Goal: Obtain resource: Download file/media

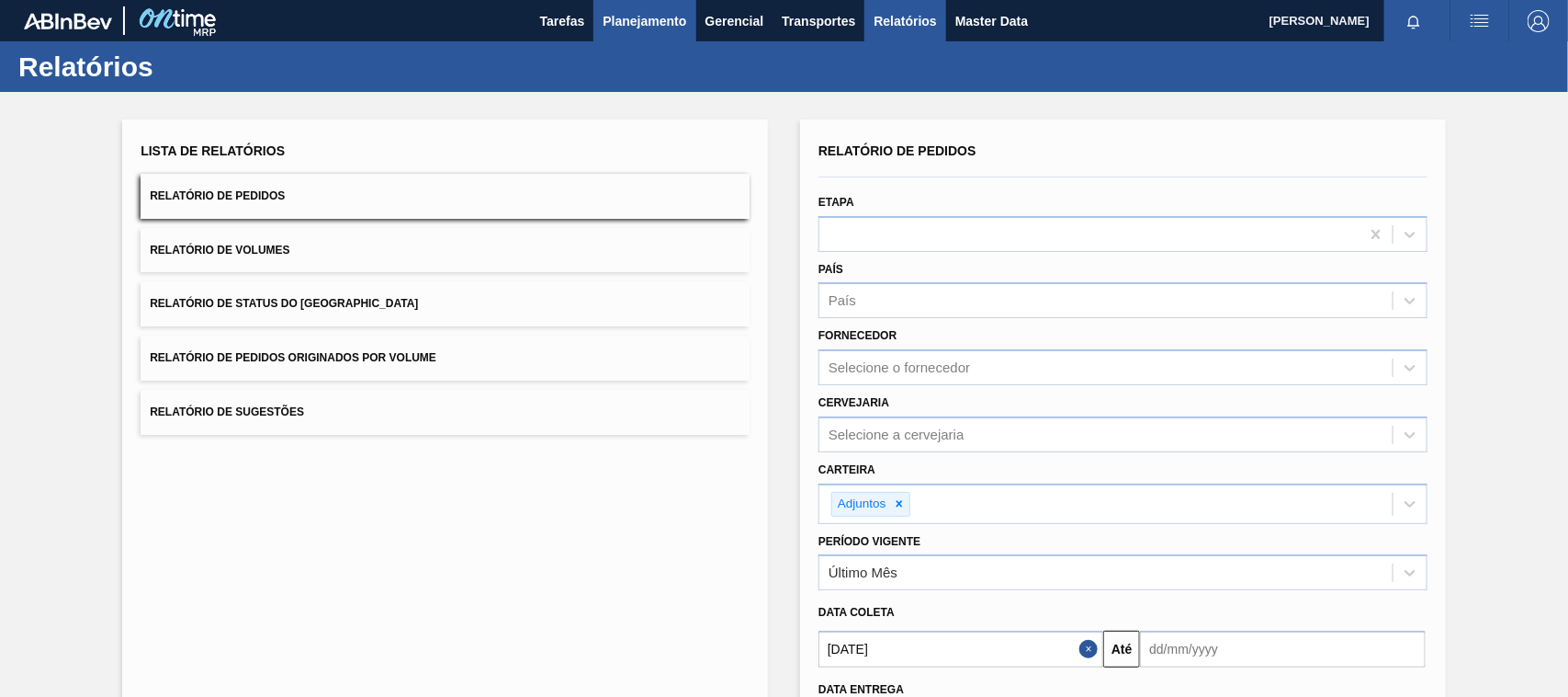
click at [626, 24] on span "Planejamento" at bounding box center [644, 21] width 84 height 22
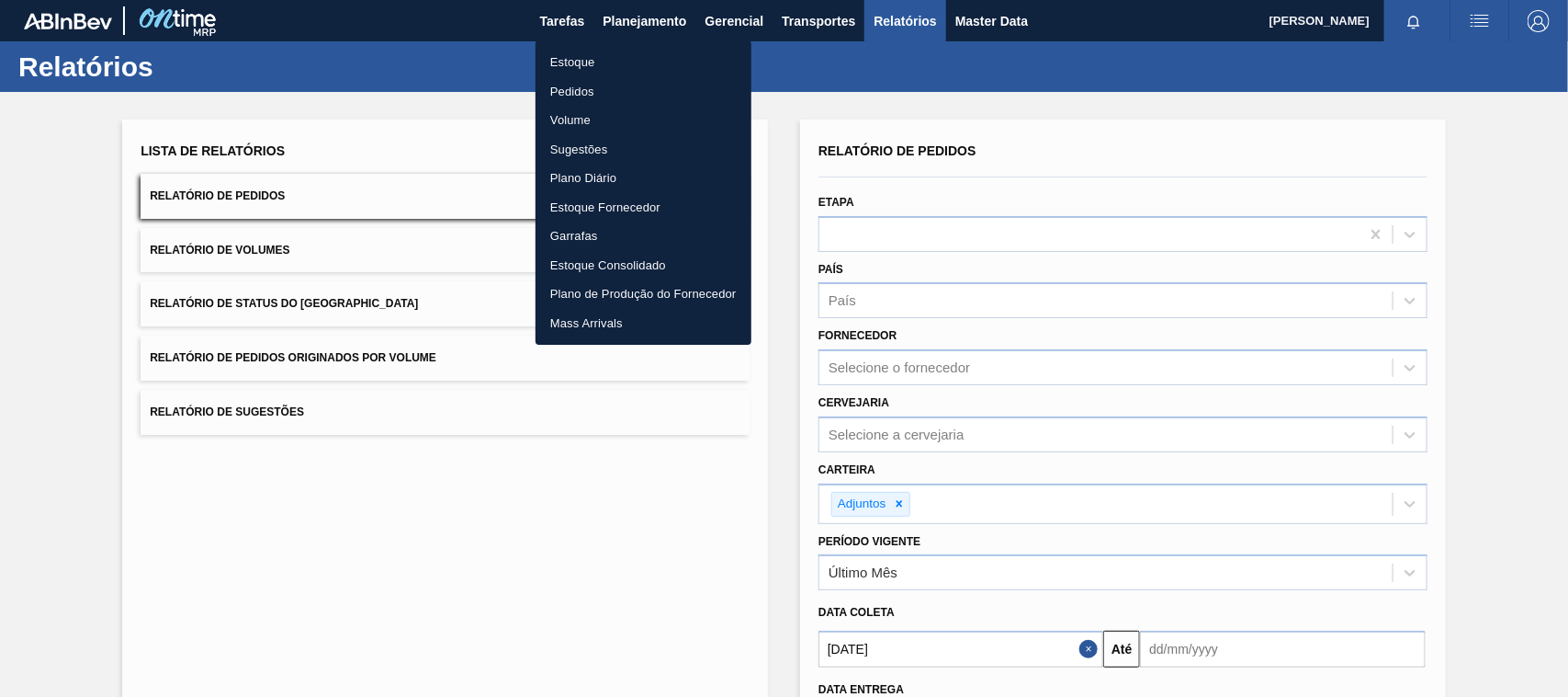
click at [588, 71] on li "Estoque" at bounding box center [643, 62] width 216 height 29
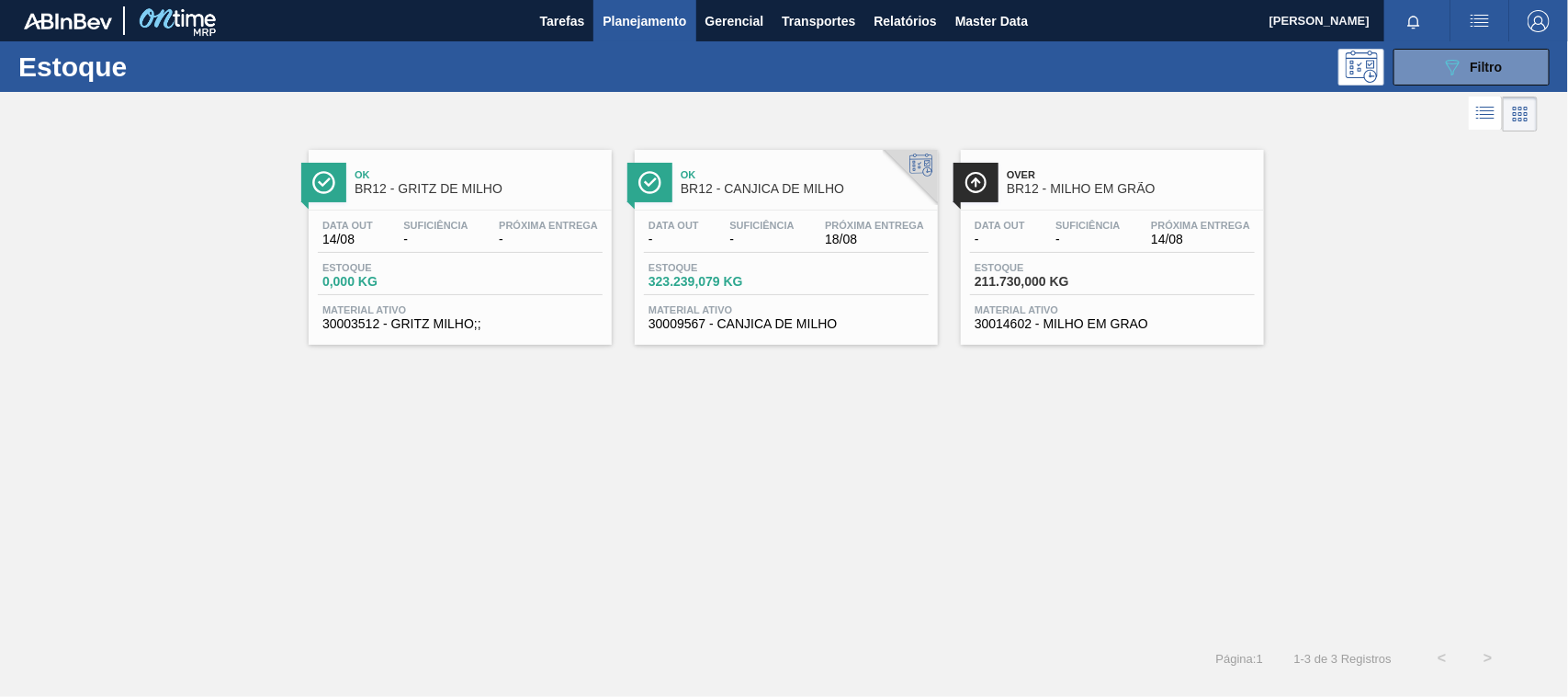
click at [603, 12] on span "Planejamento" at bounding box center [644, 21] width 84 height 22
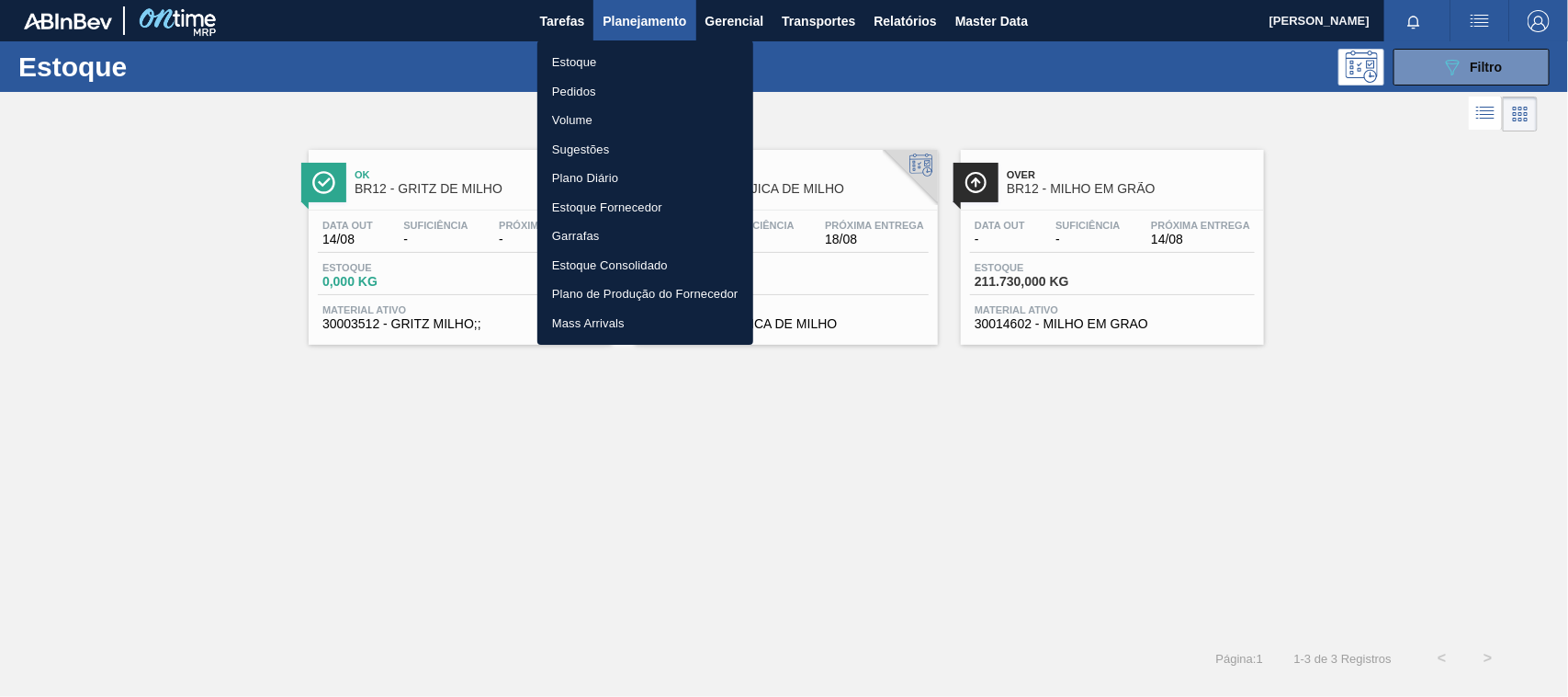
click at [580, 83] on li "Pedidos" at bounding box center [645, 92] width 216 height 29
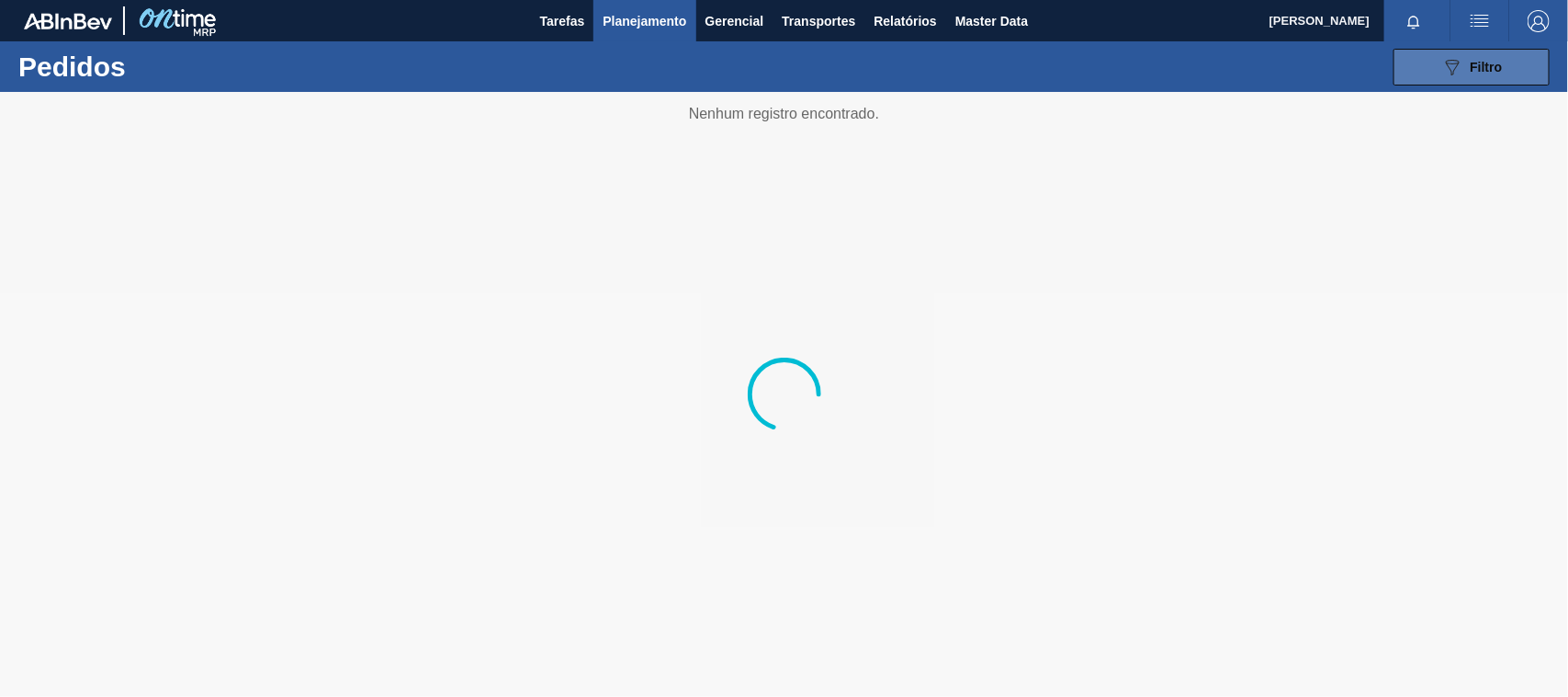
click at [1422, 72] on button "089F7B8B-B2A5-4AFE-B5C0-19BA573D28AC Filtro" at bounding box center [1471, 67] width 156 height 37
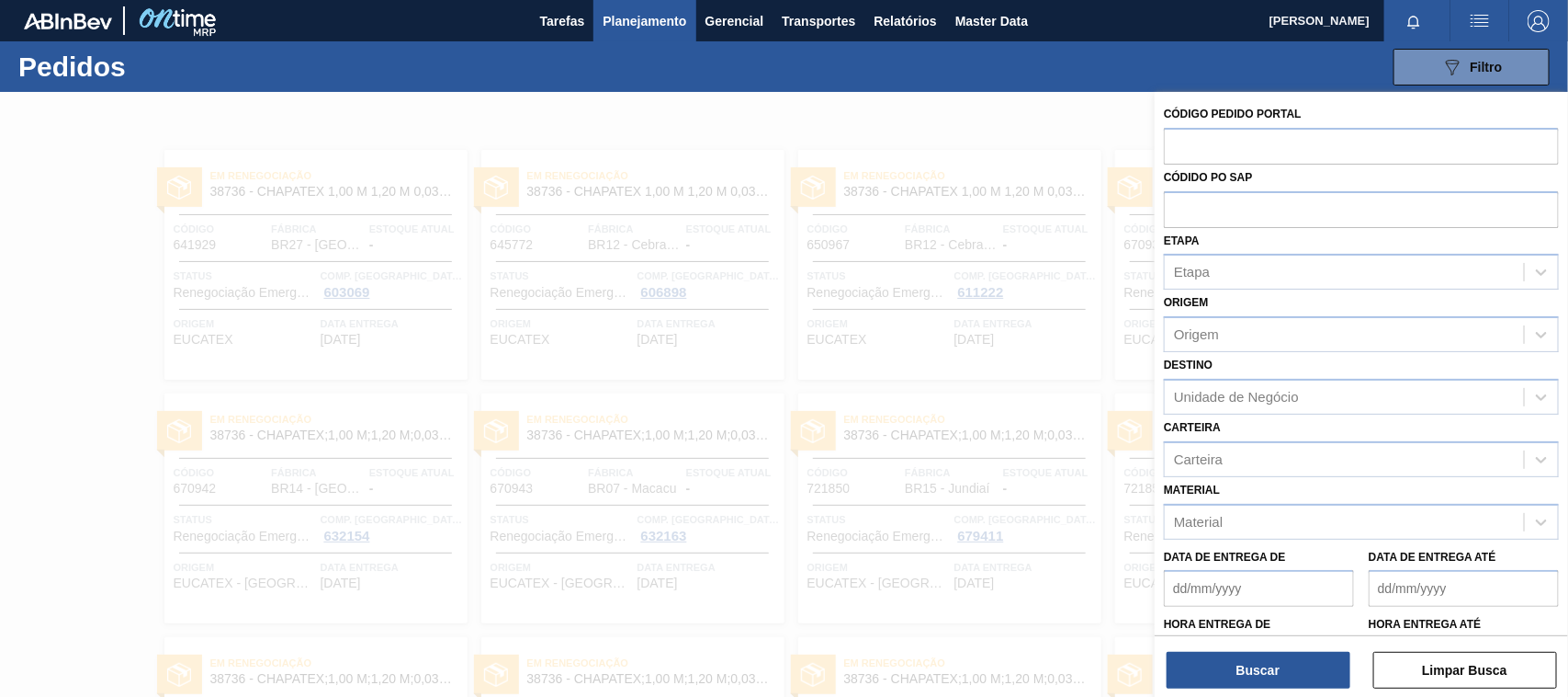
click at [646, 10] on span "Planejamento" at bounding box center [644, 21] width 84 height 22
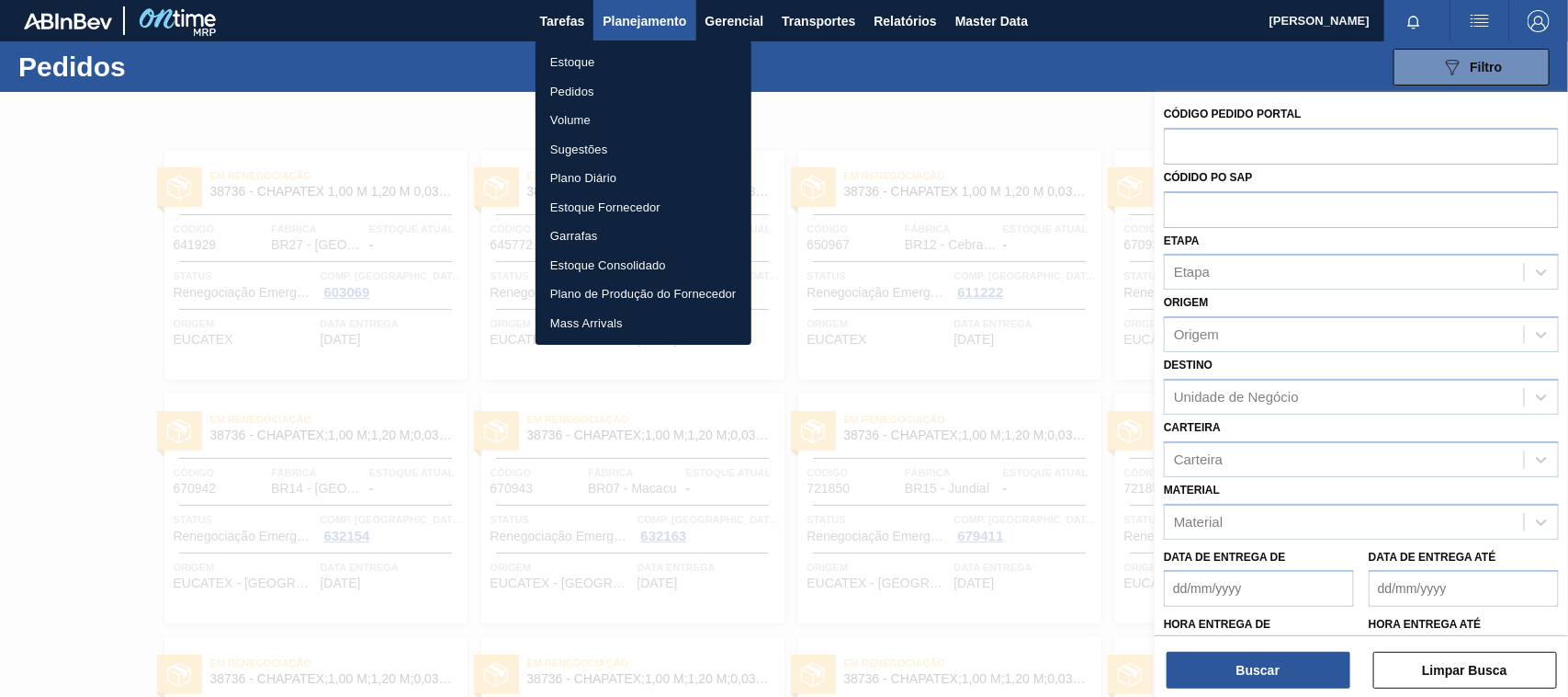
click at [577, 62] on li "Estoque" at bounding box center [643, 62] width 216 height 29
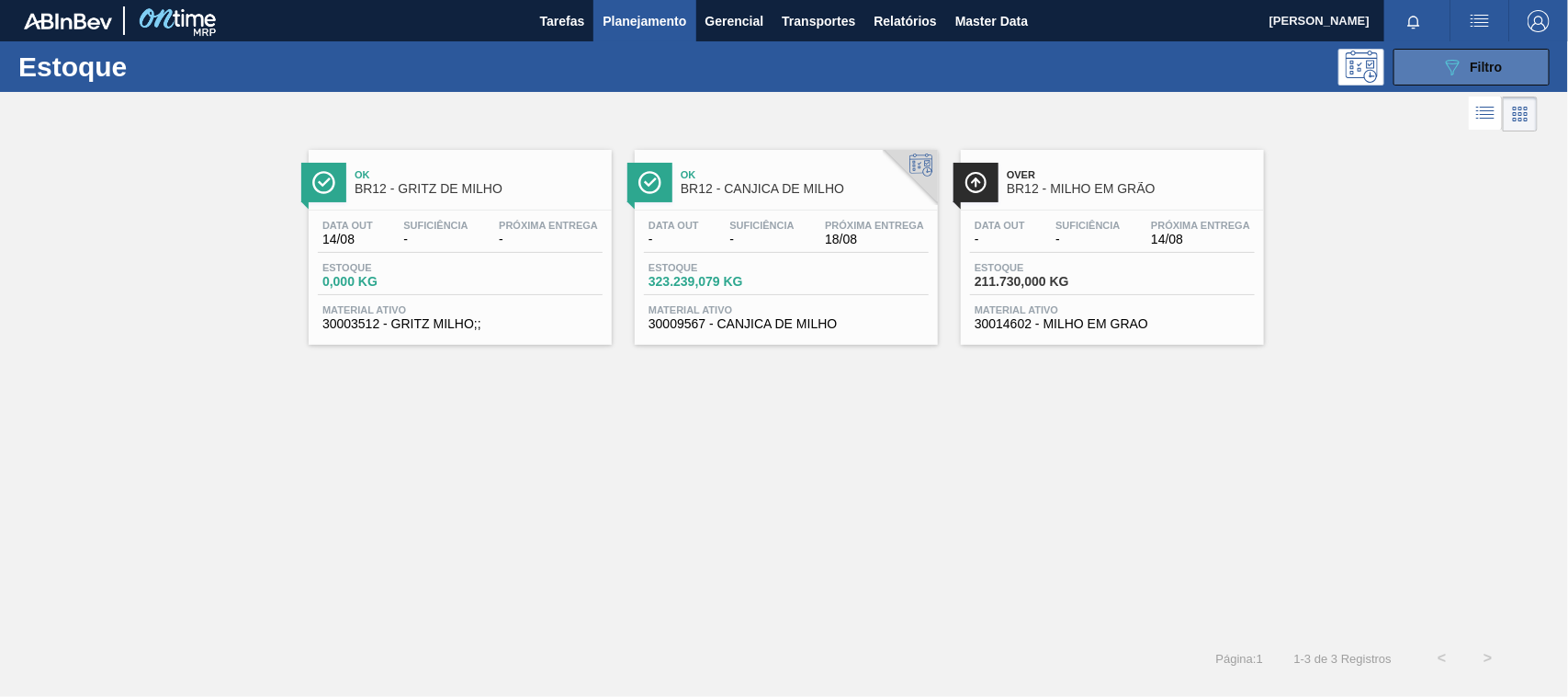
click at [1438, 72] on button "089F7B8B-B2A5-4AFE-B5C0-19BA573D28AC Filtro" at bounding box center [1471, 67] width 156 height 37
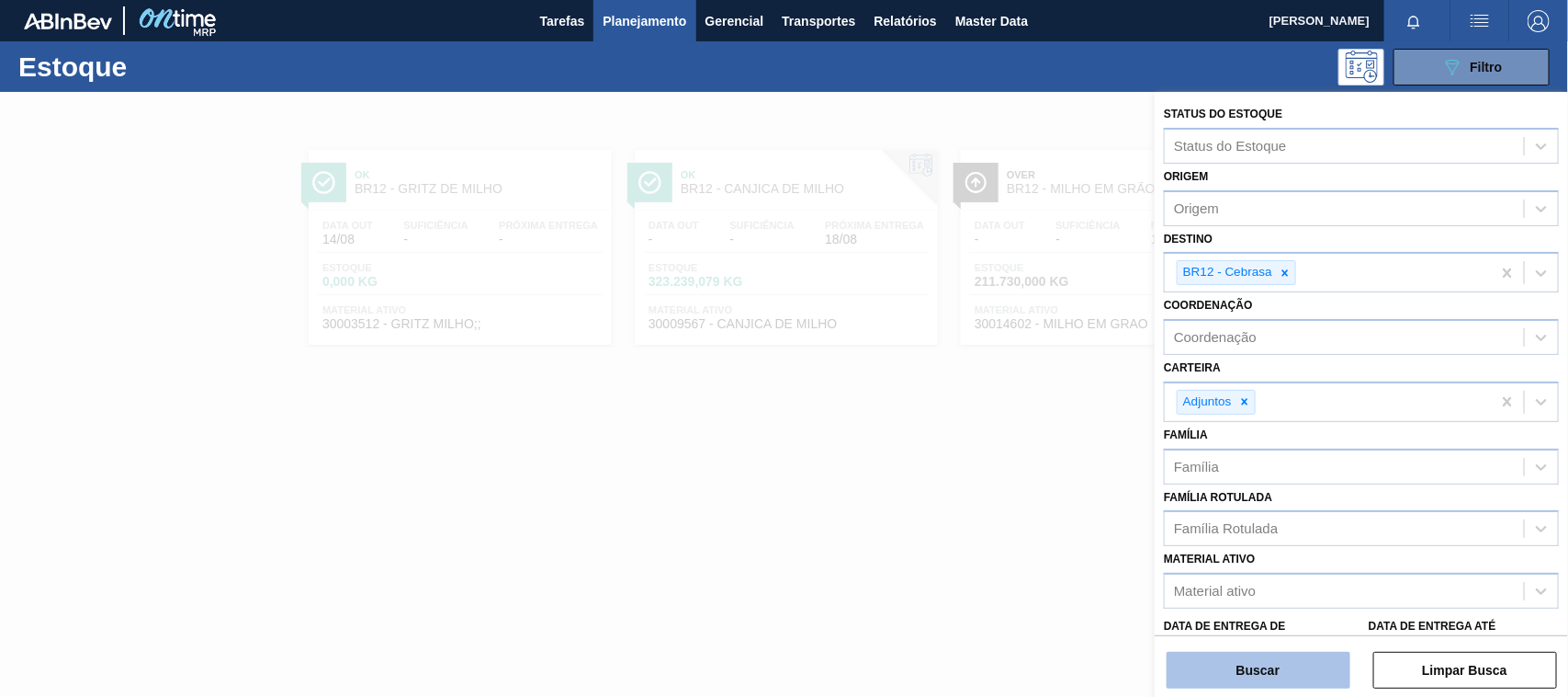
click at [1258, 664] on button "Buscar" at bounding box center [1258, 670] width 184 height 37
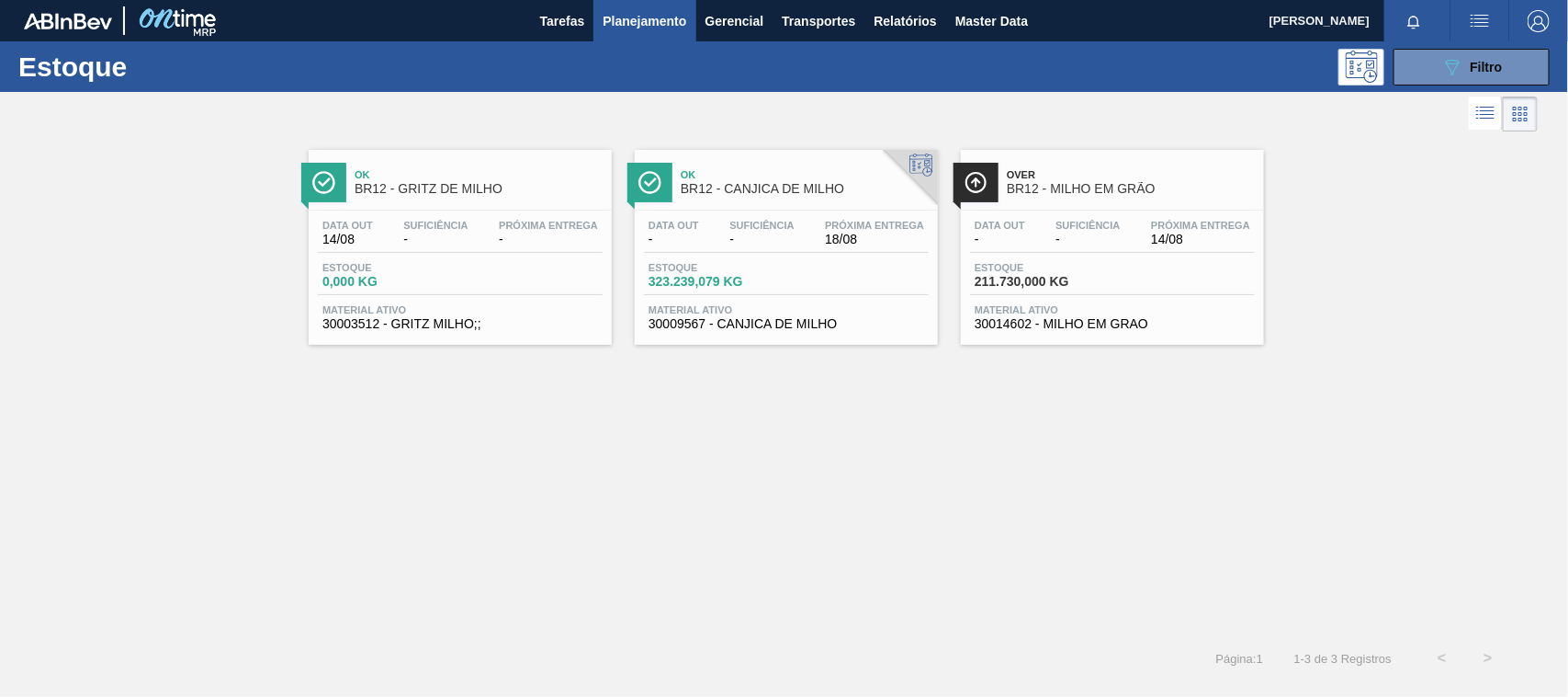
click at [741, 182] on span "BR12 - CANJICA DE MILHO" at bounding box center [804, 189] width 248 height 14
click at [1066, 202] on div "Over BR12 - MILHO EM GRÃO" at bounding box center [1130, 182] width 248 height 42
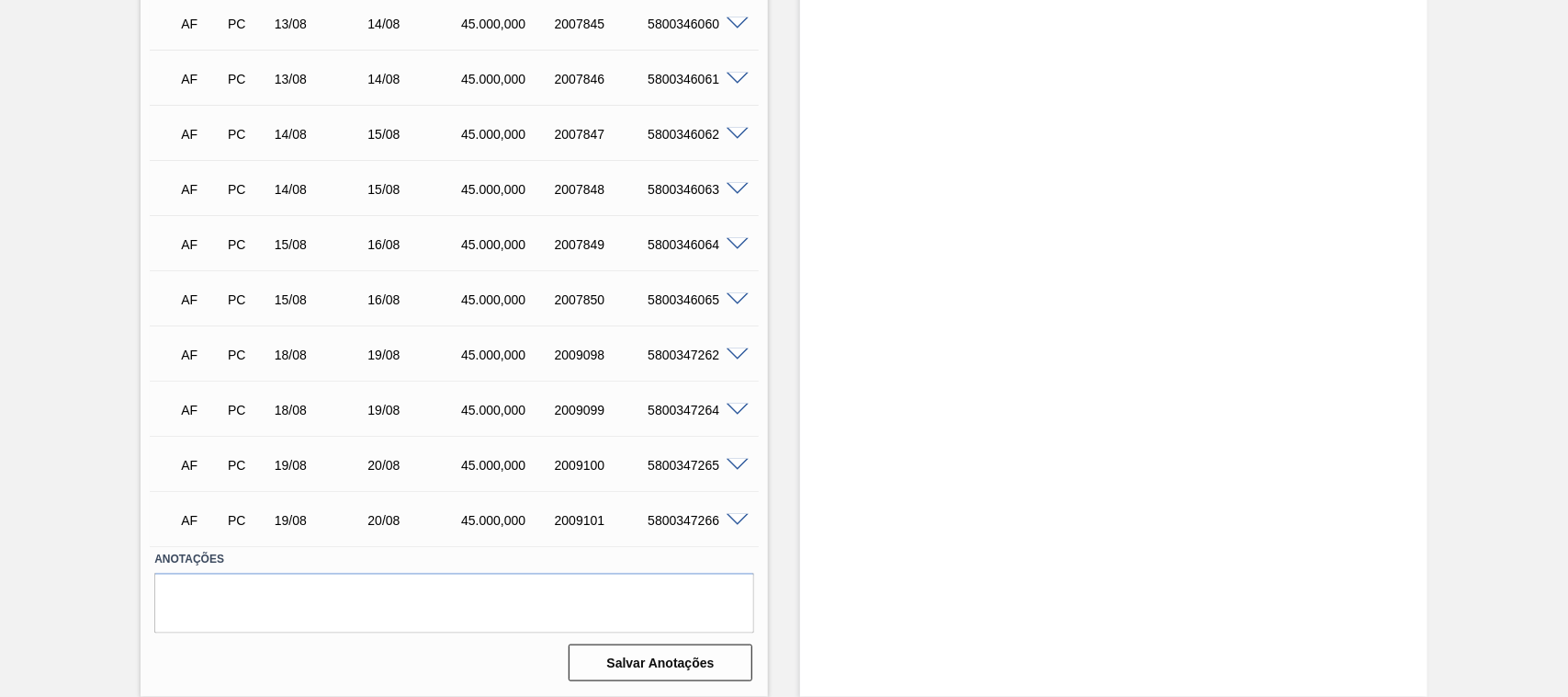
scroll to position [502, 0]
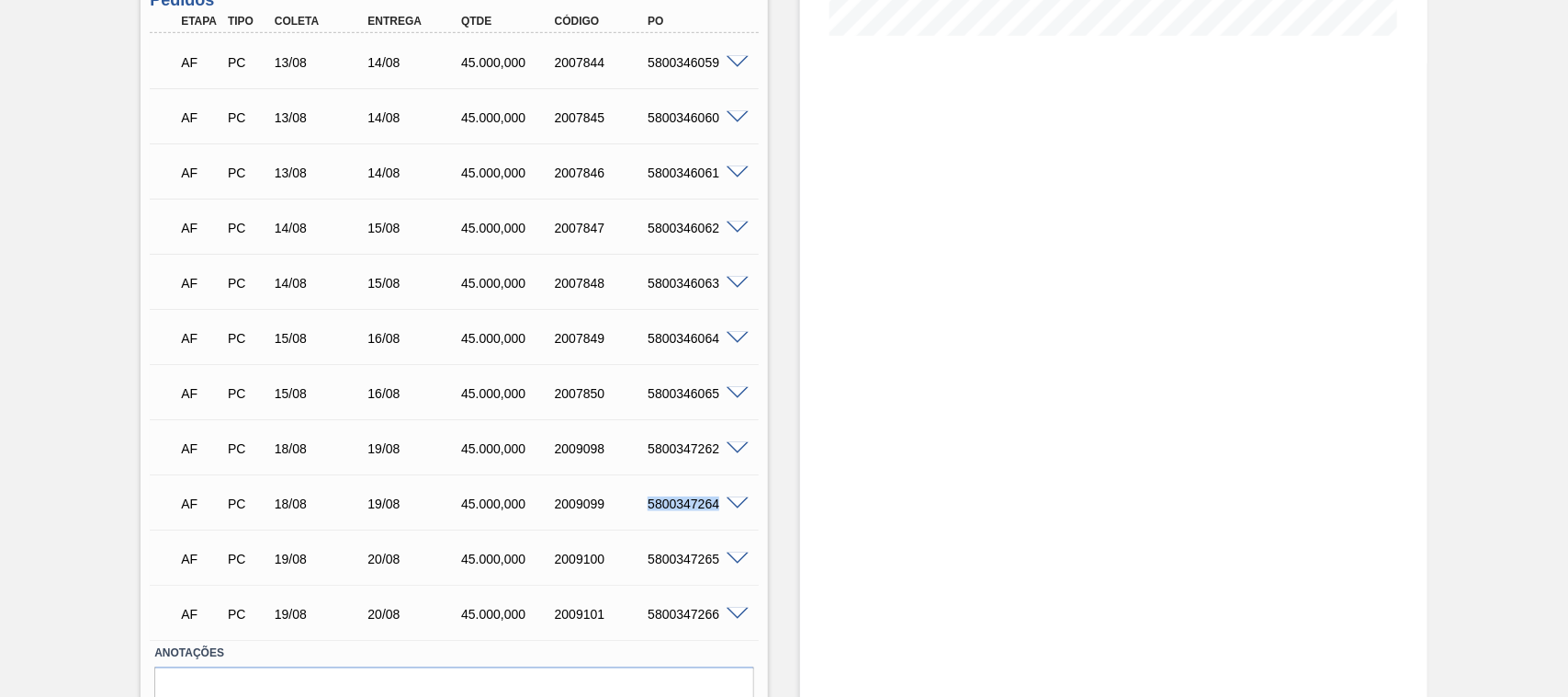
drag, startPoint x: 648, startPoint y: 508, endPoint x: 758, endPoint y: 498, distance: 110.5
click at [758, 498] on div "Unidade Cebrasa PE MIN 0,000 KG PE MAX 0,000 KG Próxima Entrega 14/08 - 45.000,…" at bounding box center [454, 215] width 628 height 1130
copy div "5800347264"
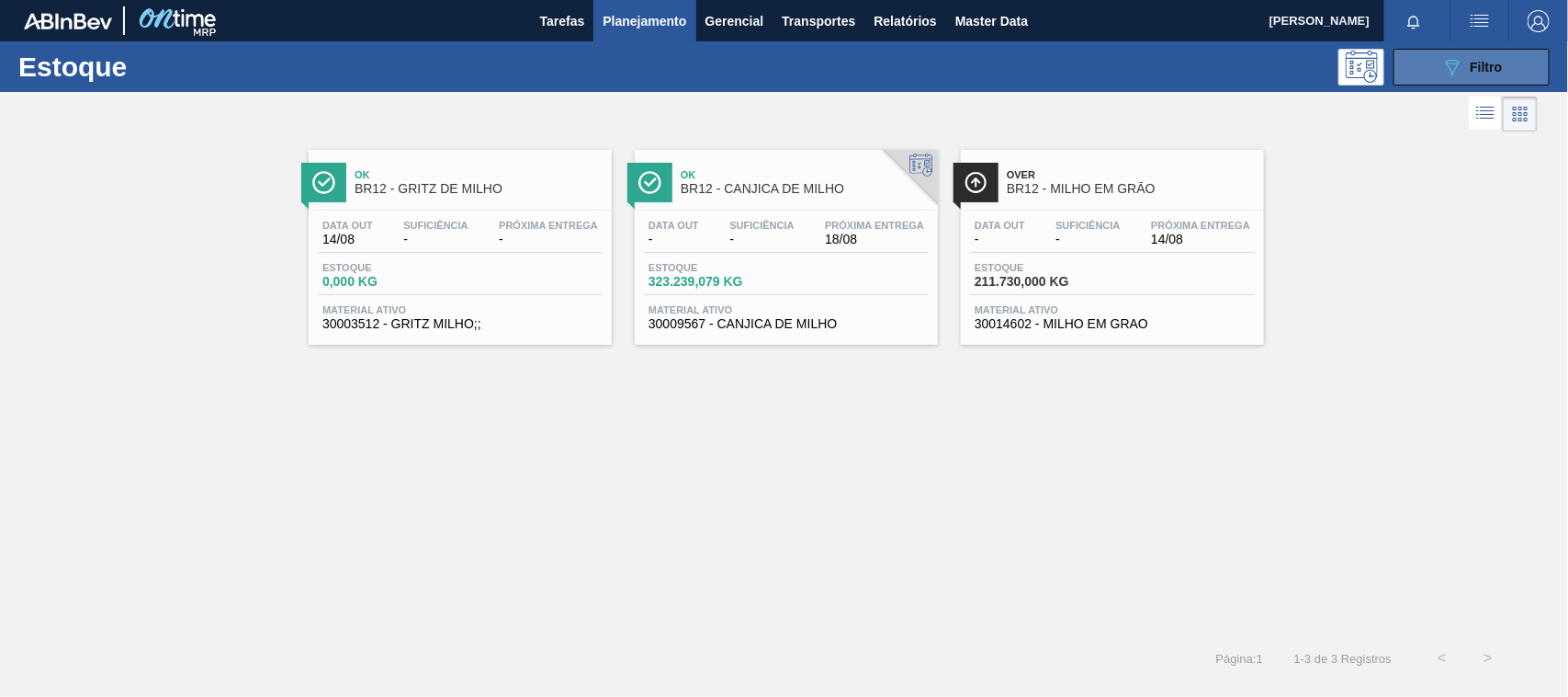
click at [1463, 58] on div "089F7B8B-B2A5-4AFE-B5C0-19BA573D28AC Filtro" at bounding box center [1472, 66] width 61 height 22
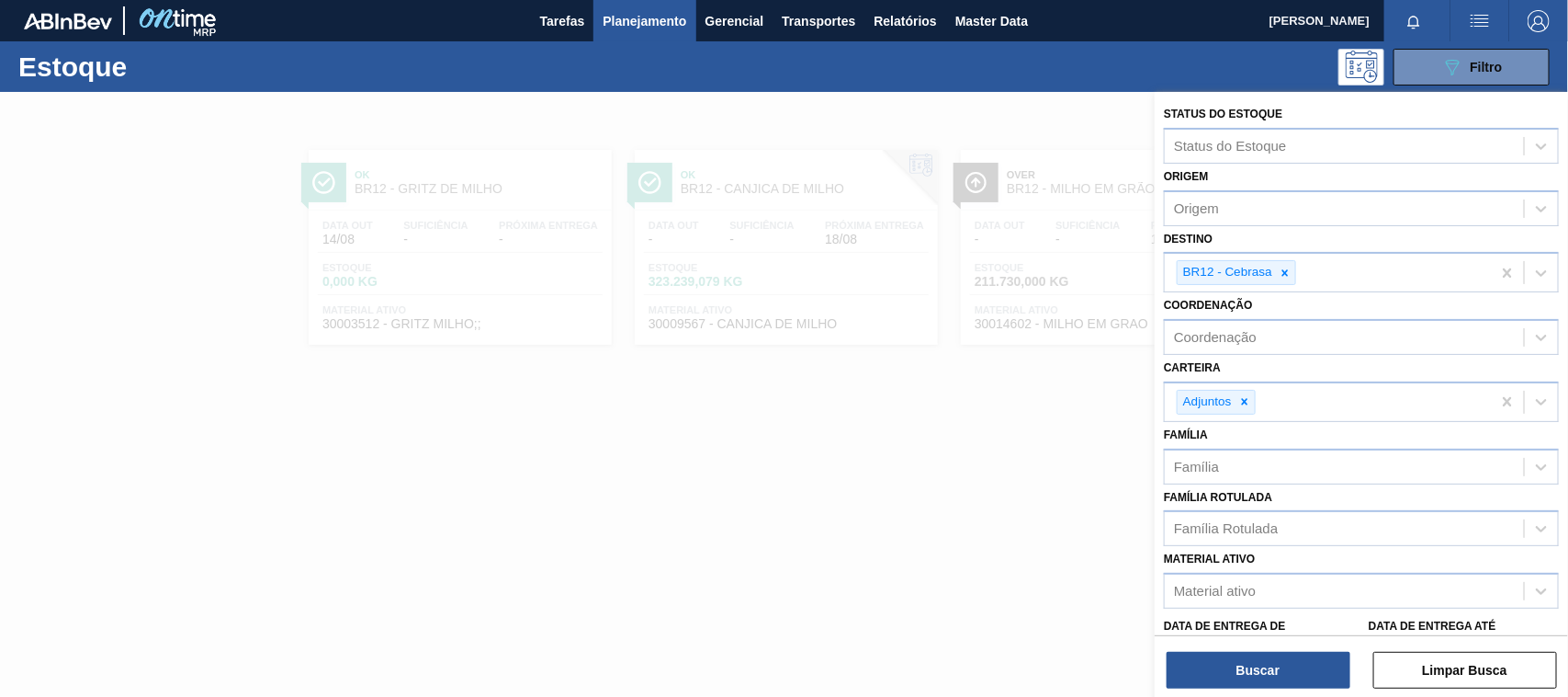
click at [630, 21] on span "Planejamento" at bounding box center [644, 21] width 84 height 22
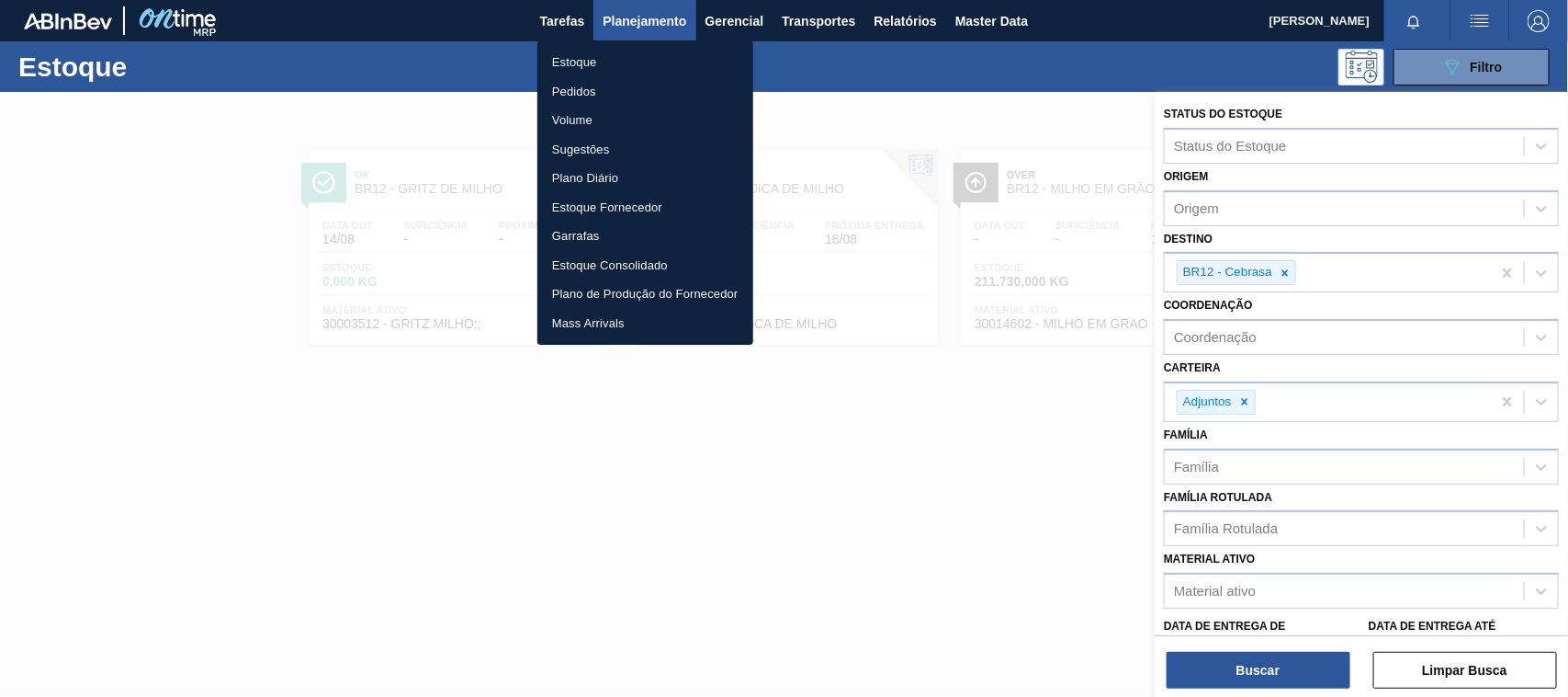
click at [572, 93] on li "Pedidos" at bounding box center [645, 92] width 216 height 29
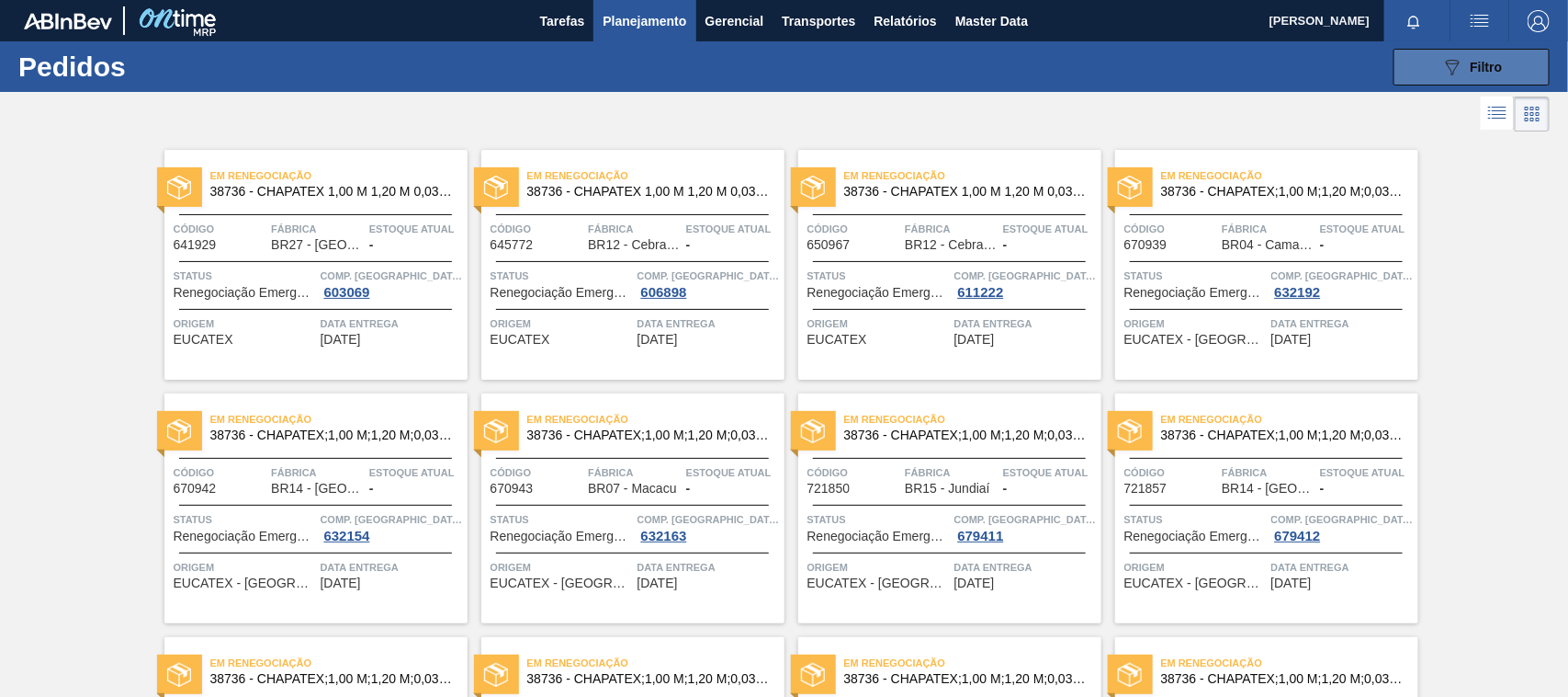
click at [1526, 60] on button "089F7B8B-B2A5-4AFE-B5C0-19BA573D28AC Filtro" at bounding box center [1471, 67] width 156 height 37
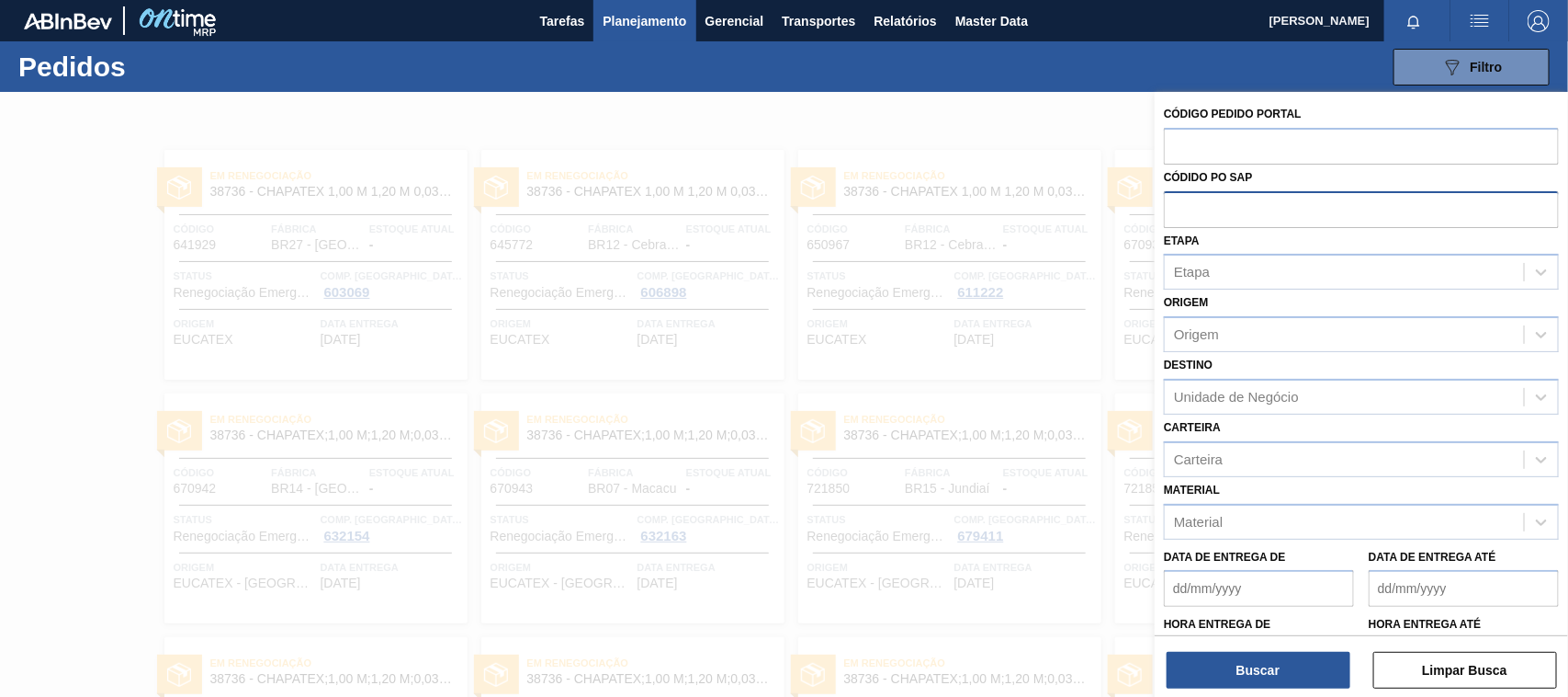
click at [1290, 208] on input "text" at bounding box center [1361, 208] width 395 height 35
paste input "5800347264"
type input "5800347264"
click at [1265, 664] on button "Buscar" at bounding box center [1258, 670] width 184 height 37
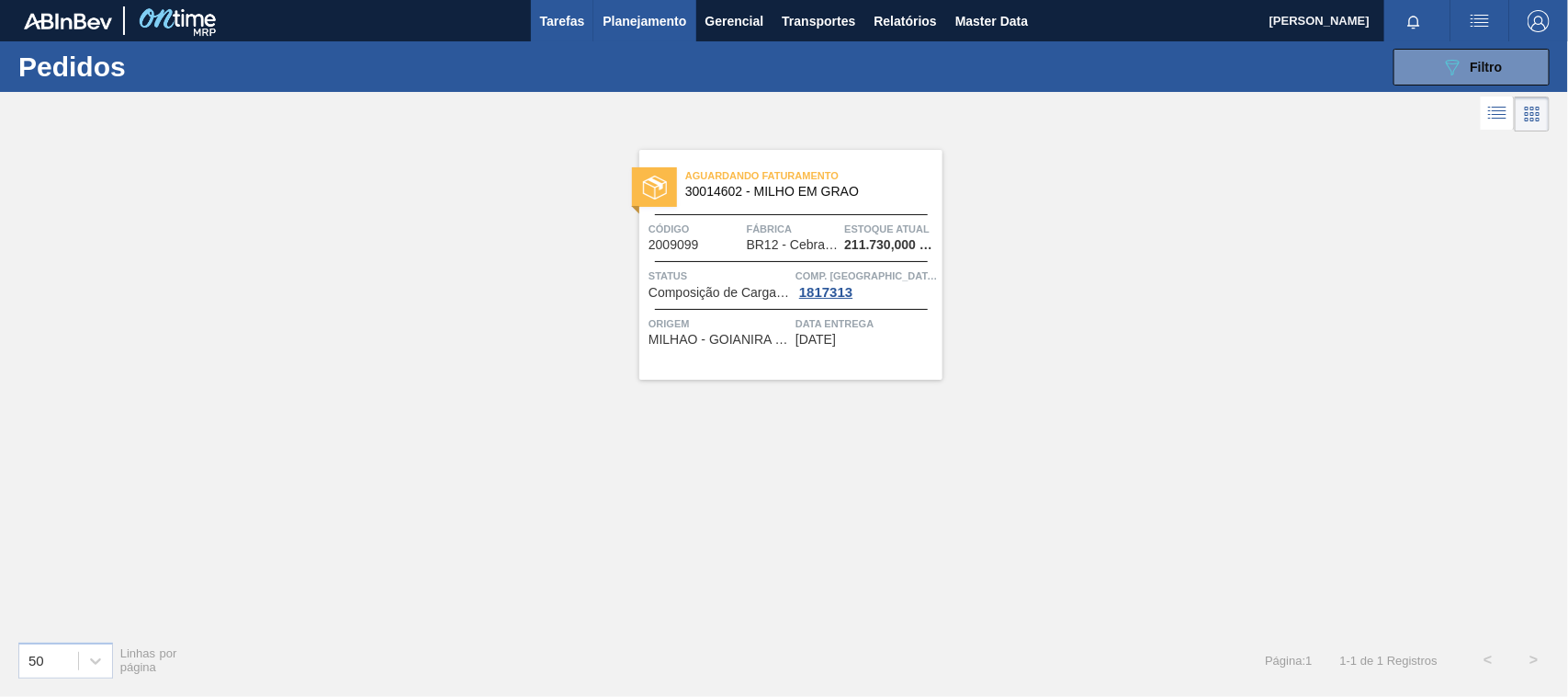
click at [570, 20] on span "Tarefas" at bounding box center [563, 21] width 45 height 22
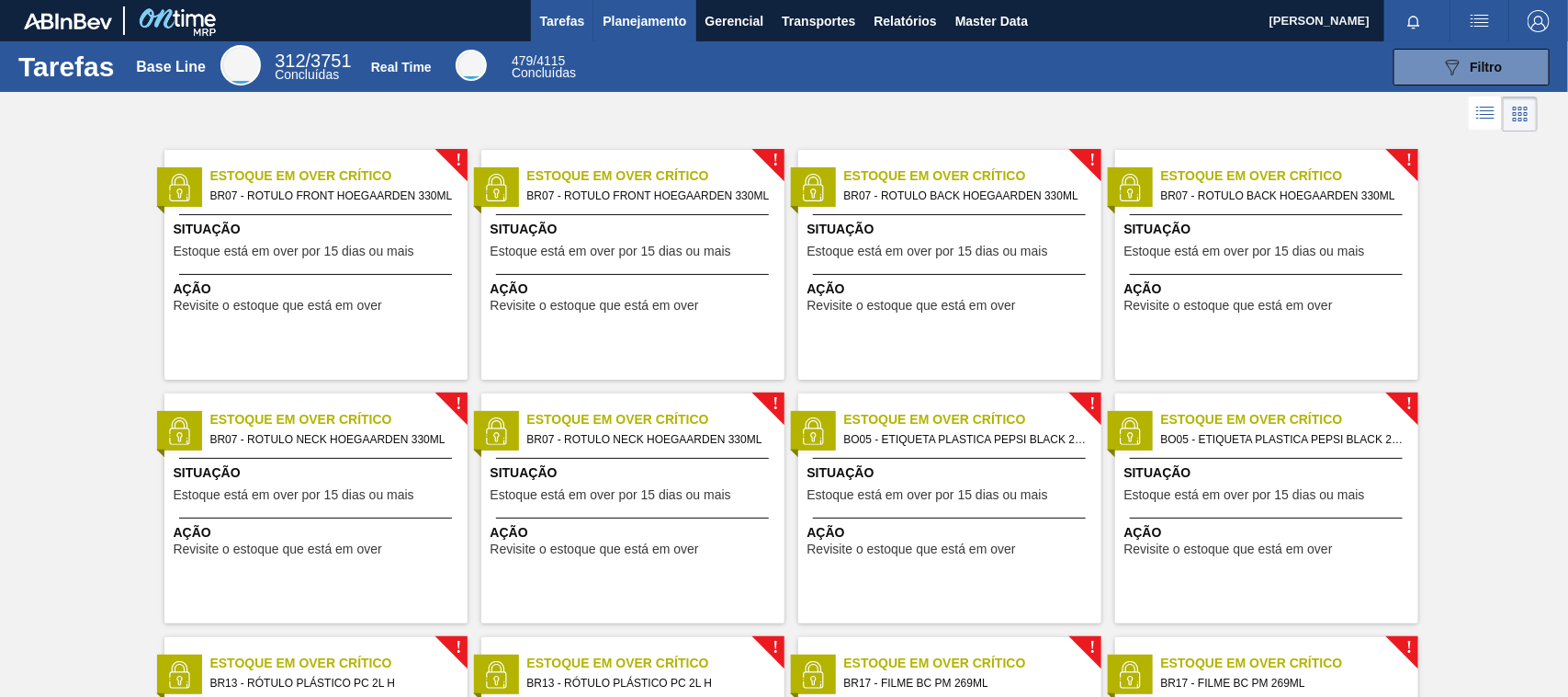
click at [639, 20] on span "Planejamento" at bounding box center [644, 21] width 84 height 22
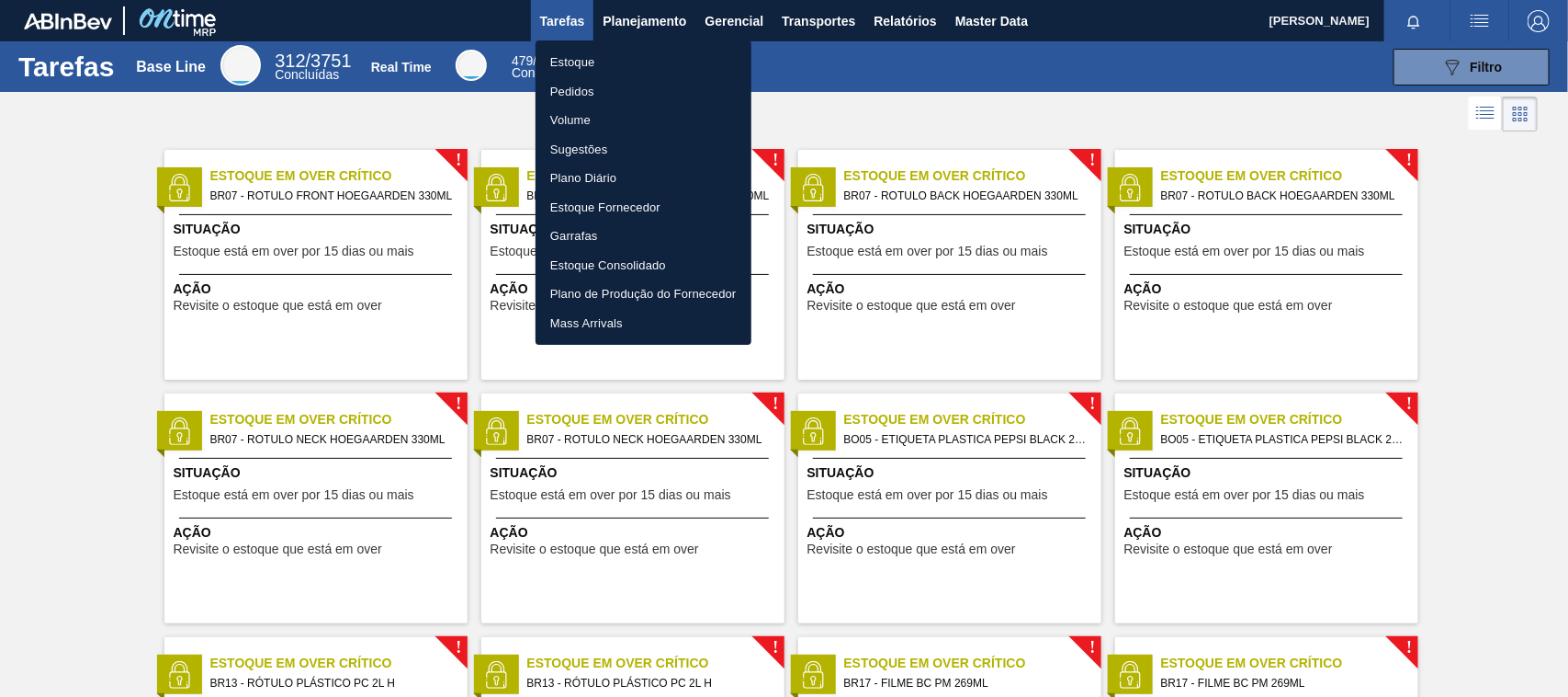
click at [576, 89] on li "Pedidos" at bounding box center [643, 92] width 216 height 29
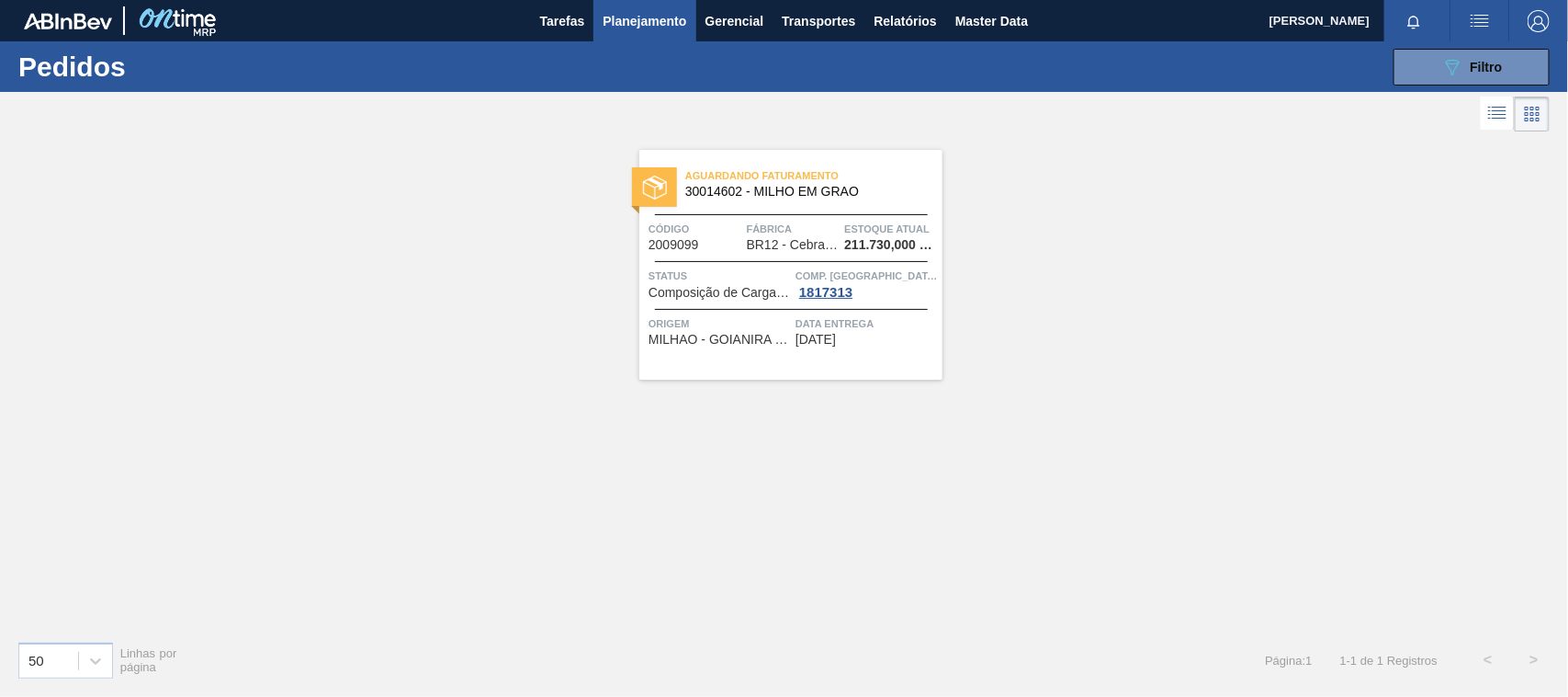
click at [739, 271] on span "Status" at bounding box center [719, 275] width 143 height 18
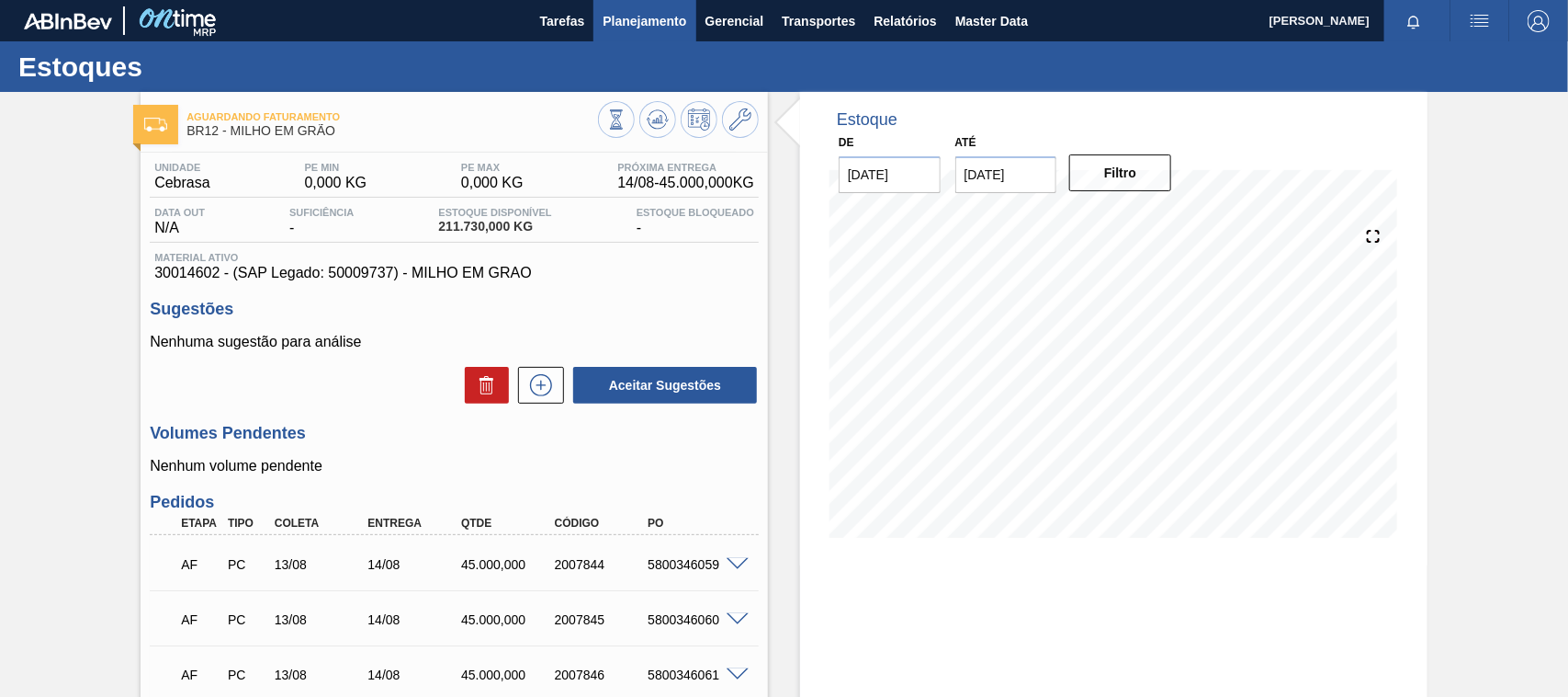
click at [677, 20] on span "Planejamento" at bounding box center [644, 21] width 84 height 22
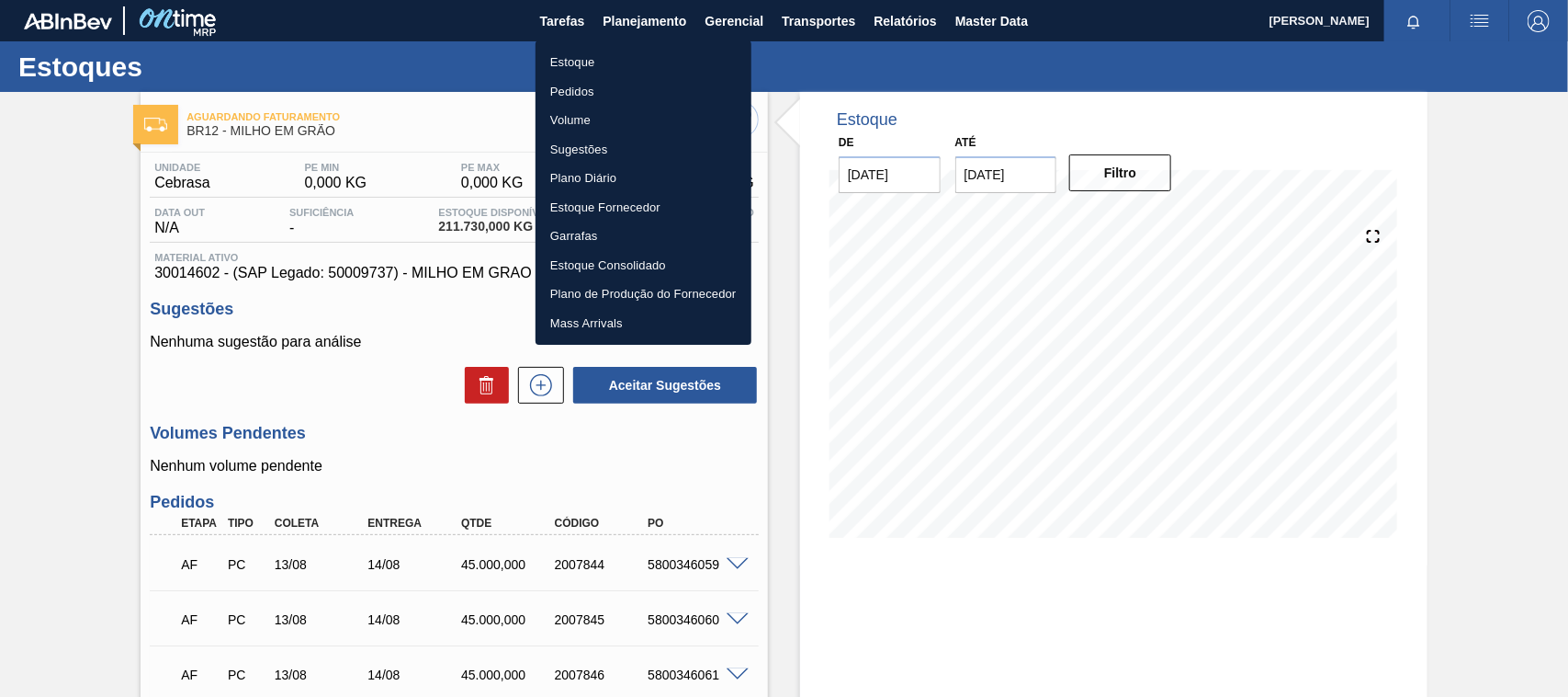
click at [582, 85] on li "Pedidos" at bounding box center [643, 92] width 216 height 29
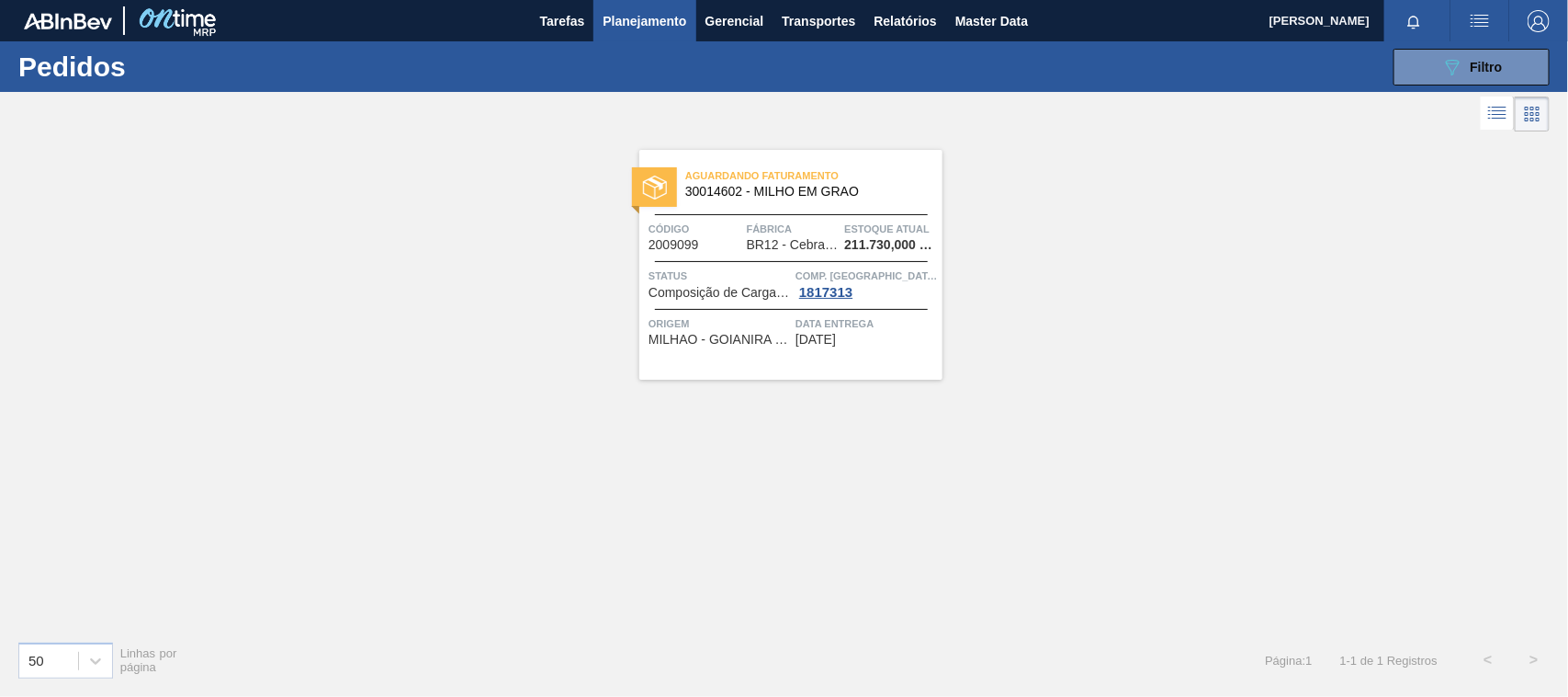
click at [1495, 127] on li at bounding box center [1498, 112] width 34 height 33
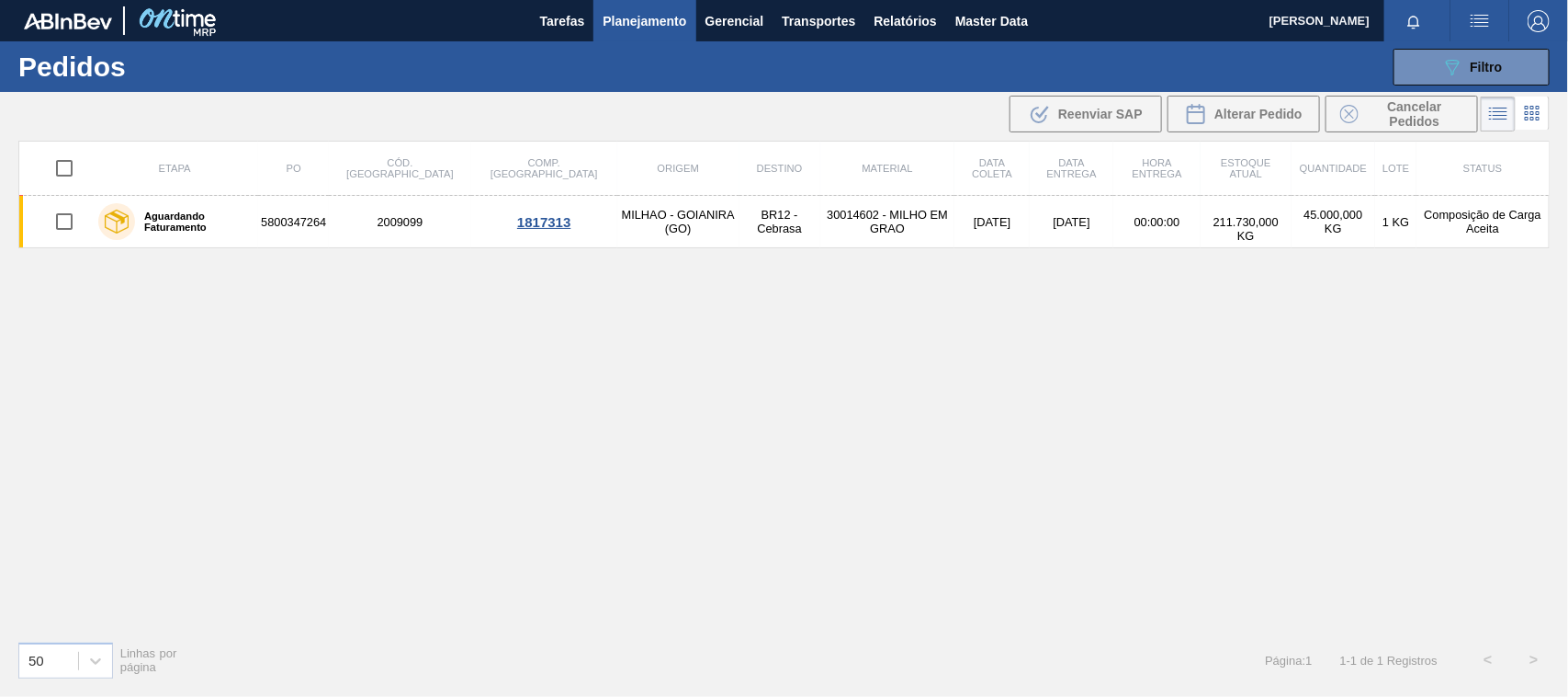
click at [76, 162] on input "checkbox" at bounding box center [64, 168] width 39 height 39
checkbox input "true"
click at [1270, 121] on div "Alterar Pedido" at bounding box center [1243, 113] width 118 height 22
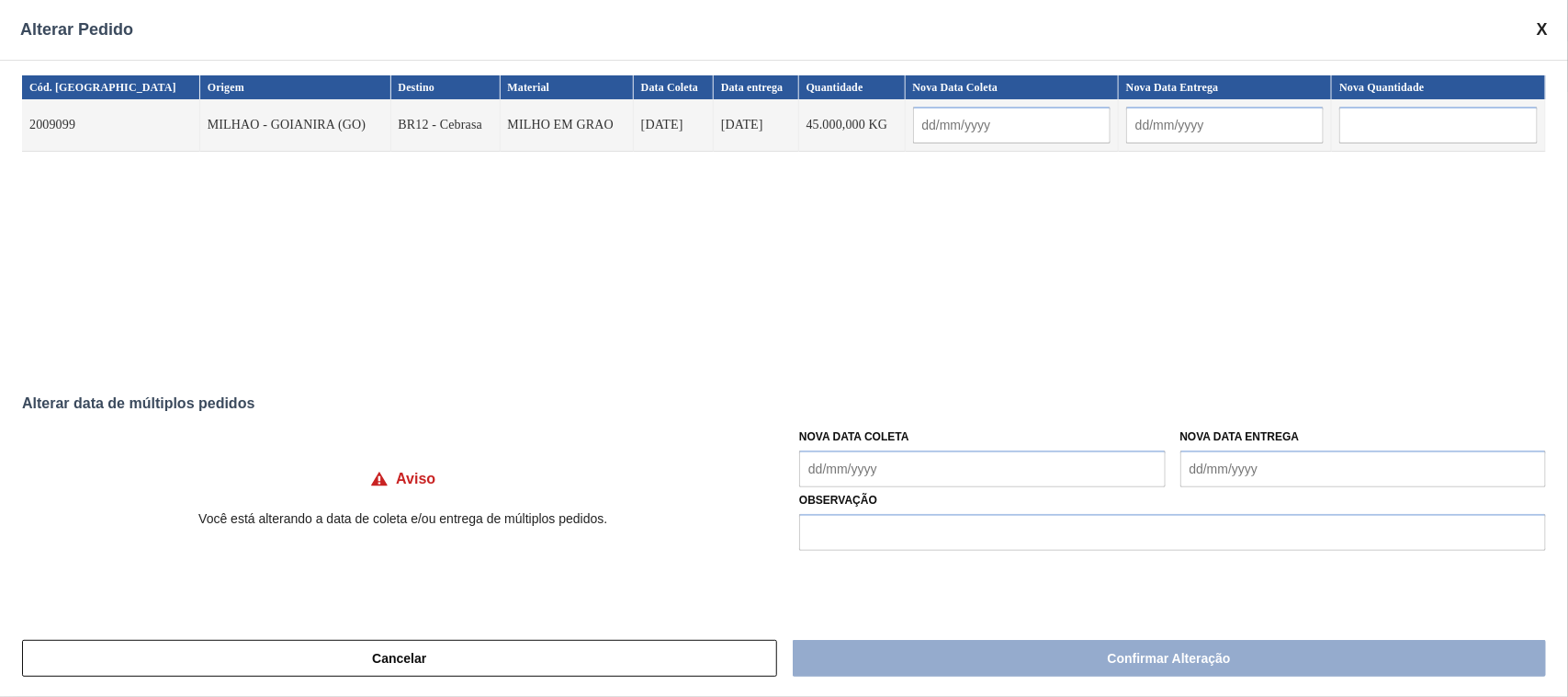
click at [1008, 448] on div "Nova Data Coleta" at bounding box center [982, 455] width 365 height 63
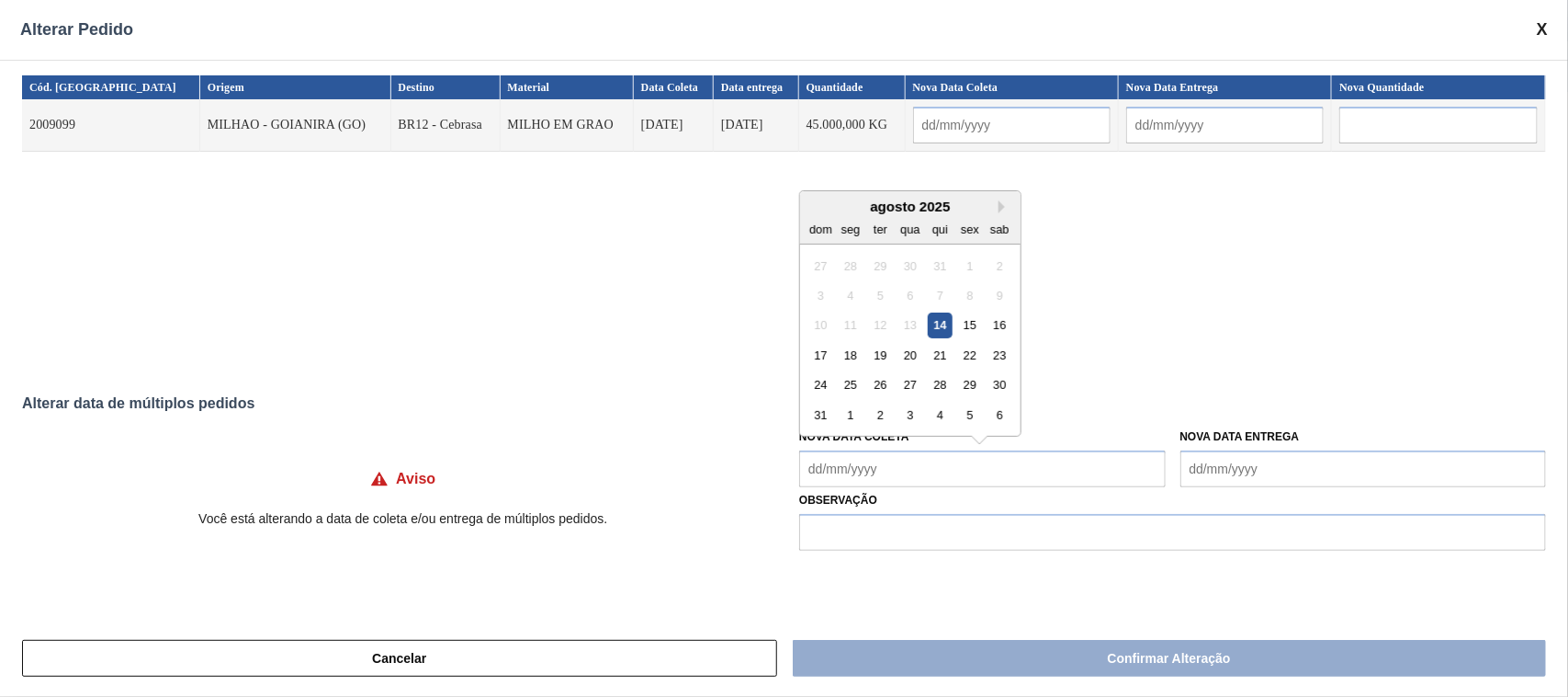
click at [980, 458] on Coleta "Nova Data Coleta" at bounding box center [982, 468] width 365 height 37
click at [1329, 255] on div "Cód. Pedido Origem Destino Material Data [PERSON_NAME] Data entrega Quantidade …" at bounding box center [784, 220] width 1524 height 290
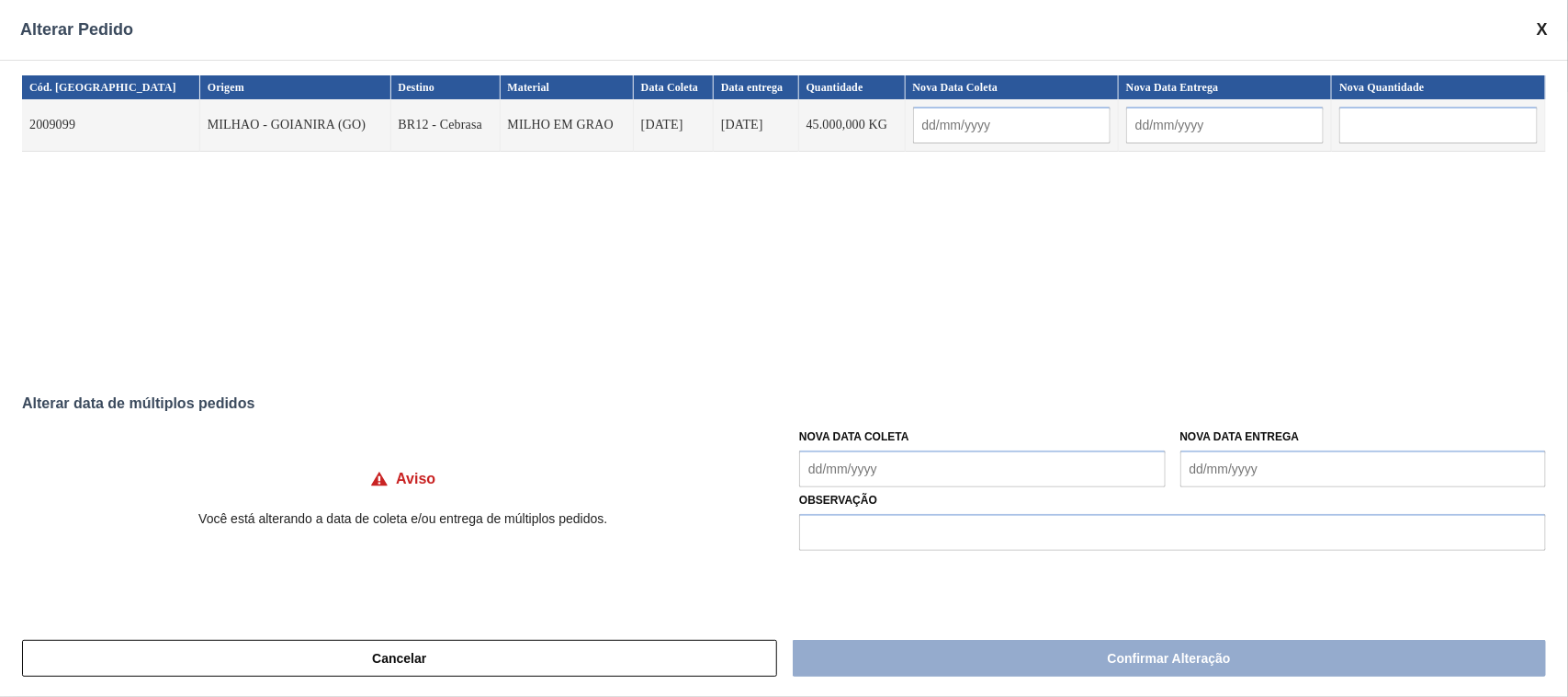
click at [1391, 135] on input "text" at bounding box center [1439, 125] width 198 height 37
click at [1545, 25] on span at bounding box center [1543, 29] width 11 height 19
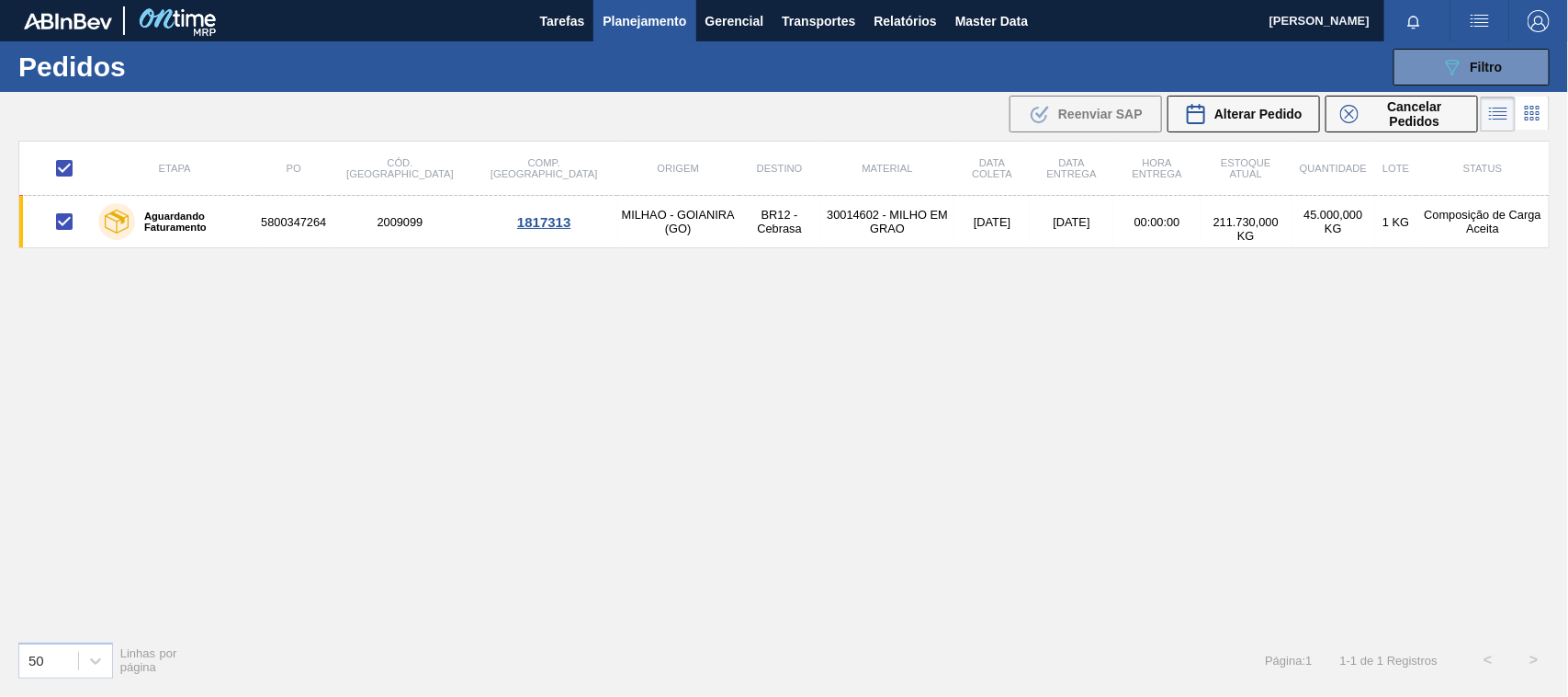
click at [649, 15] on span "Planejamento" at bounding box center [644, 21] width 84 height 22
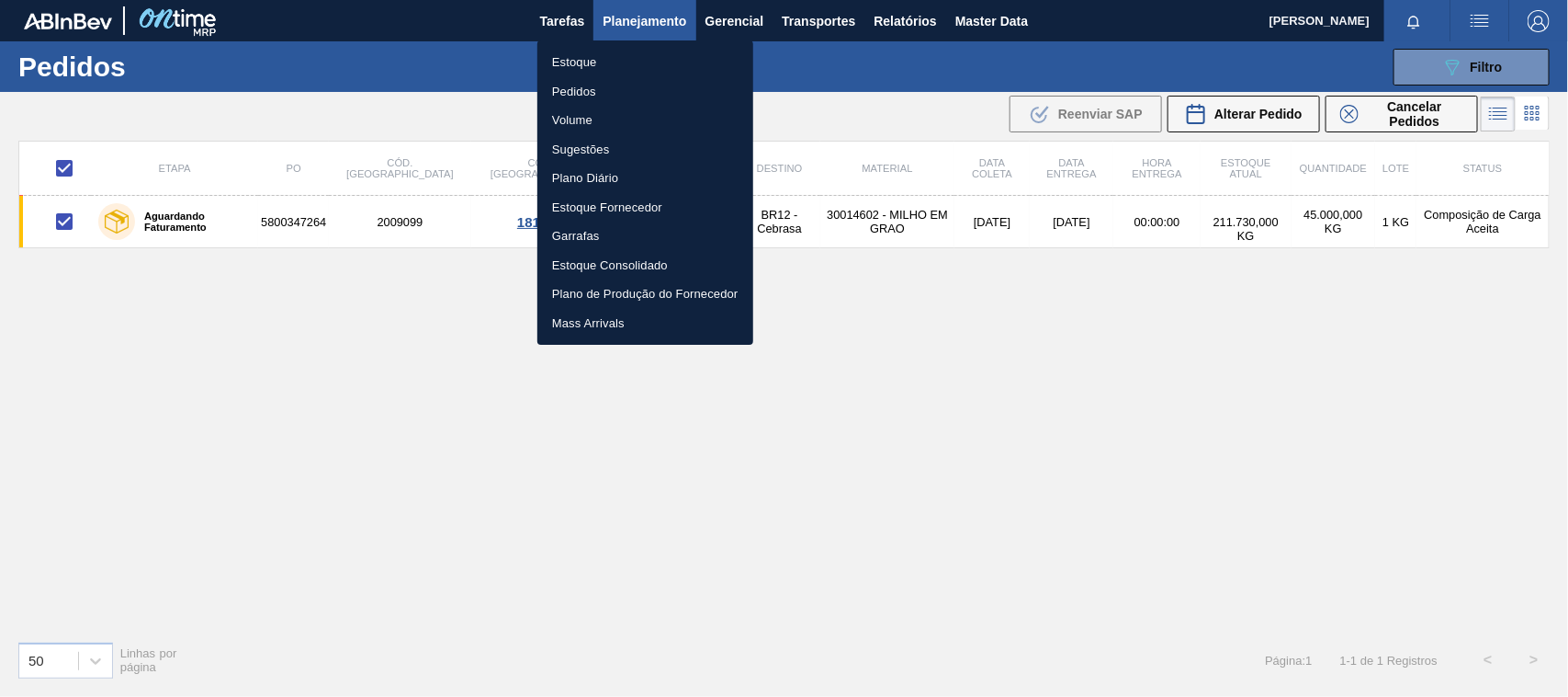
click at [892, 10] on div at bounding box center [784, 348] width 1568 height 697
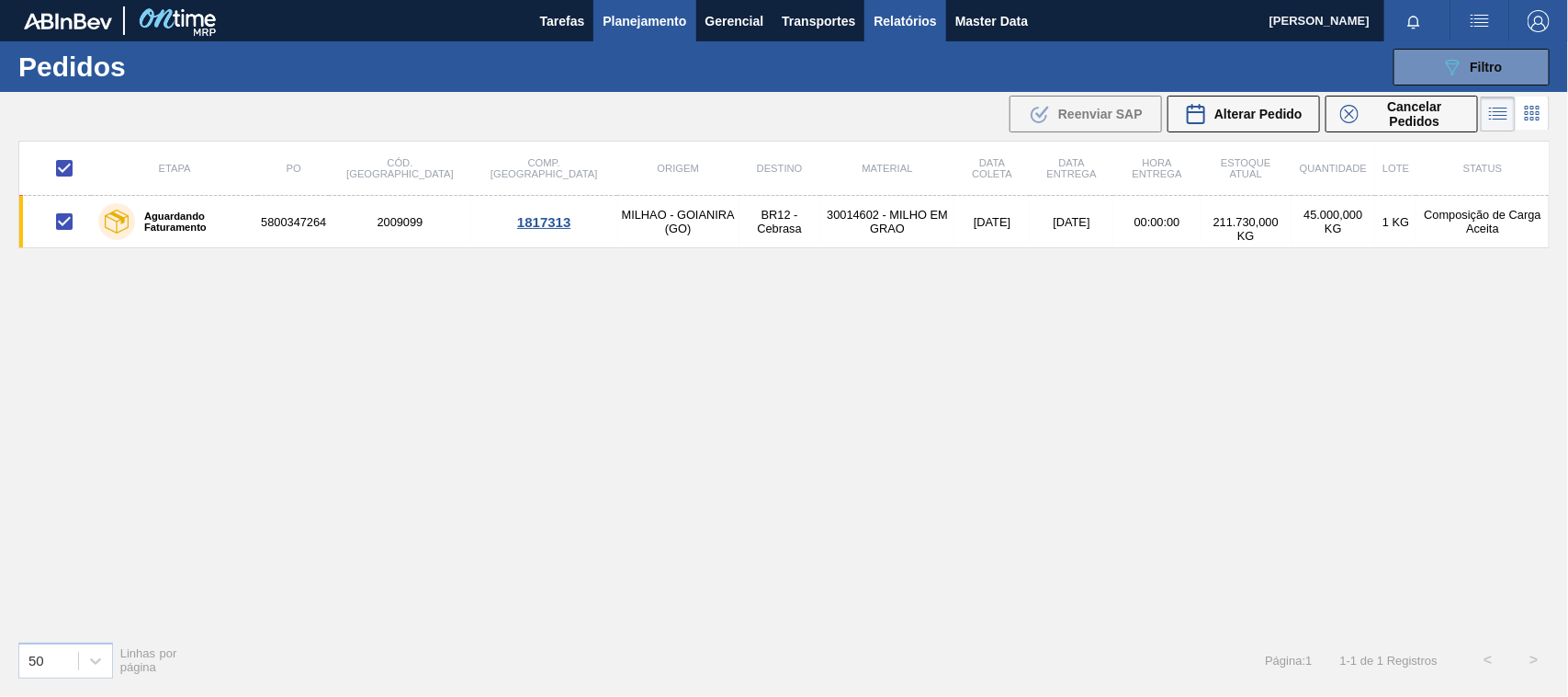
click at [909, 23] on span "Relatórios" at bounding box center [904, 21] width 62 height 22
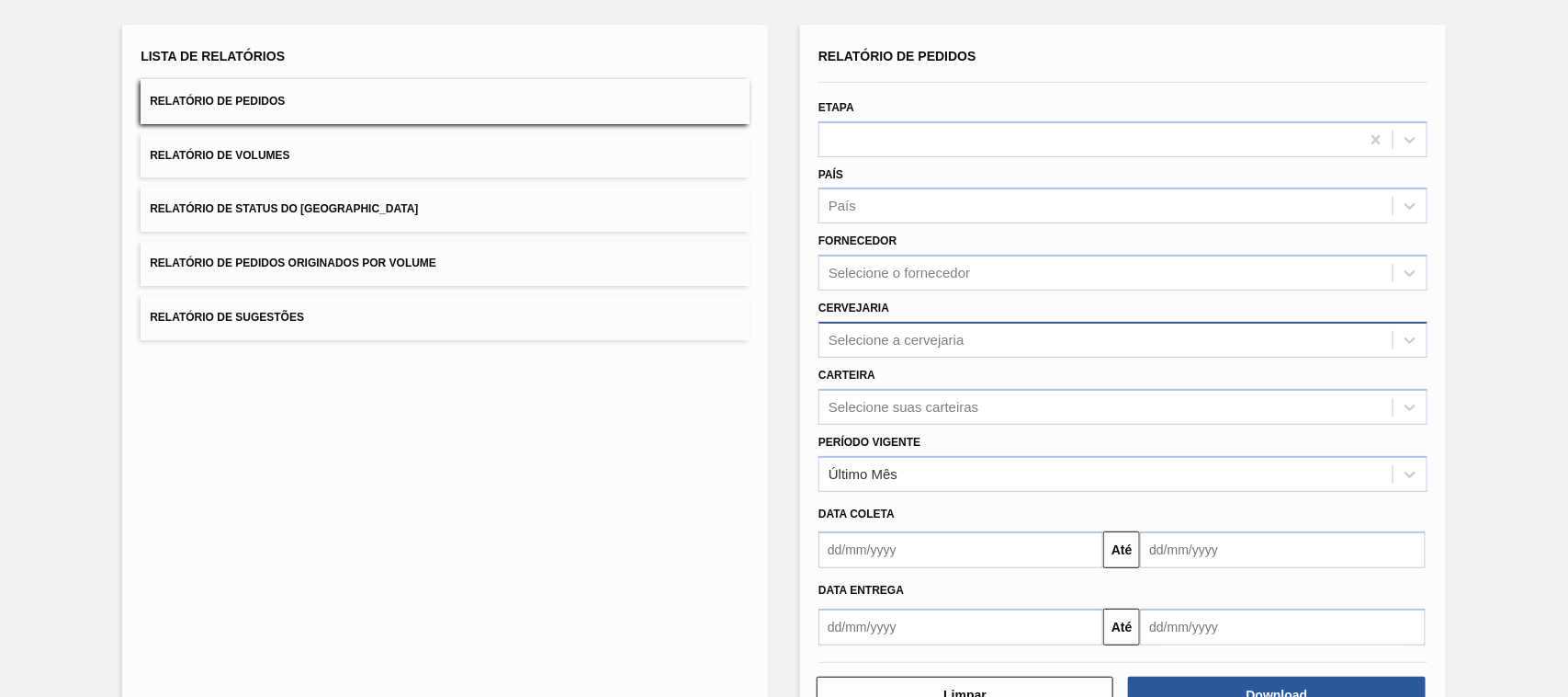
scroll to position [150, 0]
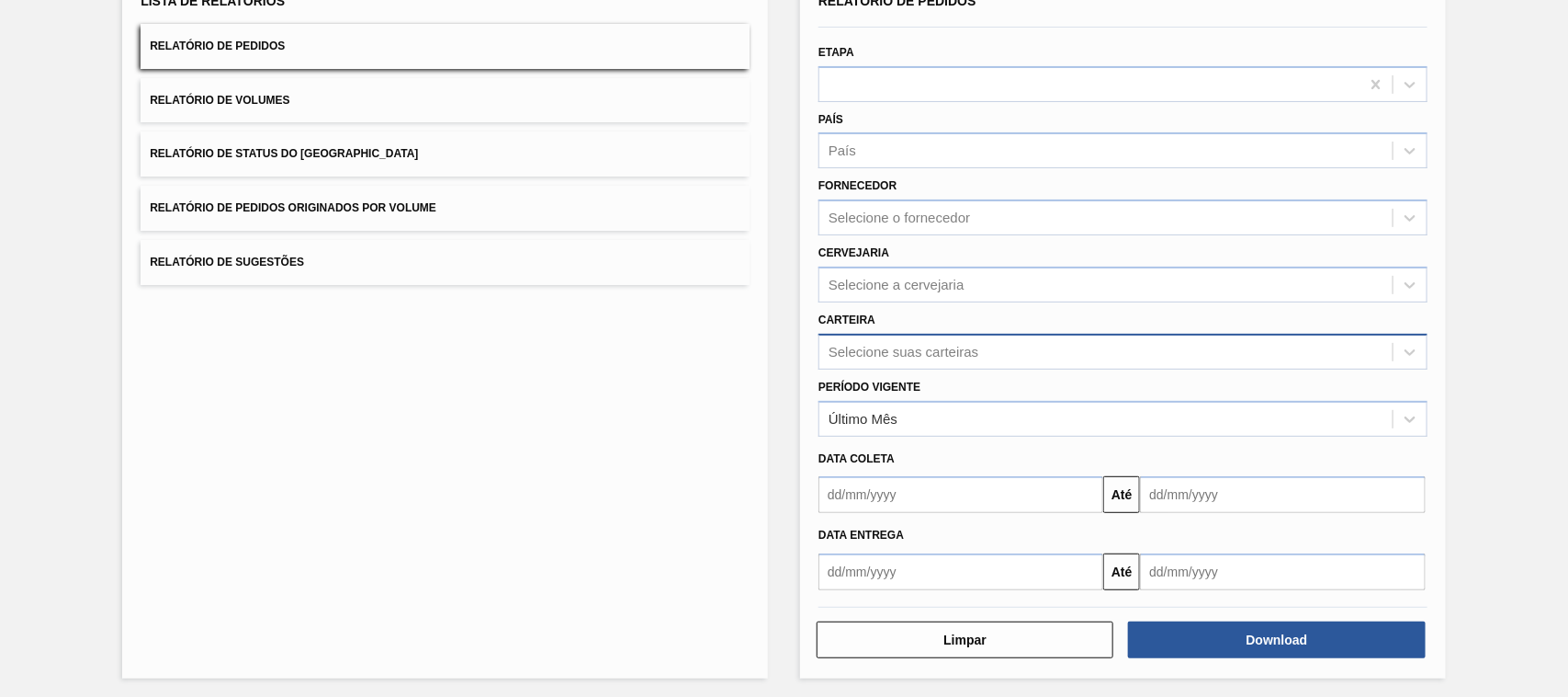
click at [867, 344] on div "Selecione suas carteiras" at bounding box center [903, 351] width 150 height 16
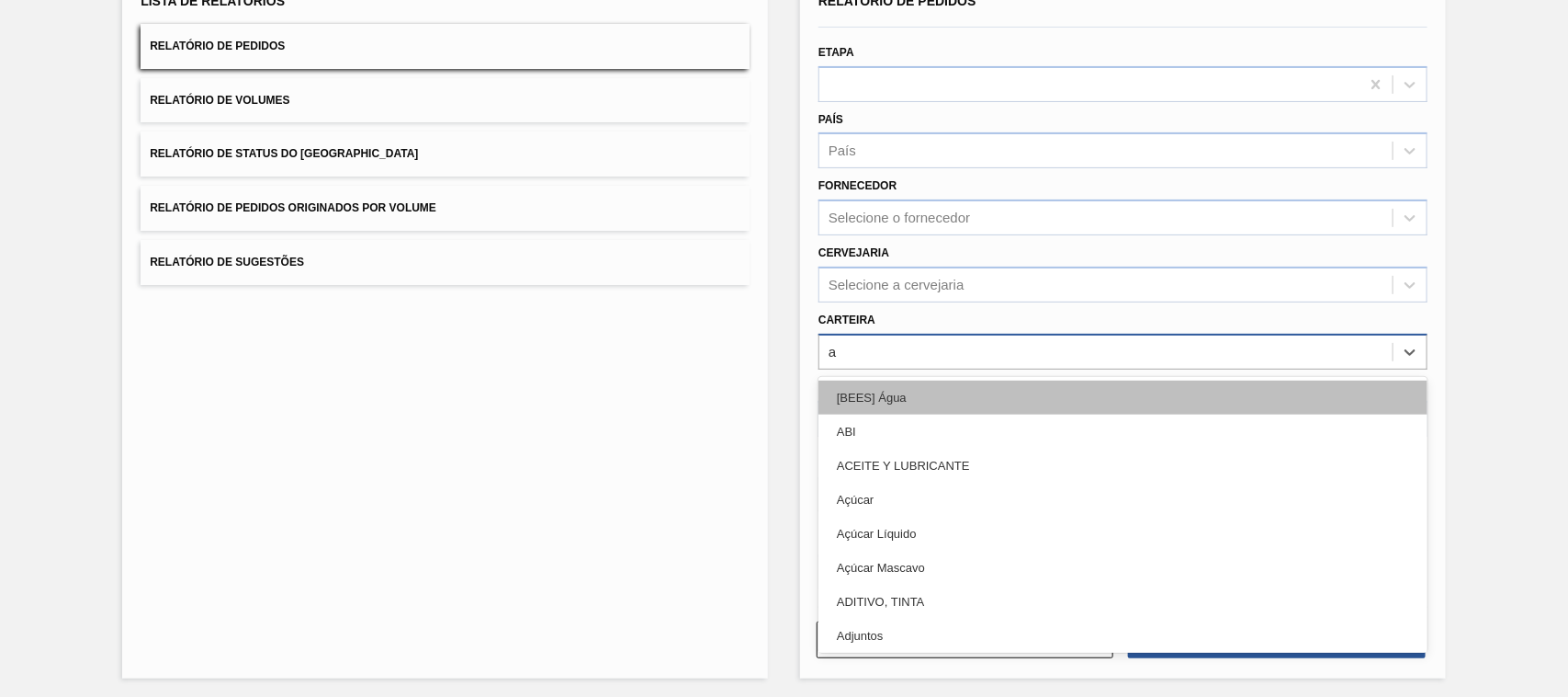
type input "ad"
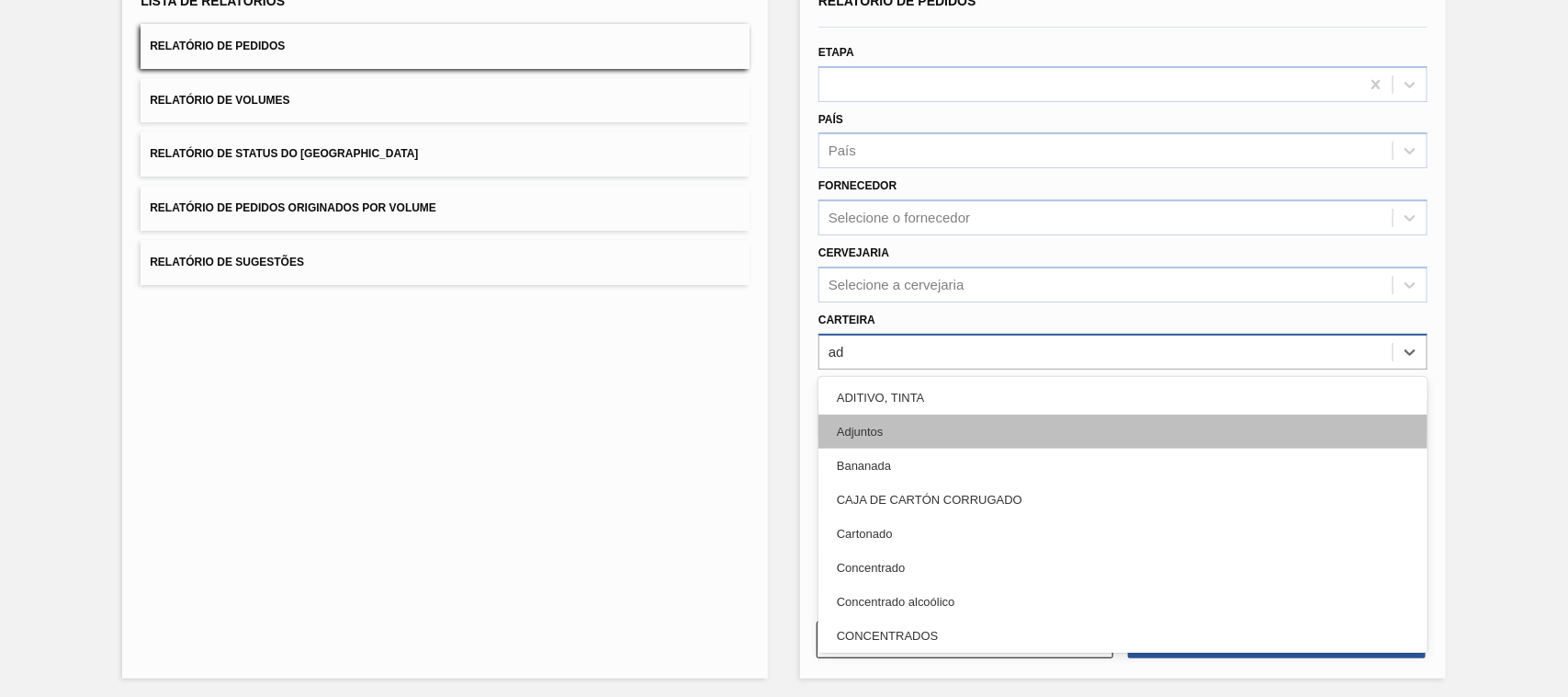
click at [880, 423] on div "Adjuntos" at bounding box center [1122, 432] width 609 height 34
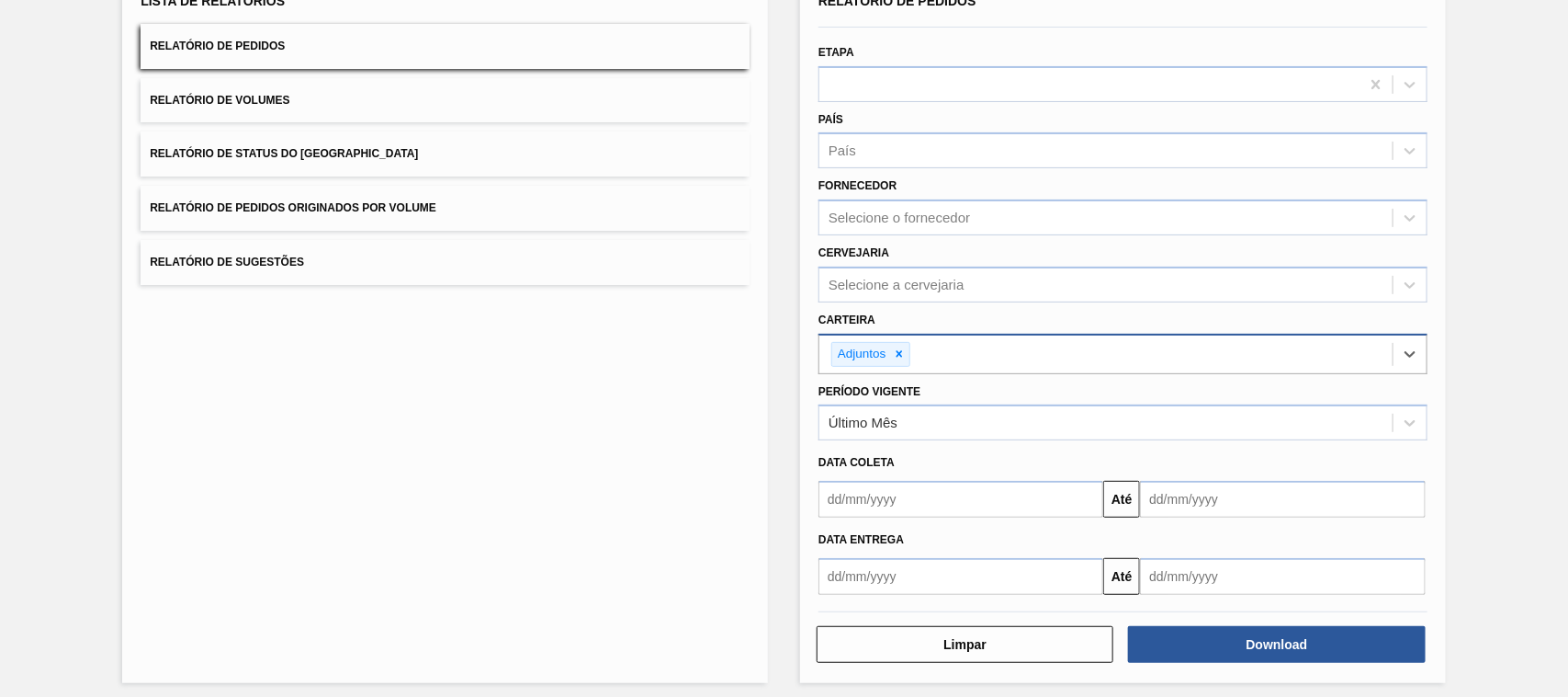
click at [882, 499] on input "text" at bounding box center [961, 499] width 285 height 37
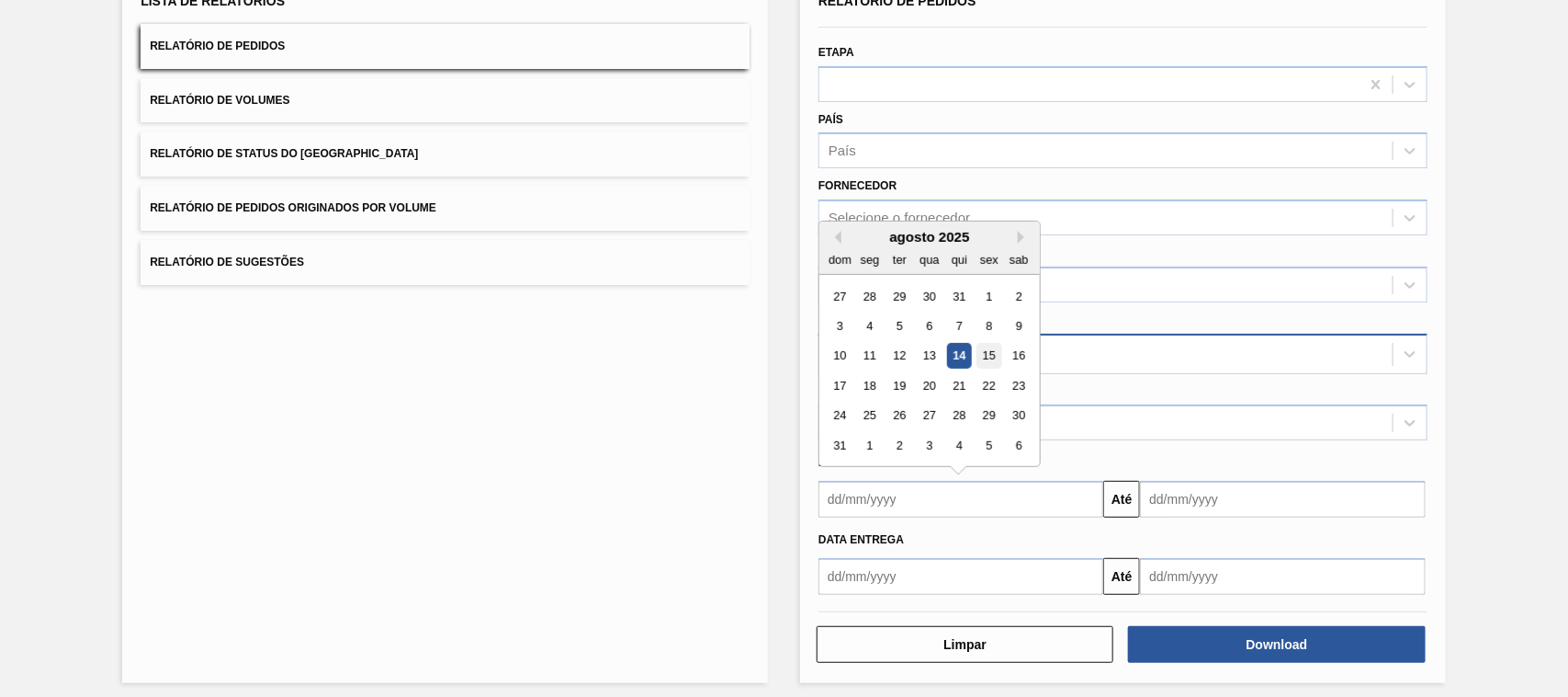
click at [989, 351] on div "15" at bounding box center [988, 356] width 25 height 25
type input "[DATE]"
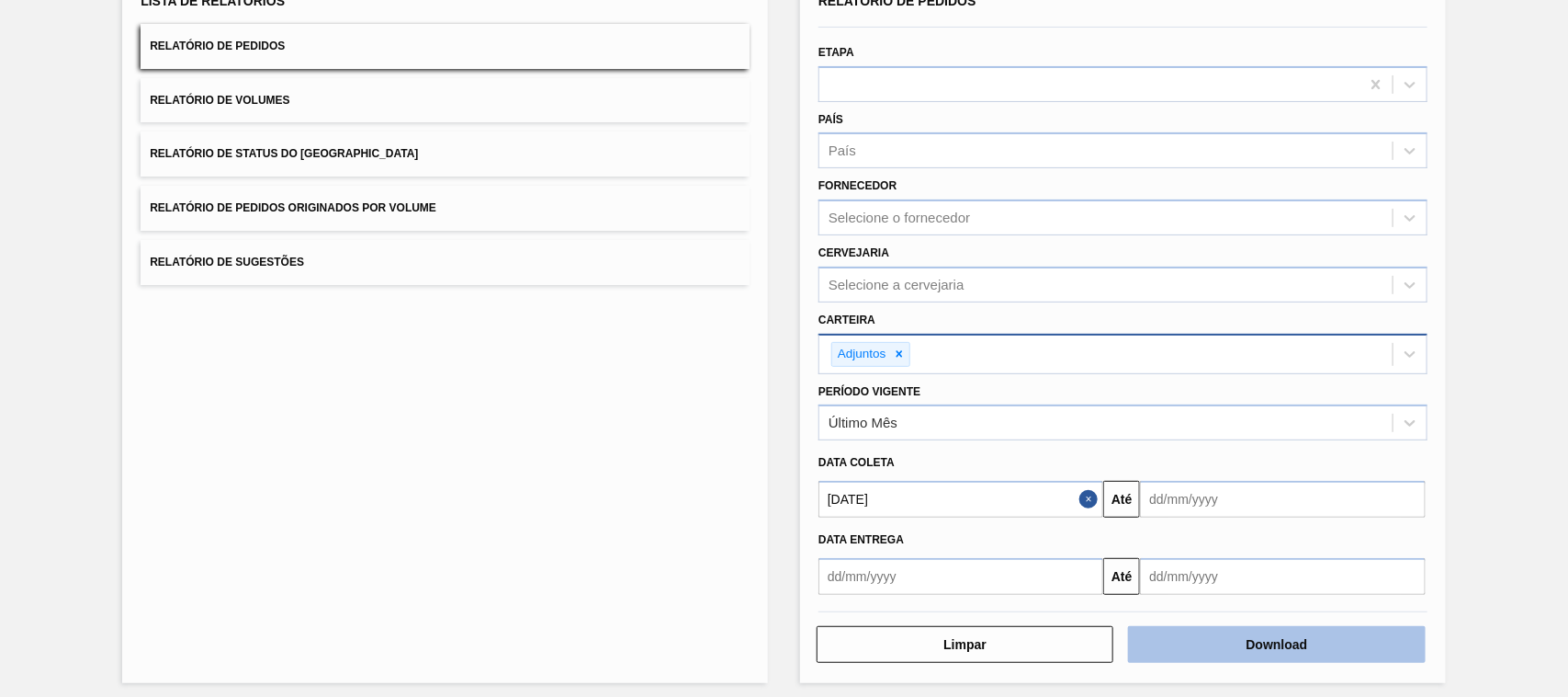
click at [1279, 654] on button "Download" at bounding box center [1276, 644] width 296 height 37
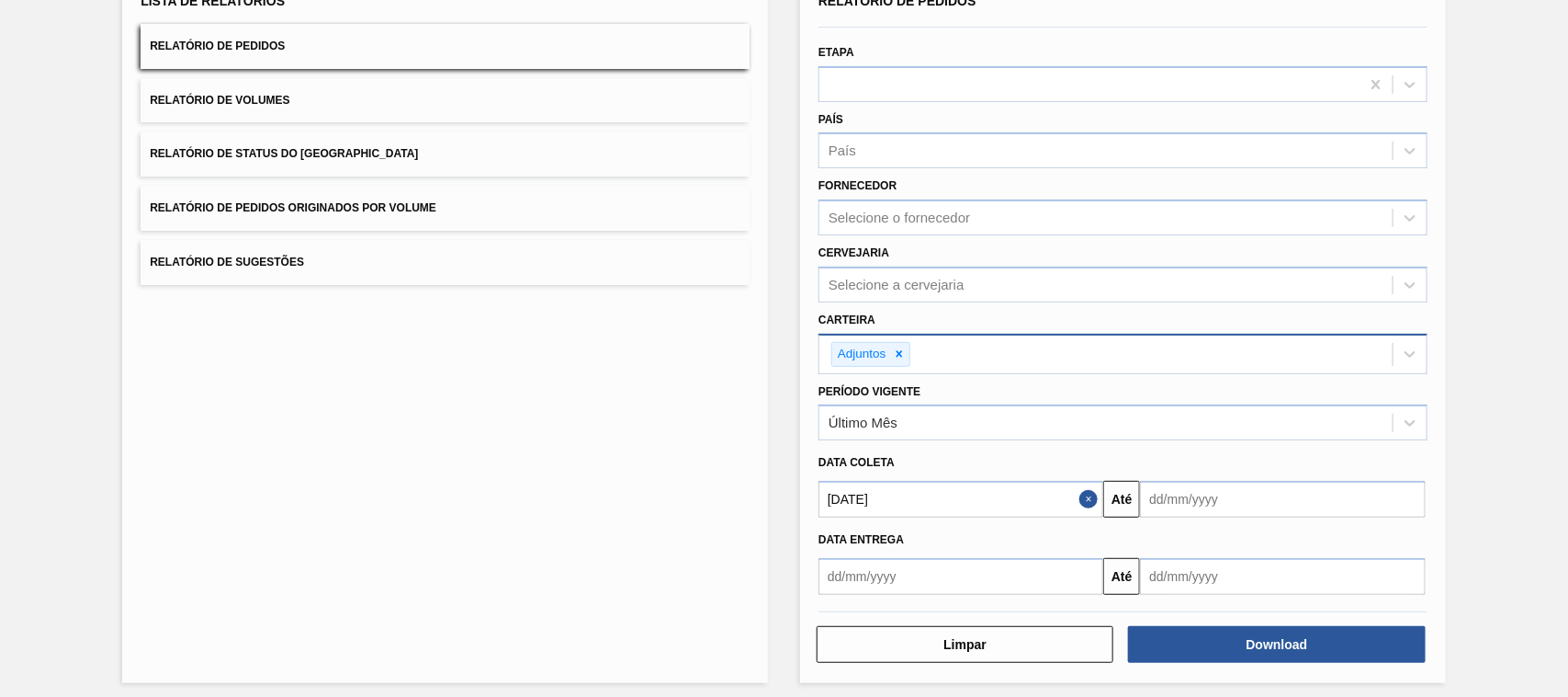
scroll to position [0, 0]
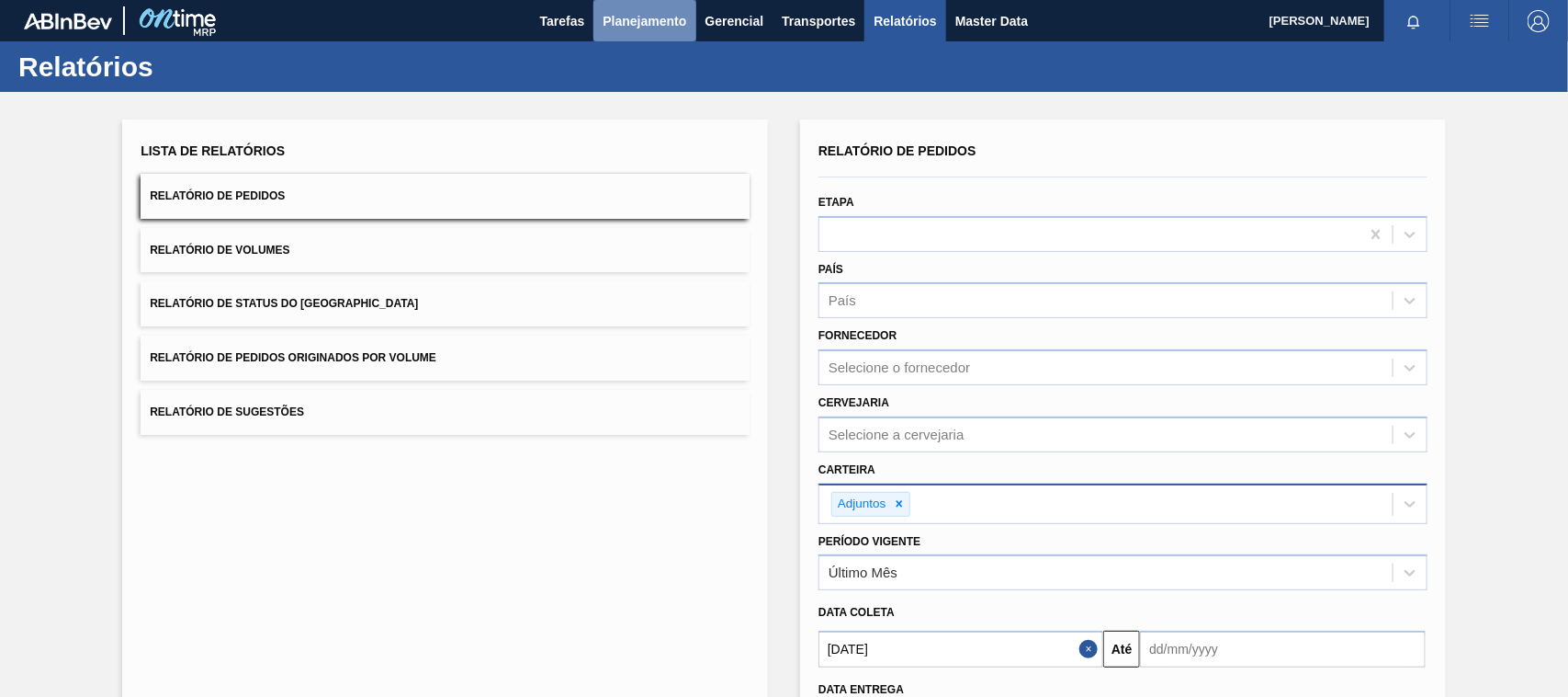
click at [622, 11] on span "Planejamento" at bounding box center [644, 21] width 84 height 22
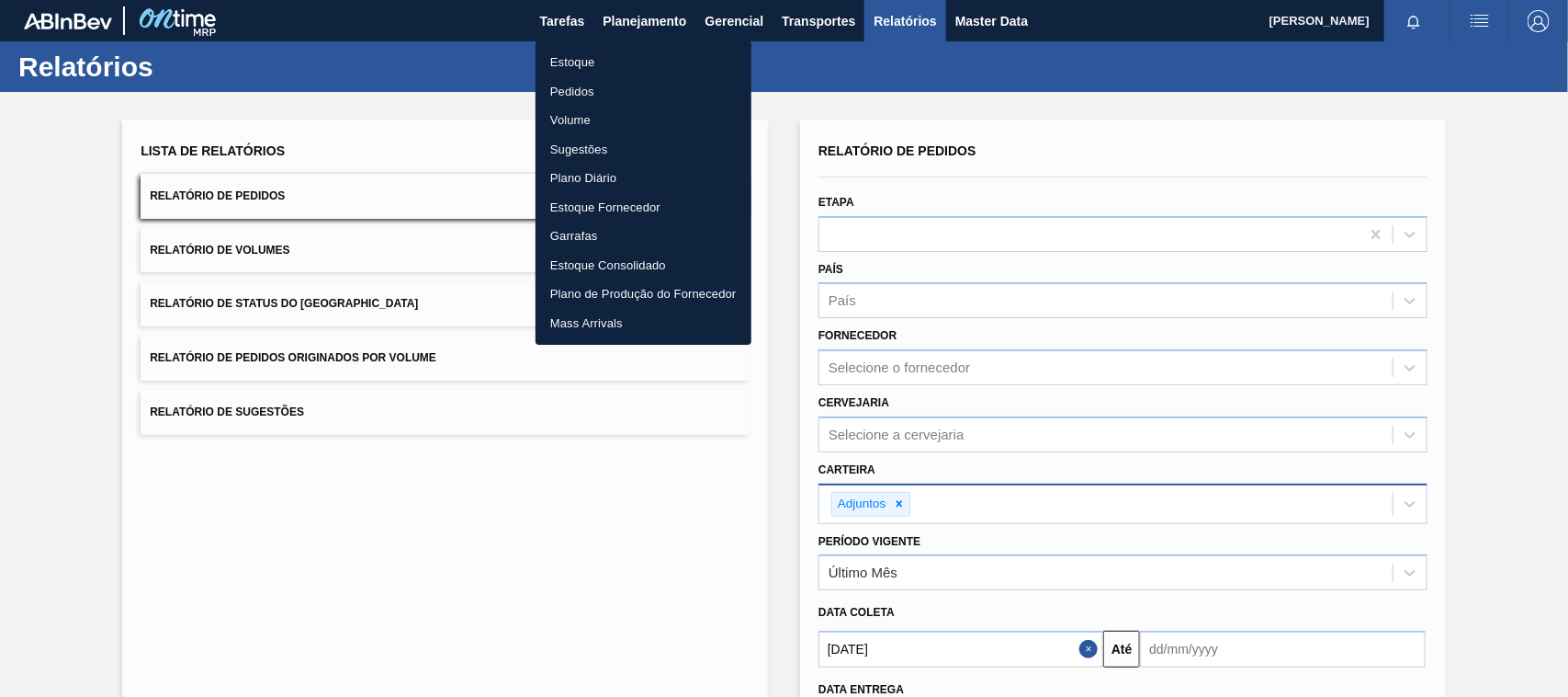
click at [584, 62] on li "Estoque" at bounding box center [643, 62] width 216 height 29
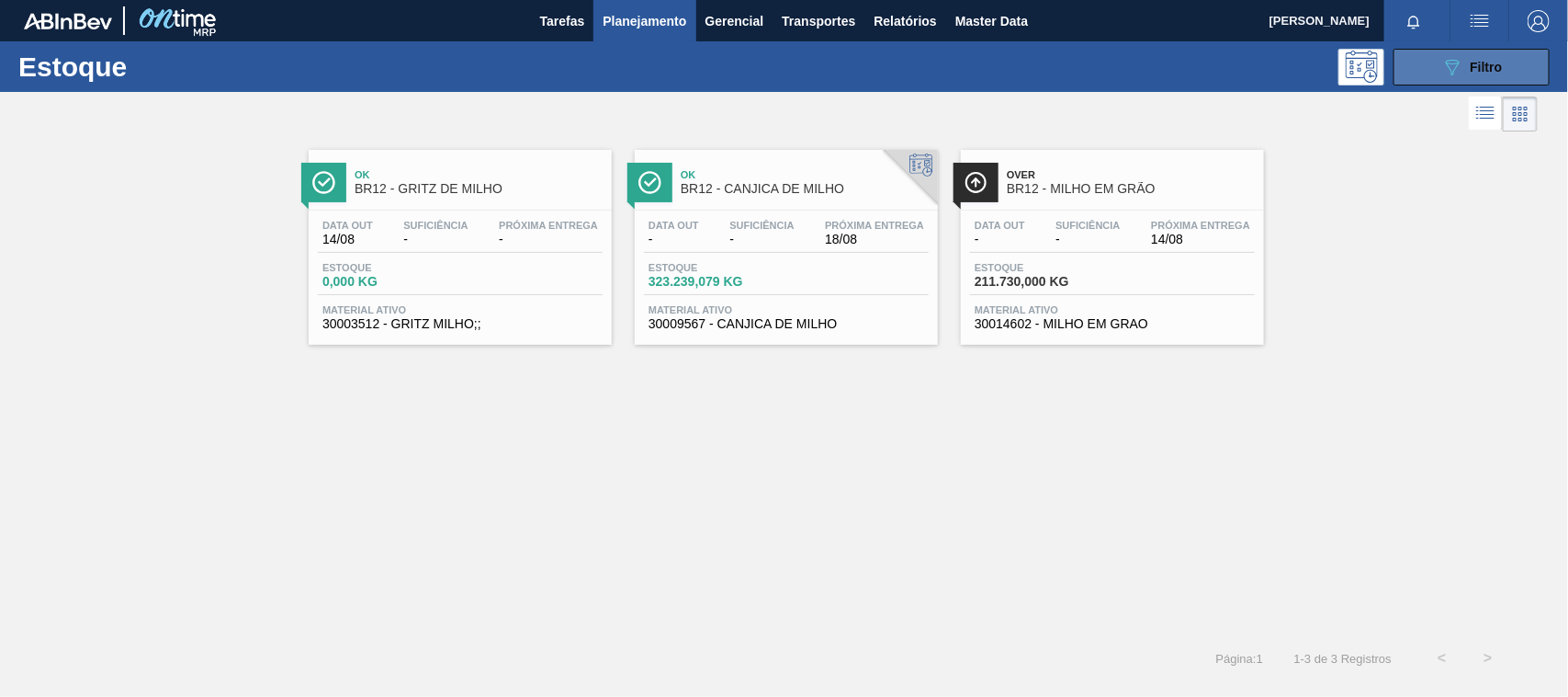
click at [1468, 62] on div "089F7B8B-B2A5-4AFE-B5C0-19BA573D28AC Filtro" at bounding box center [1472, 66] width 61 height 22
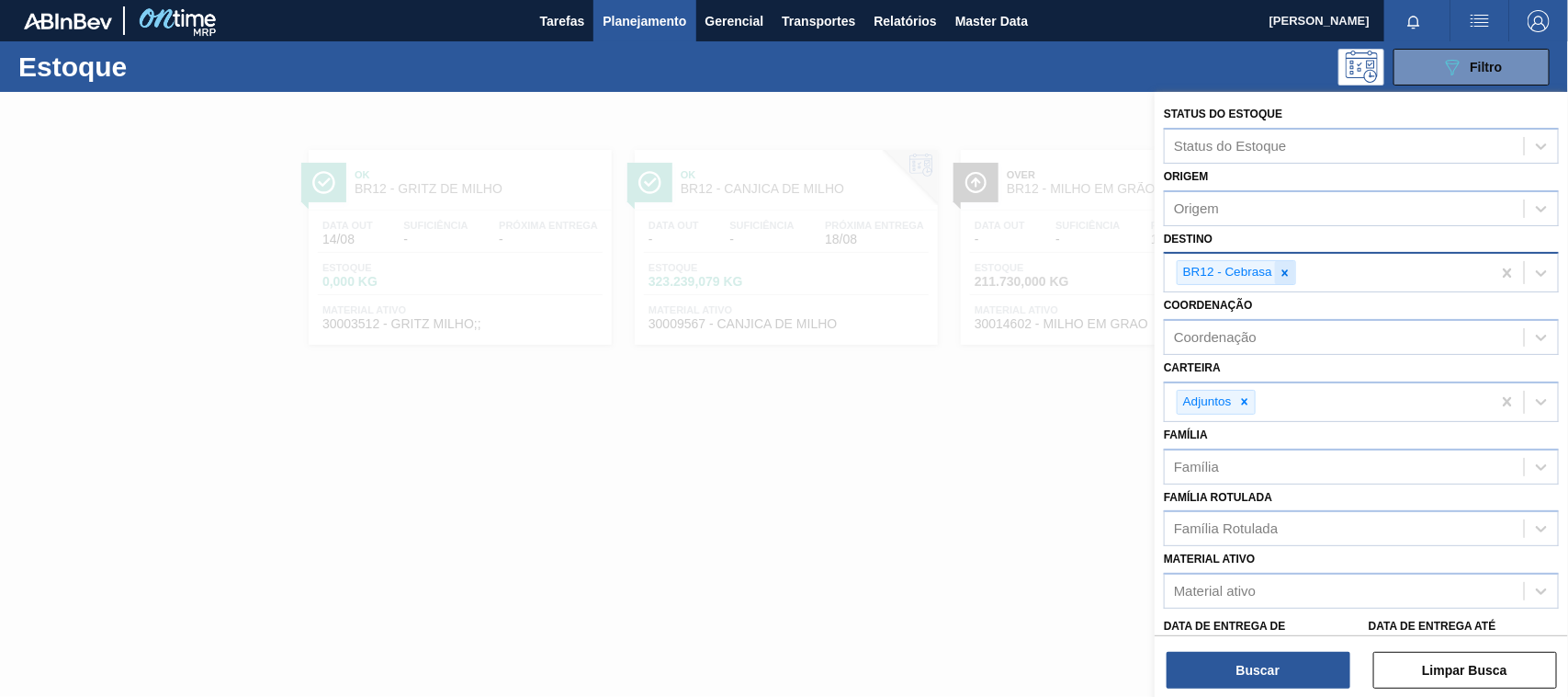
click at [1289, 266] on icon at bounding box center [1285, 273] width 13 height 13
type input "uber"
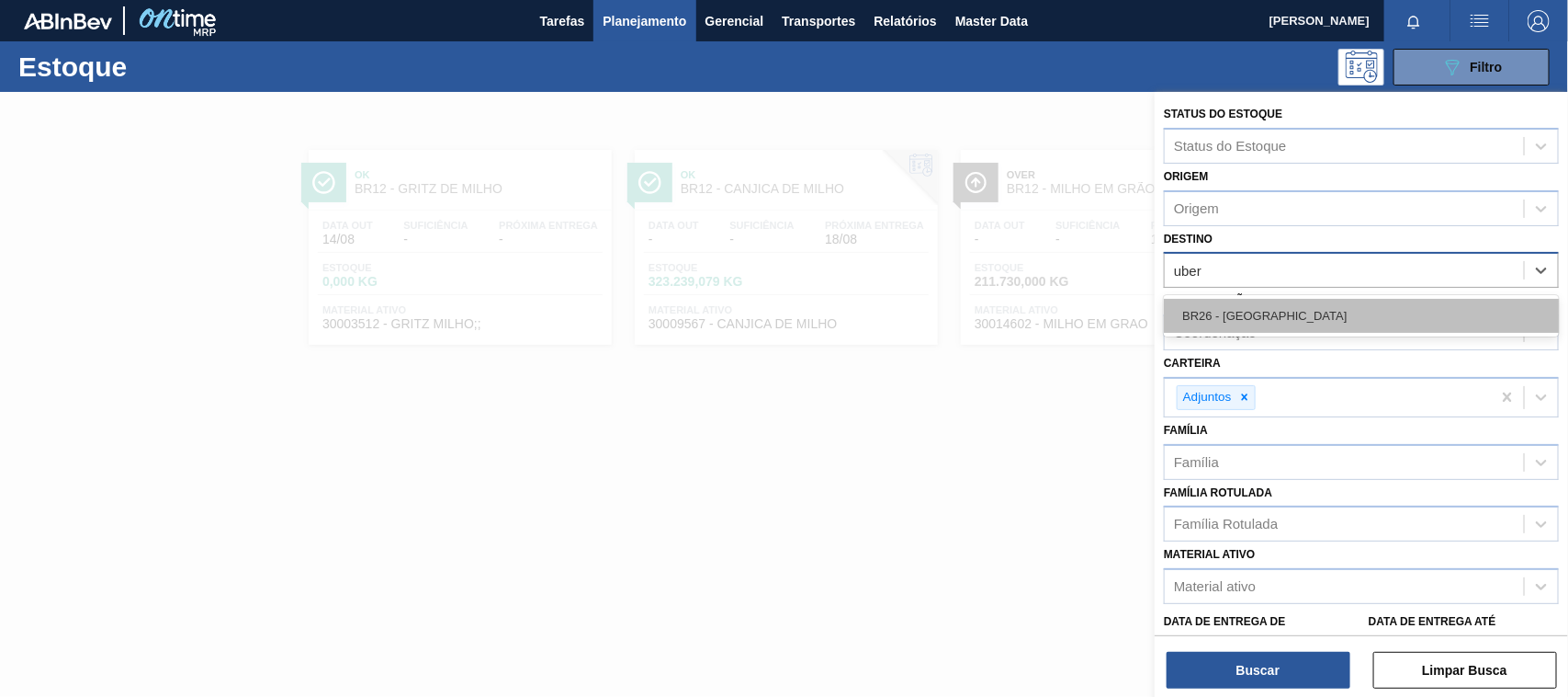
click at [1249, 318] on div "BR26 - [GEOGRAPHIC_DATA]" at bounding box center [1361, 315] width 395 height 34
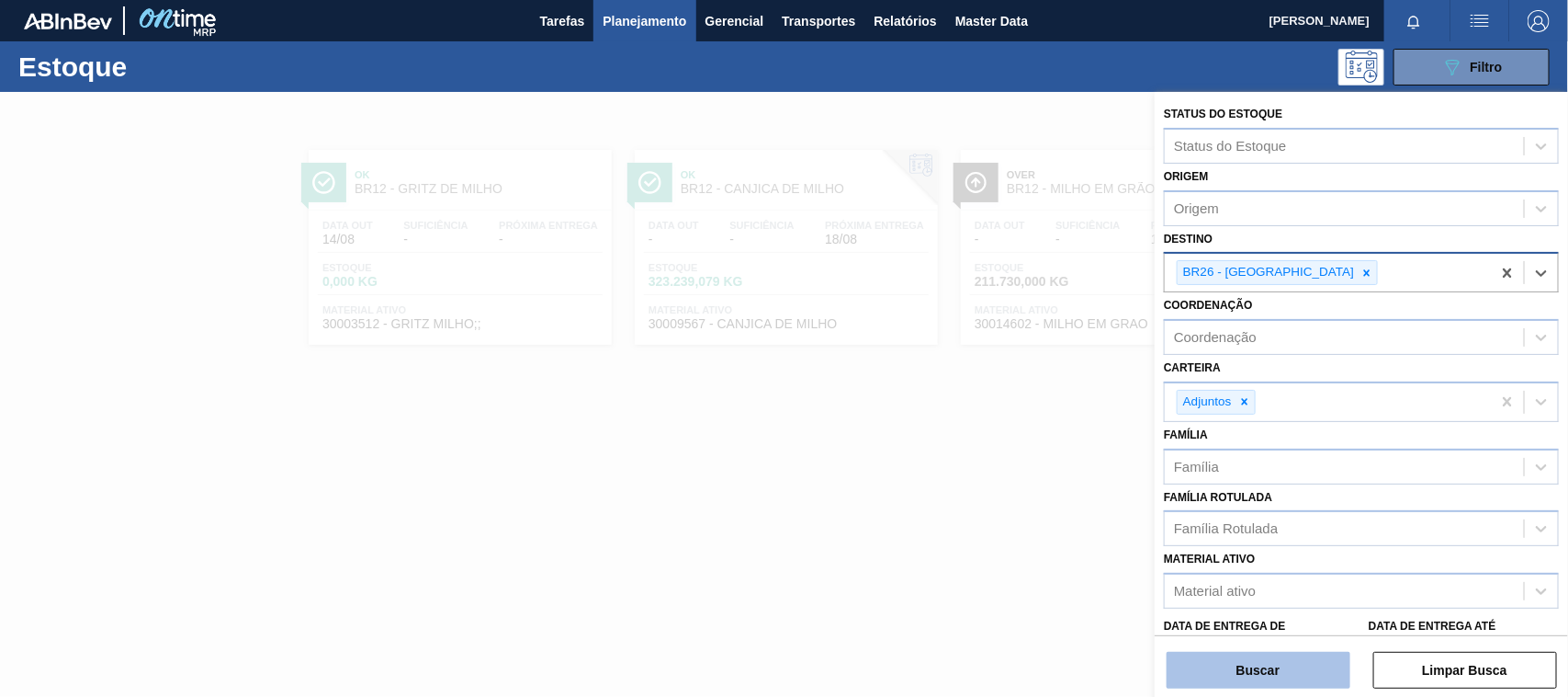
click at [1297, 669] on button "Buscar" at bounding box center [1258, 670] width 184 height 37
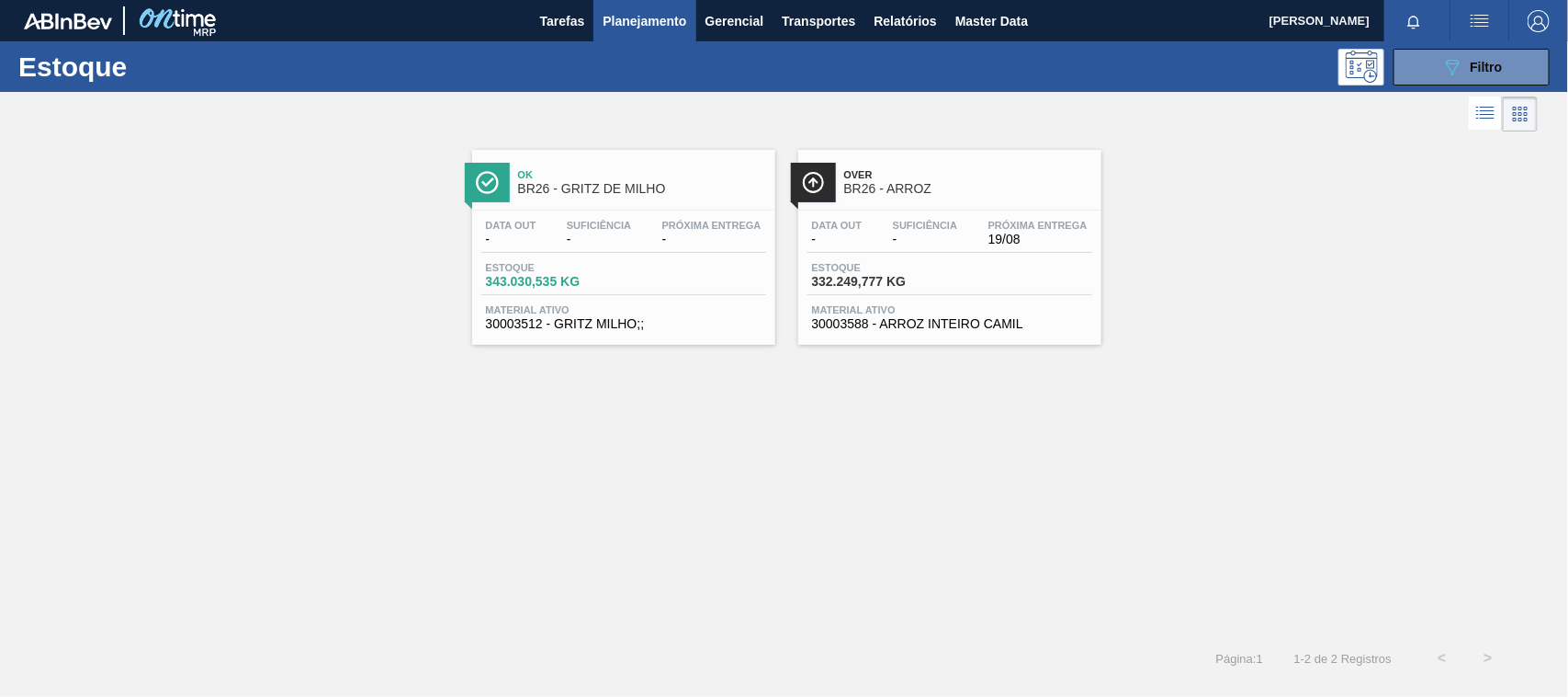
click at [566, 159] on div "Ok BR26 - GRITZ DE MILHO" at bounding box center [623, 179] width 303 height 42
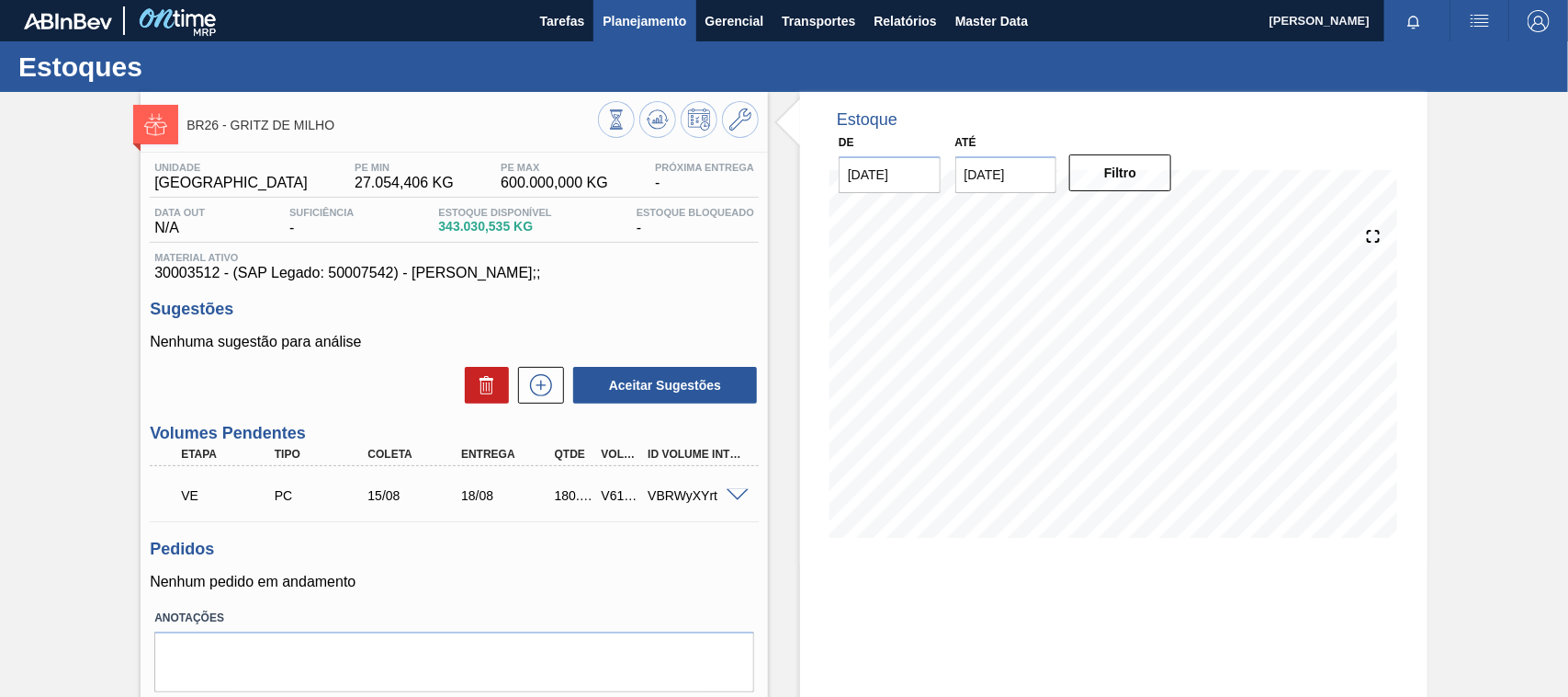
click at [627, 15] on span "Planejamento" at bounding box center [644, 21] width 84 height 22
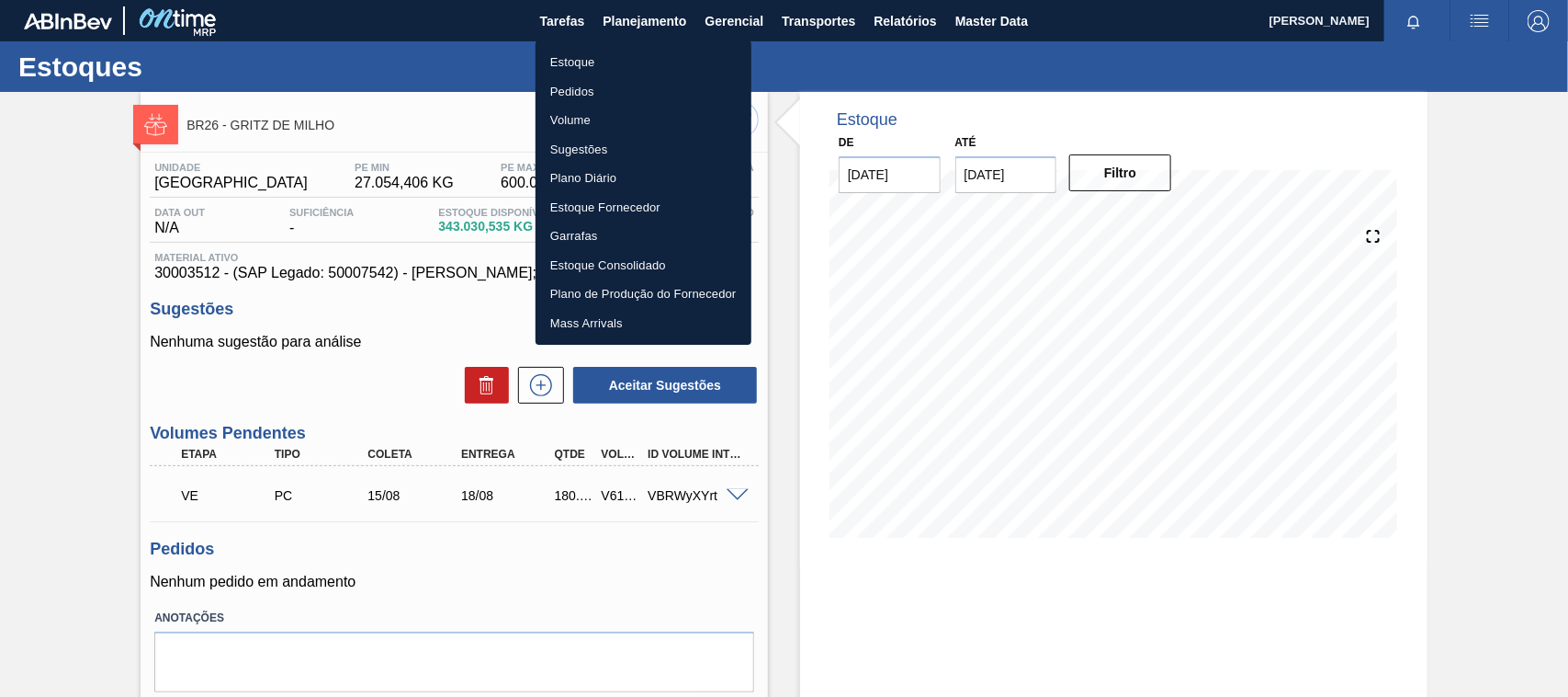
click at [734, 494] on div at bounding box center [784, 348] width 1568 height 697
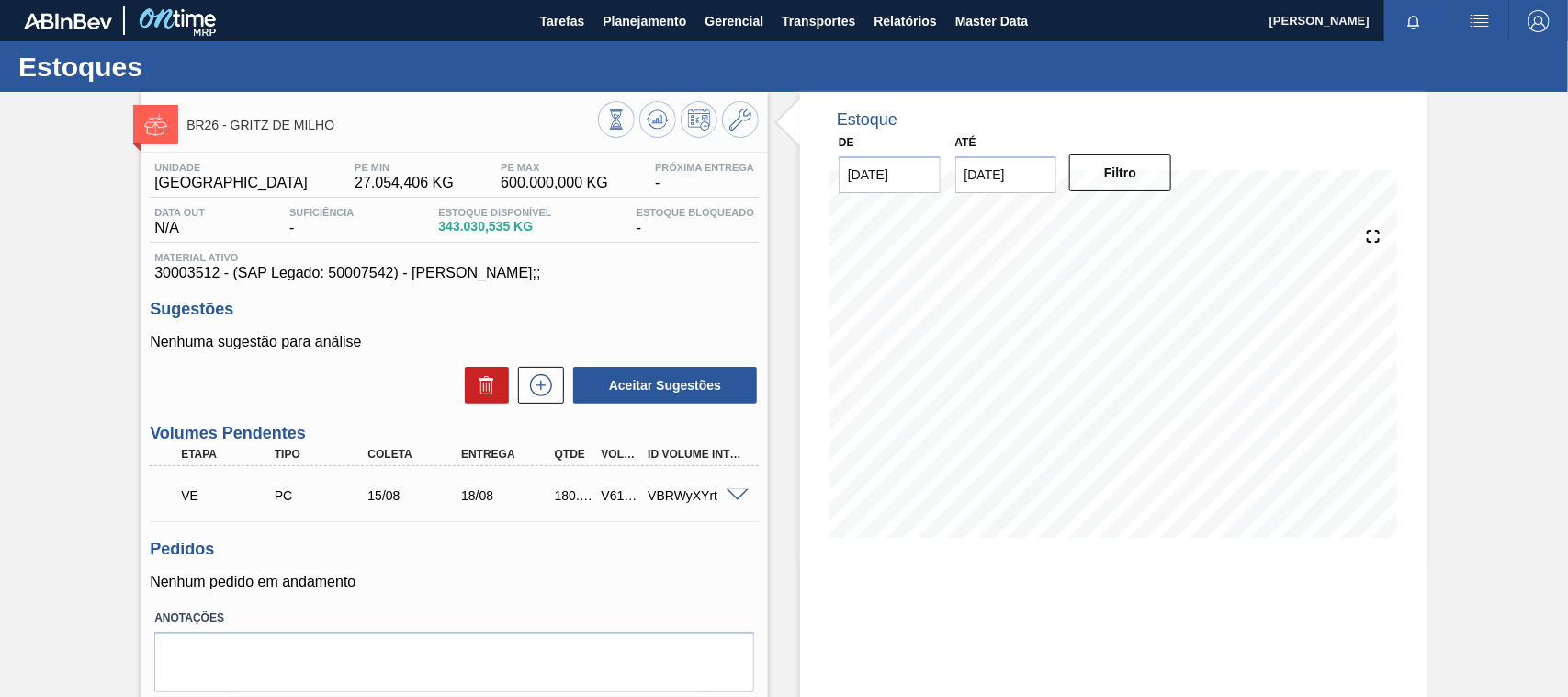
click at [736, 498] on span at bounding box center [737, 496] width 22 height 14
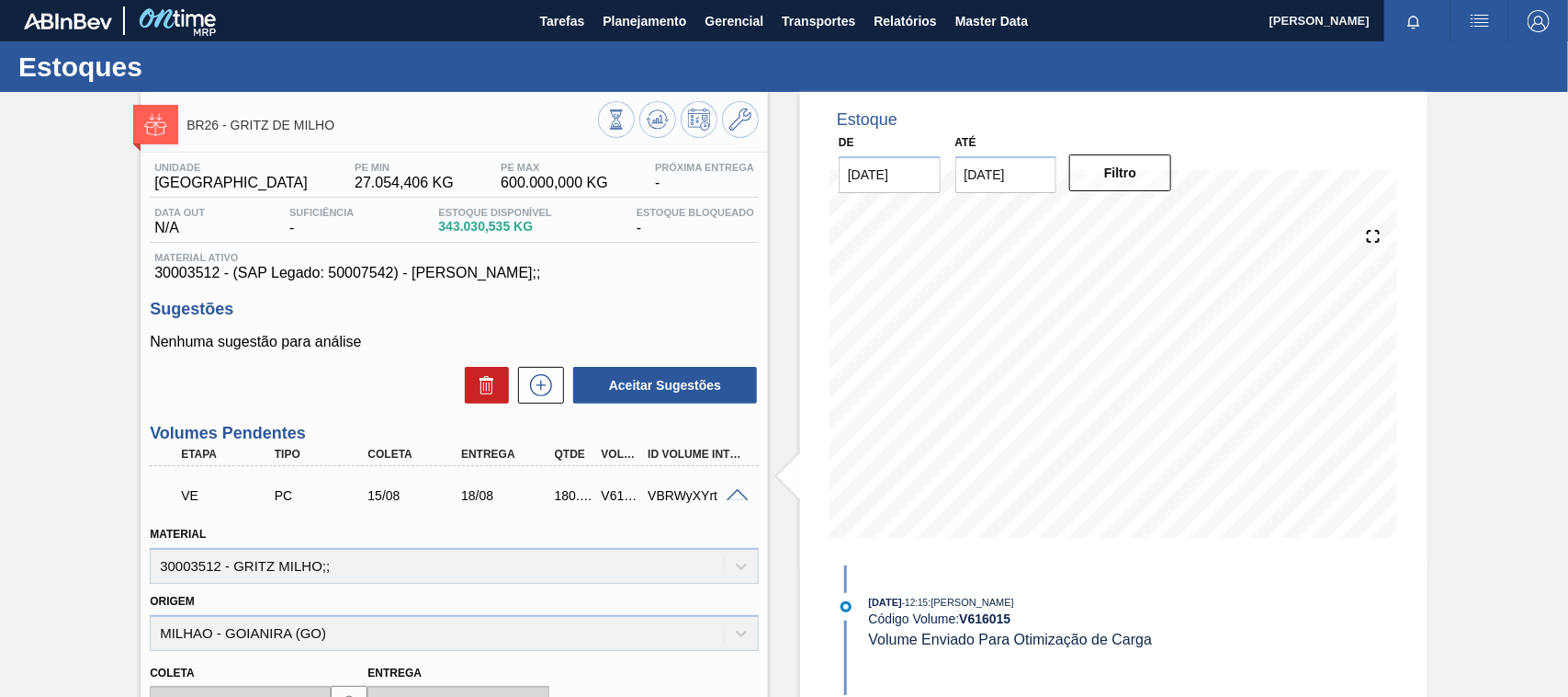
click at [724, 493] on div at bounding box center [740, 494] width 37 height 14
click at [732, 493] on span at bounding box center [737, 496] width 22 height 14
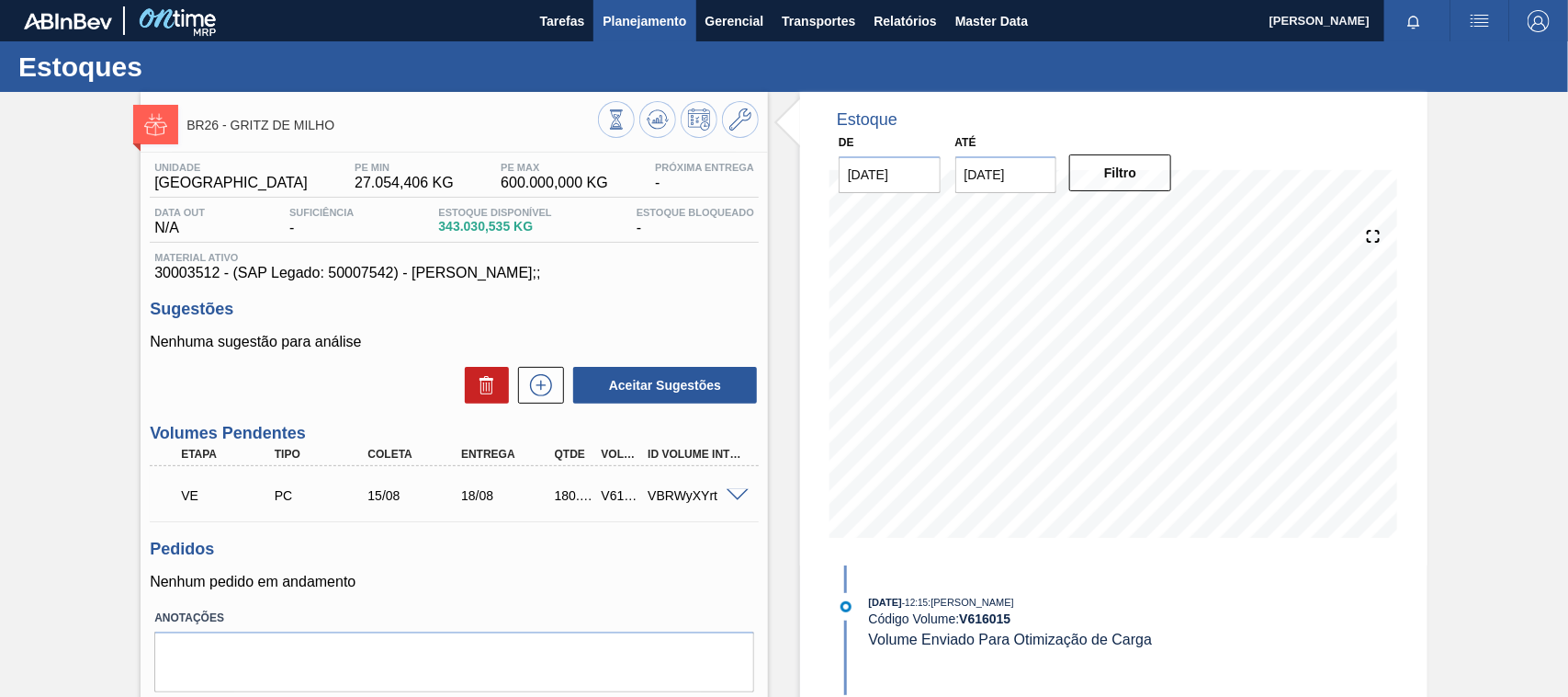
click at [676, 10] on span "Planejamento" at bounding box center [644, 21] width 84 height 22
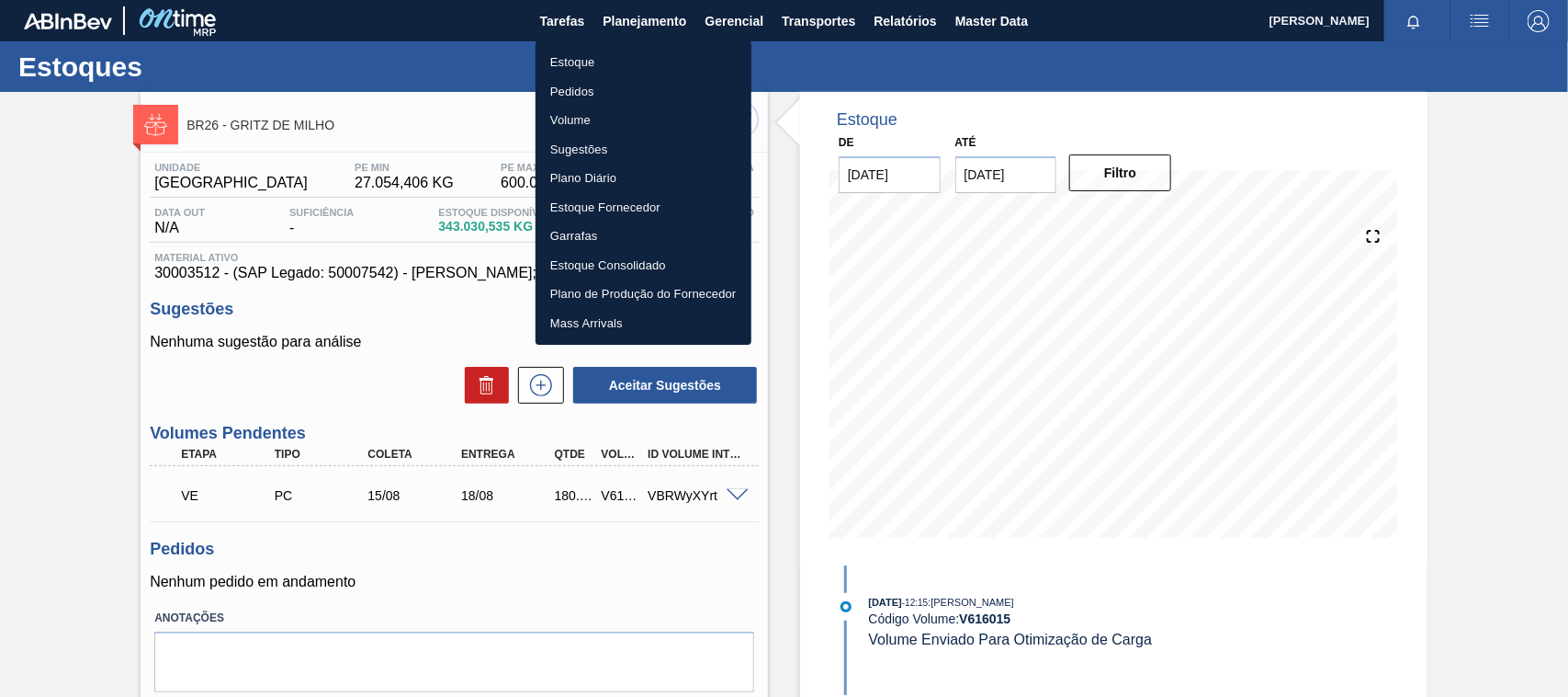
click at [565, 65] on li "Estoque" at bounding box center [643, 62] width 216 height 29
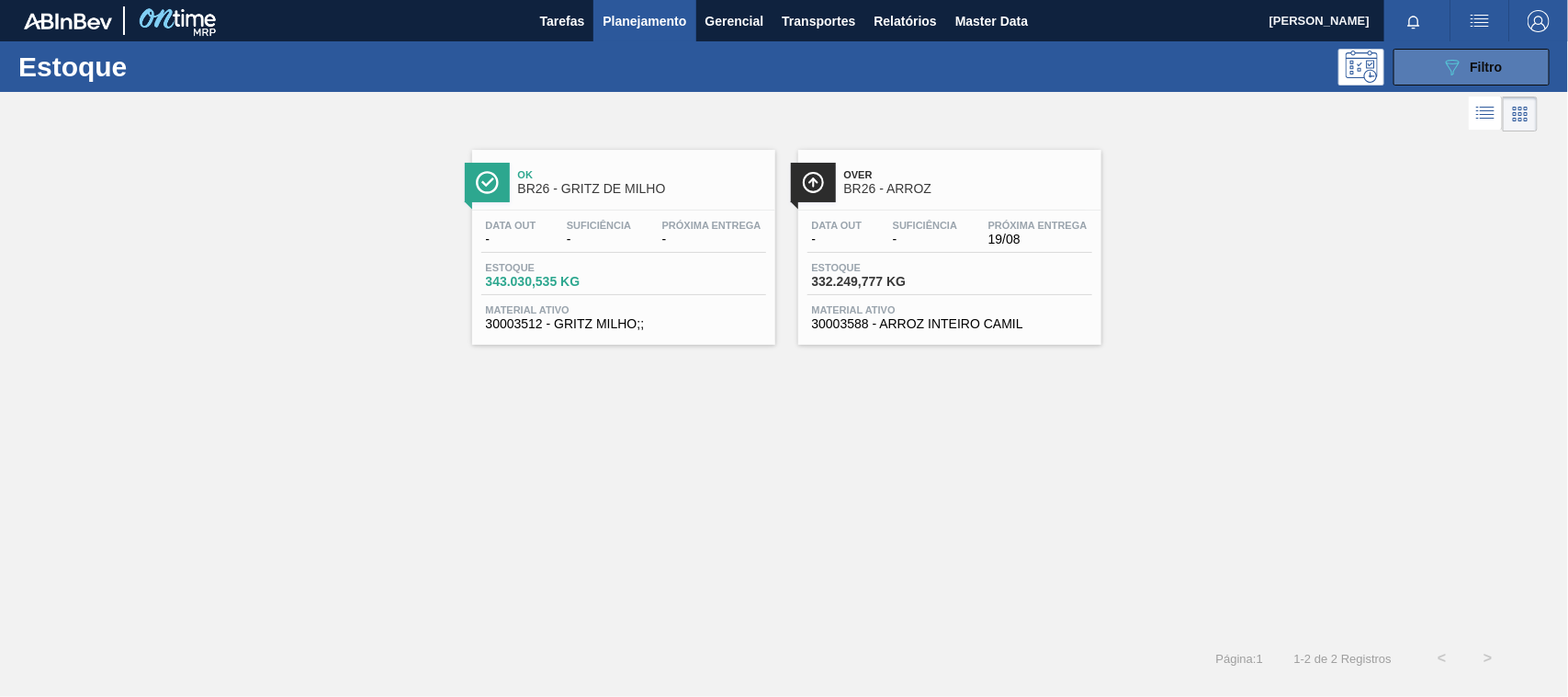
click at [1484, 64] on span "Filtro" at bounding box center [1487, 67] width 32 height 15
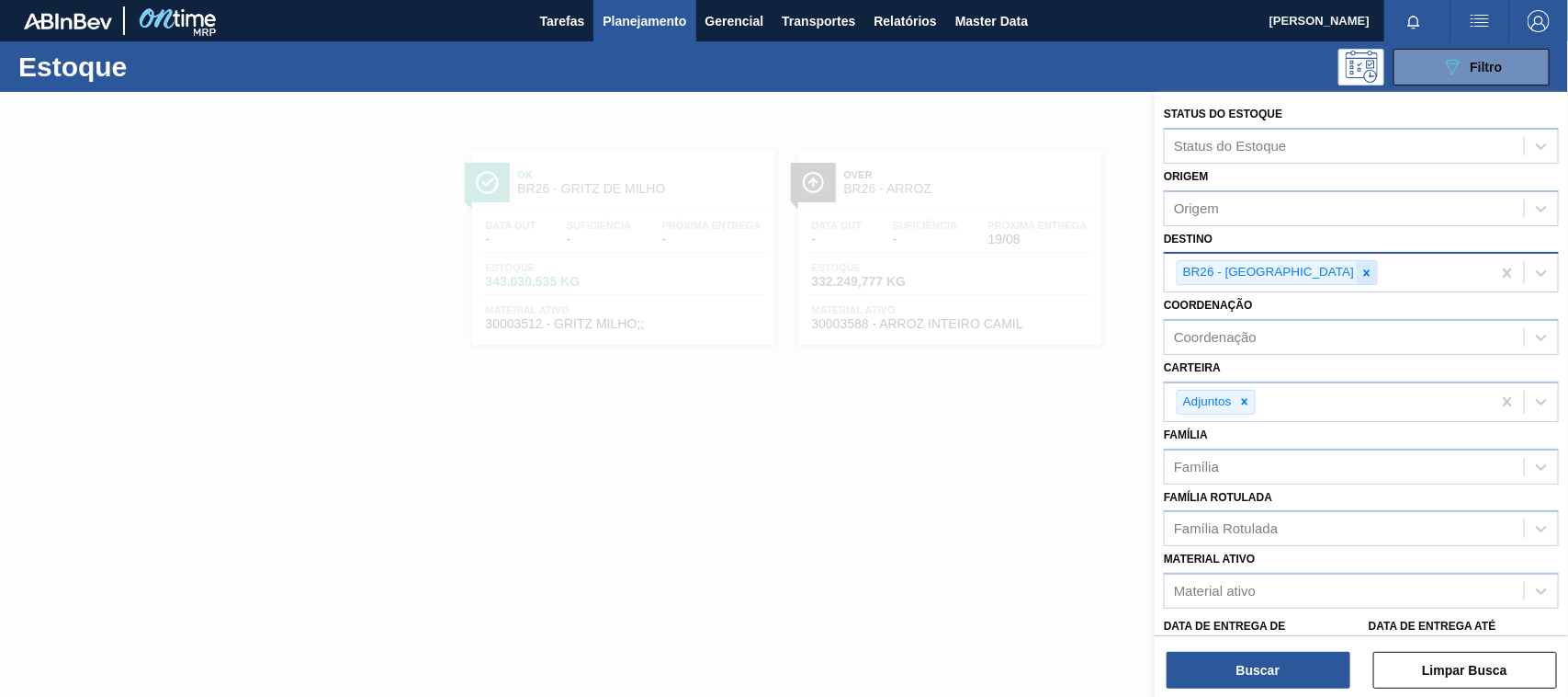
click at [1360, 272] on icon at bounding box center [1367, 273] width 13 height 13
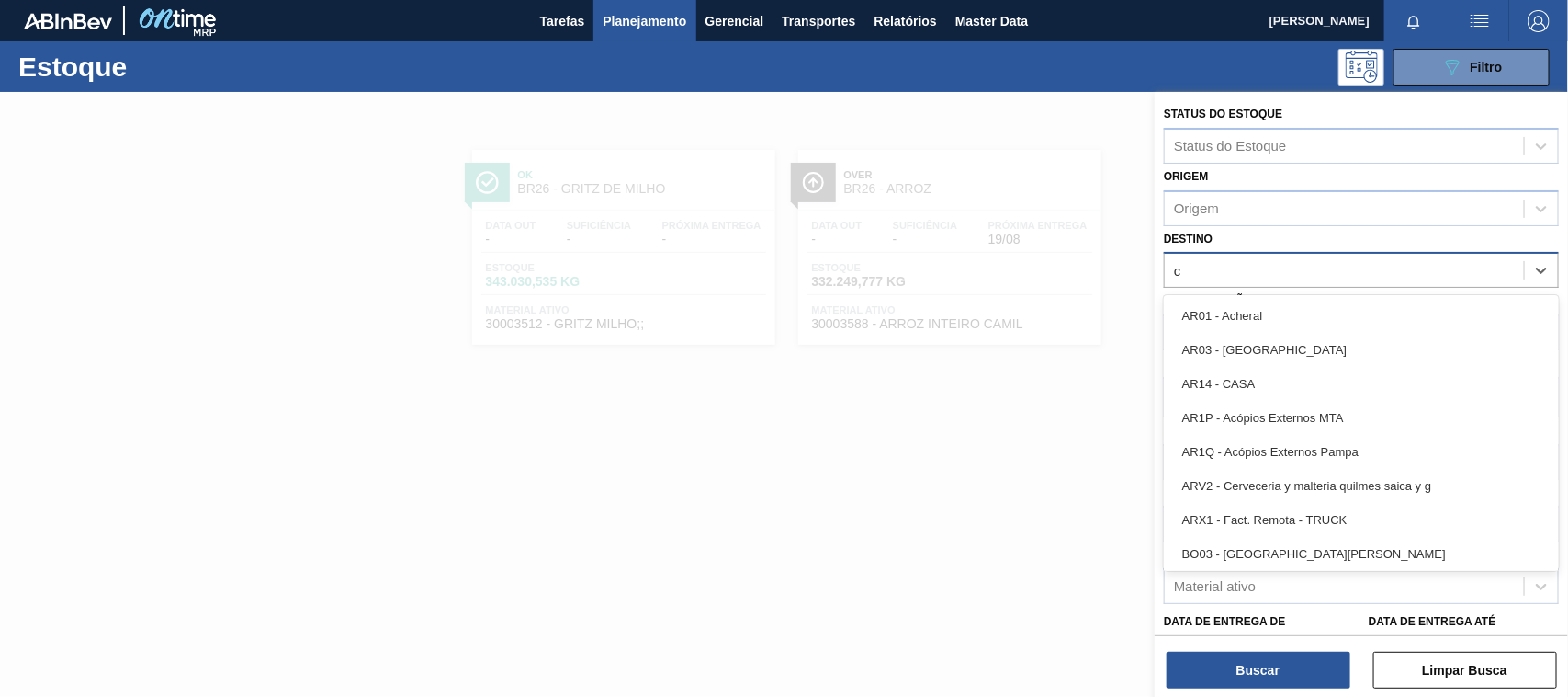
type input "ce"
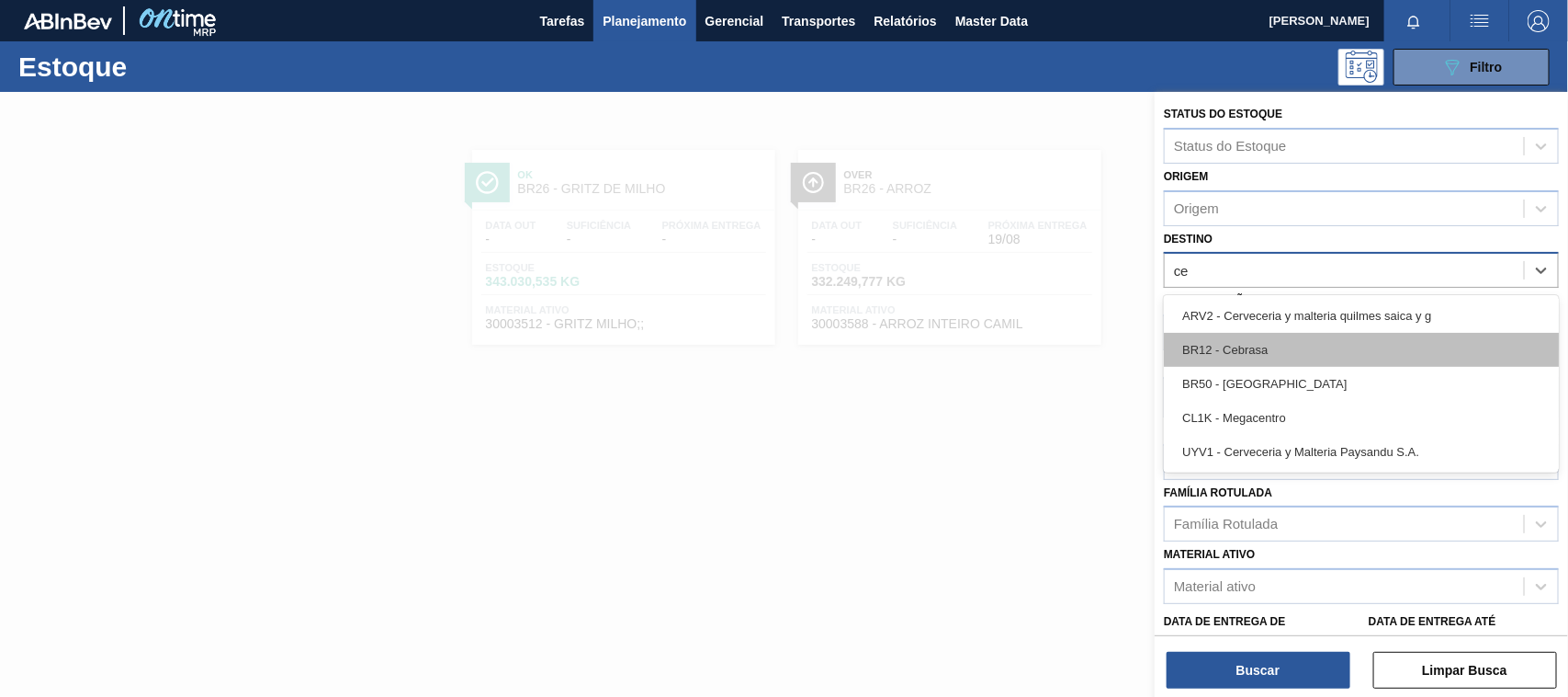
click at [1256, 333] on div "BR12 - Cebrasa" at bounding box center [1361, 349] width 395 height 34
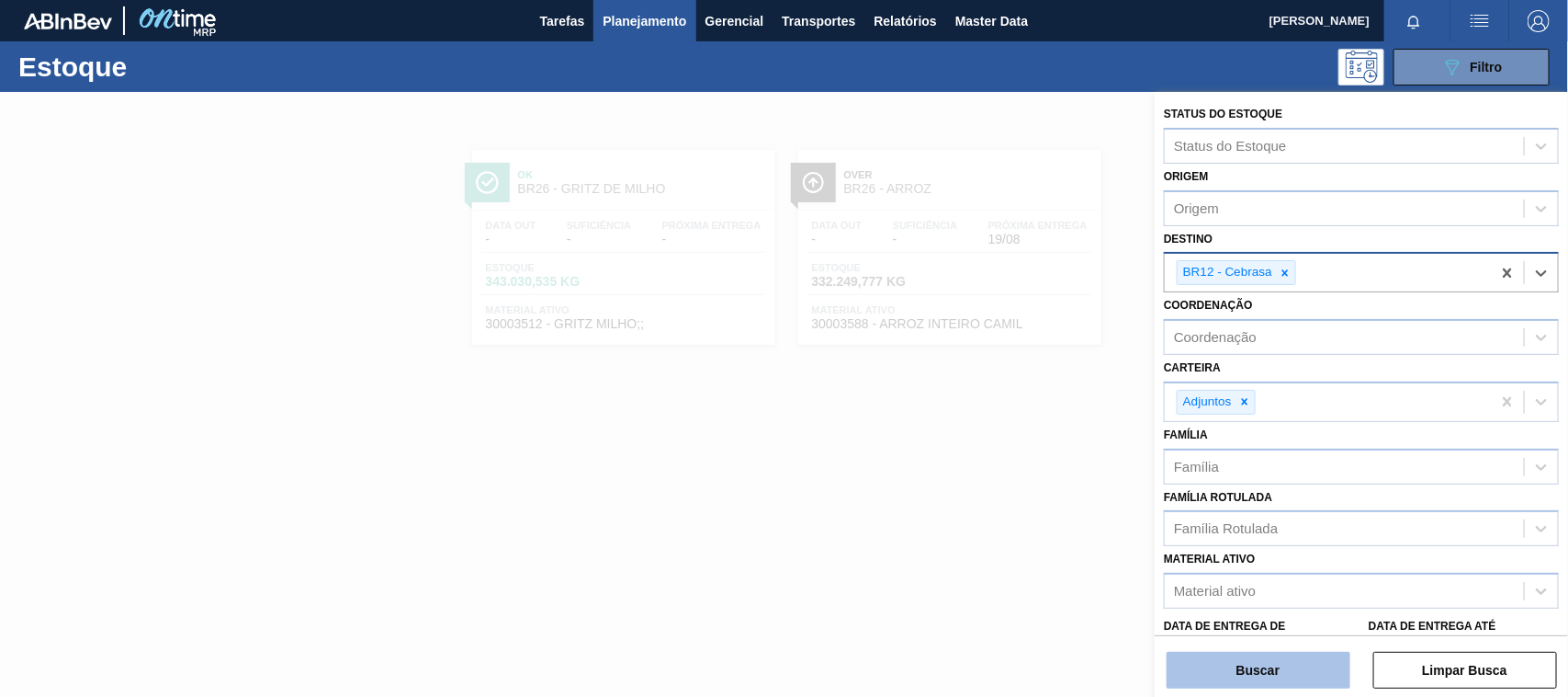
click at [1289, 675] on button "Buscar" at bounding box center [1258, 670] width 184 height 37
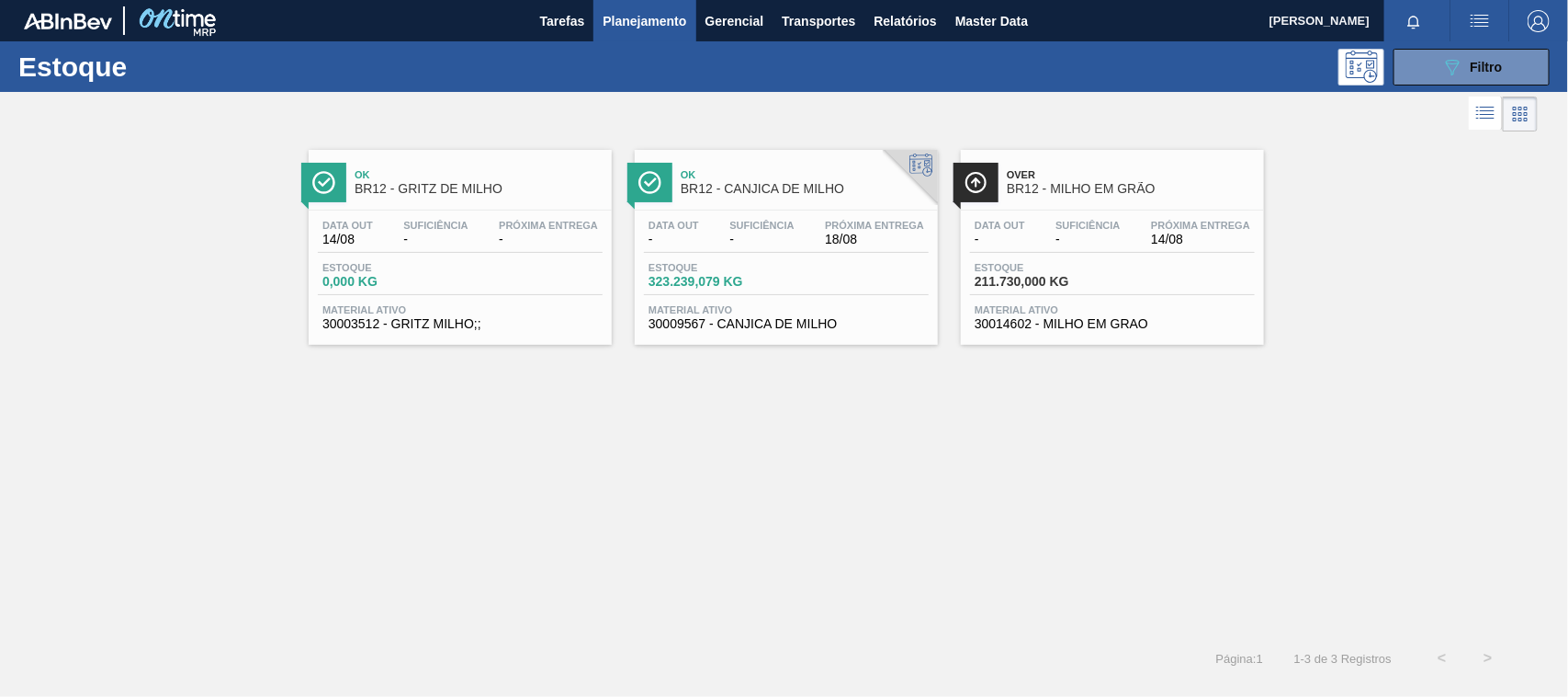
click at [1058, 182] on span "BR12 - MILHO EM GRÃO" at bounding box center [1130, 189] width 248 height 14
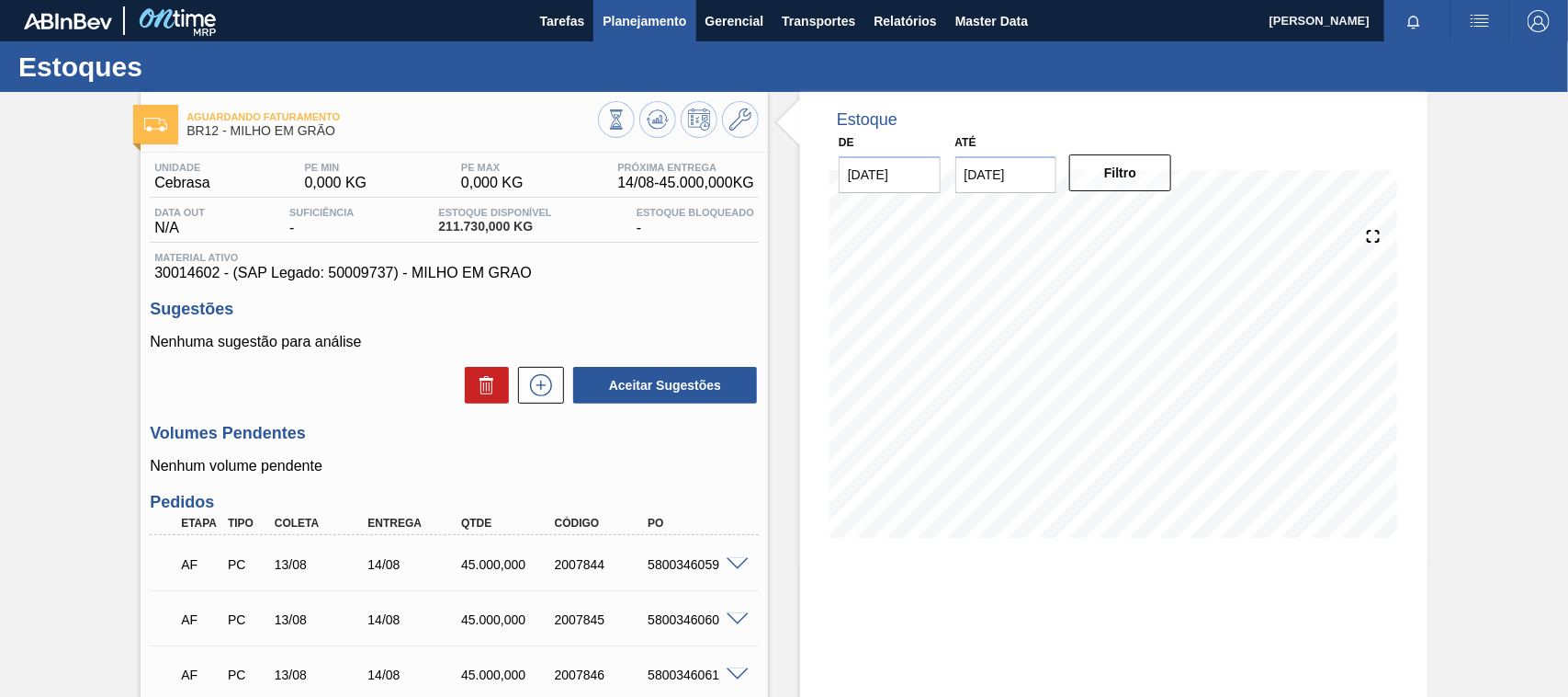
click at [641, 21] on span "Planejamento" at bounding box center [644, 21] width 84 height 22
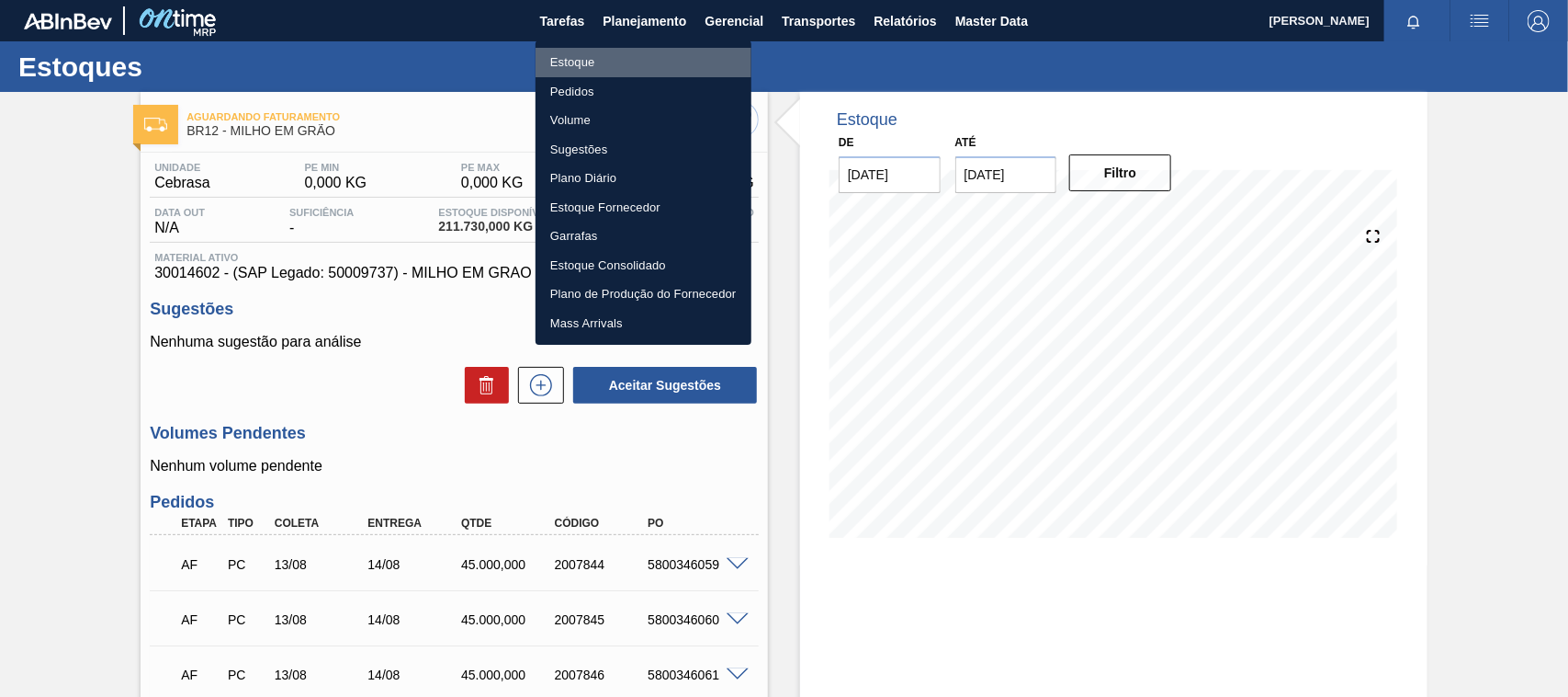
click at [553, 66] on li "Estoque" at bounding box center [643, 62] width 216 height 29
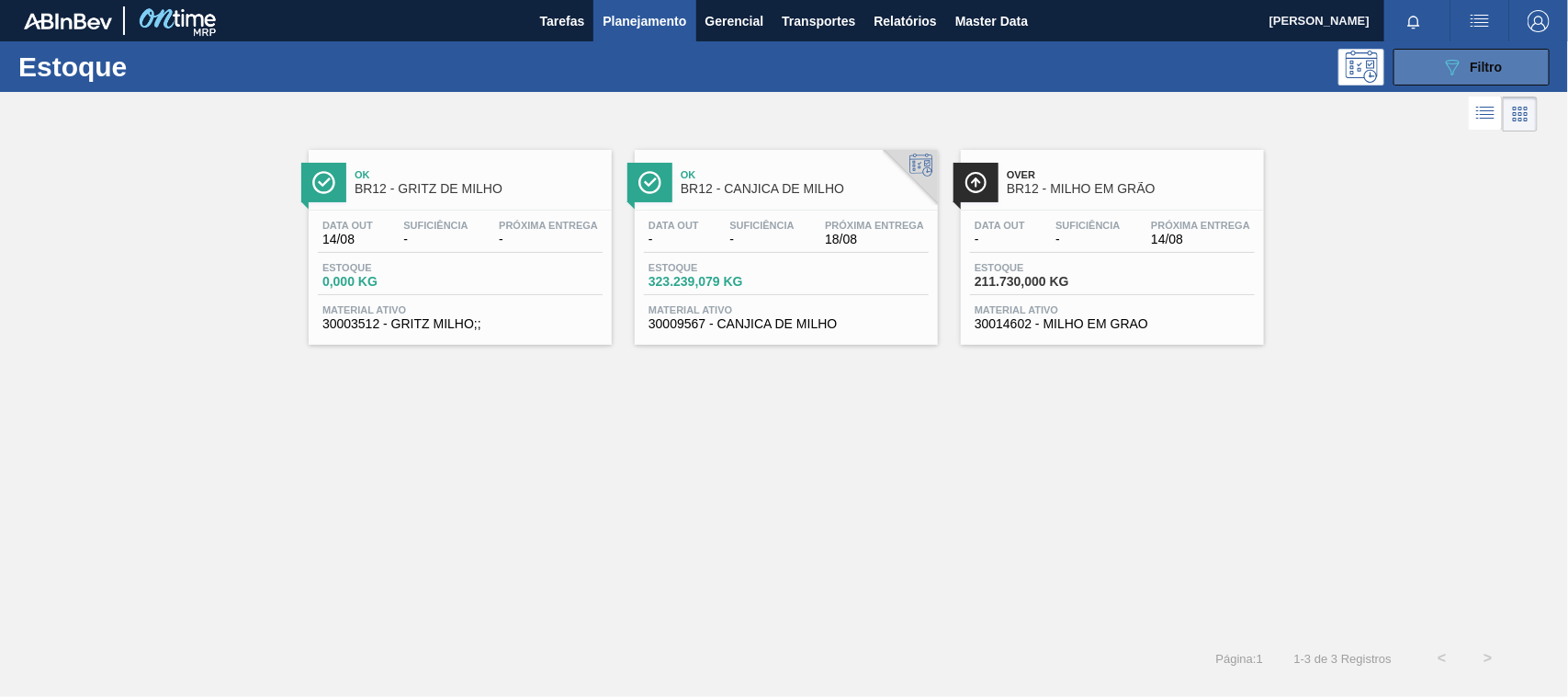
click at [1472, 76] on div "089F7B8B-B2A5-4AFE-B5C0-19BA573D28AC Filtro" at bounding box center [1472, 66] width 61 height 22
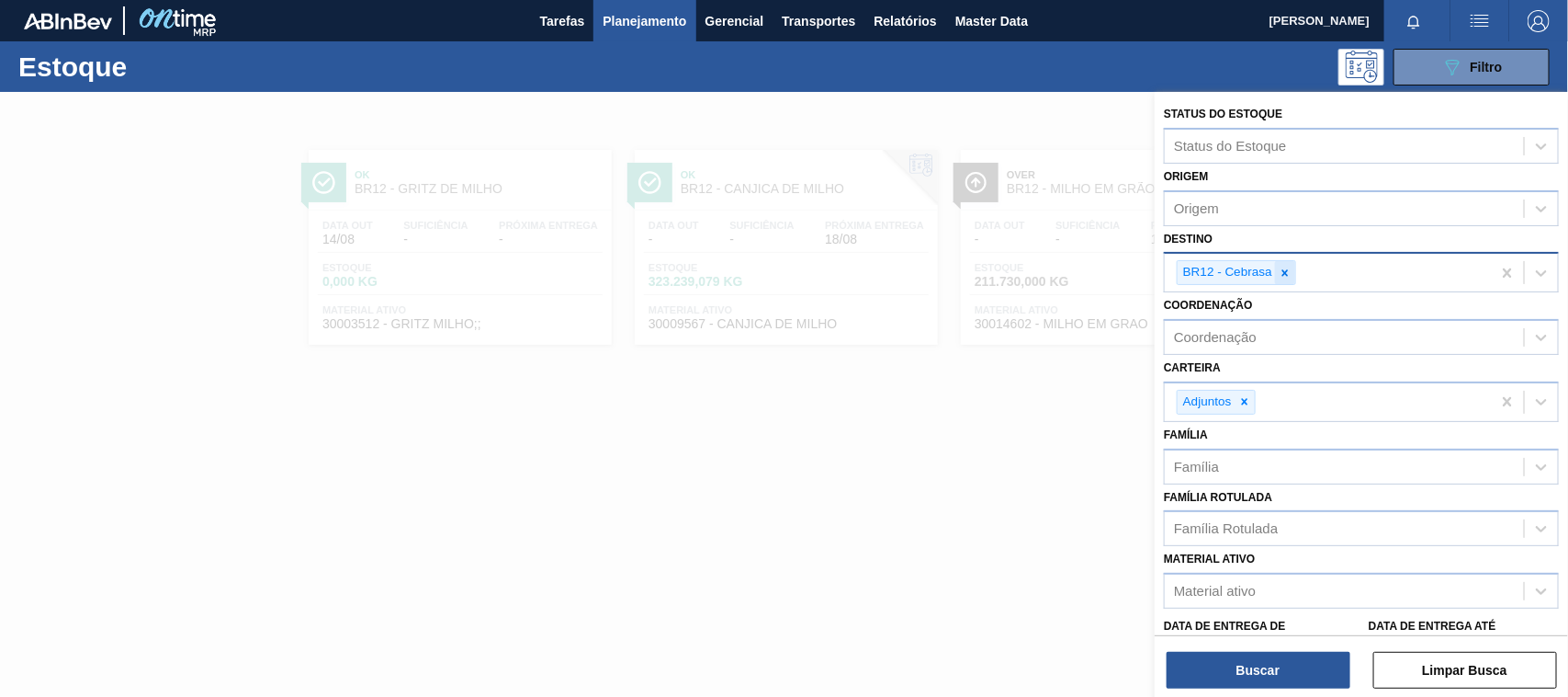
click at [1287, 273] on icon at bounding box center [1285, 272] width 7 height 7
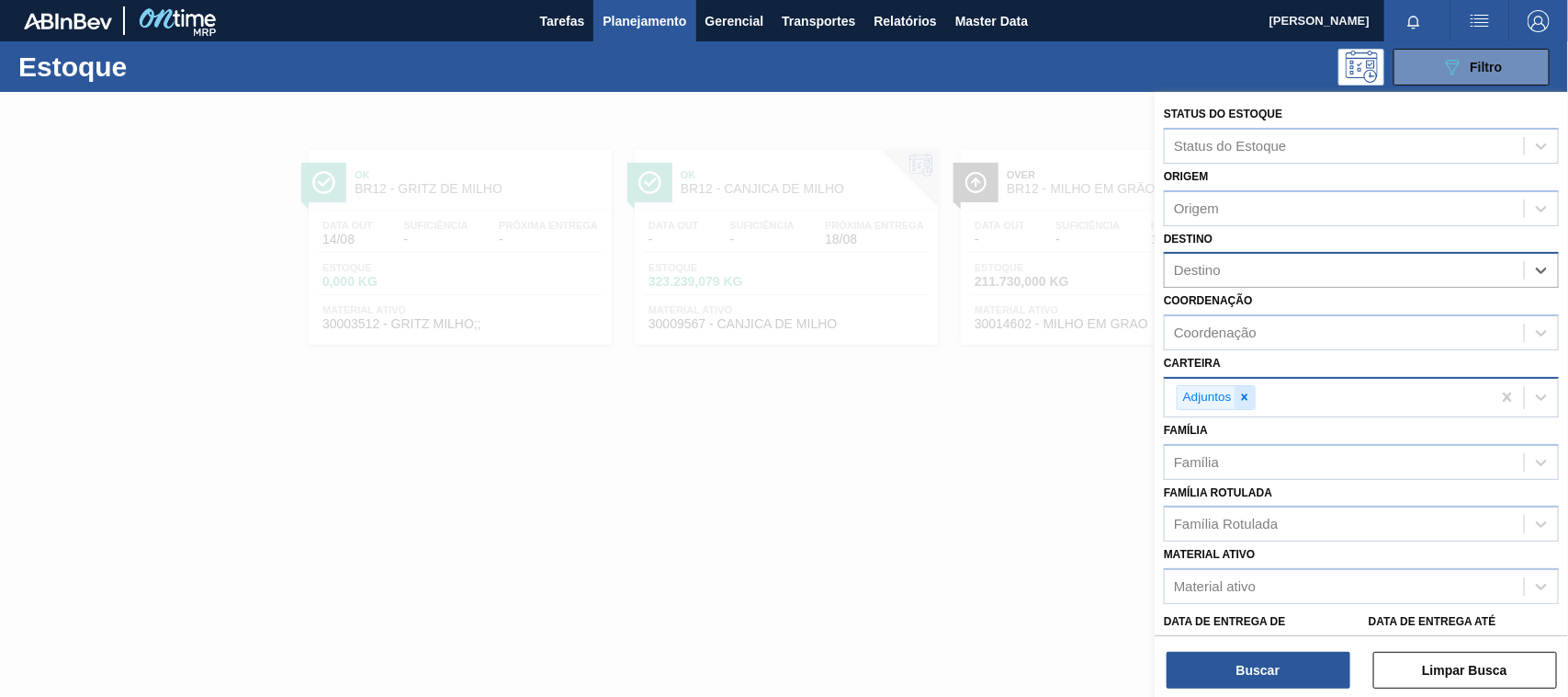
click at [1247, 397] on icon at bounding box center [1244, 397] width 7 height 7
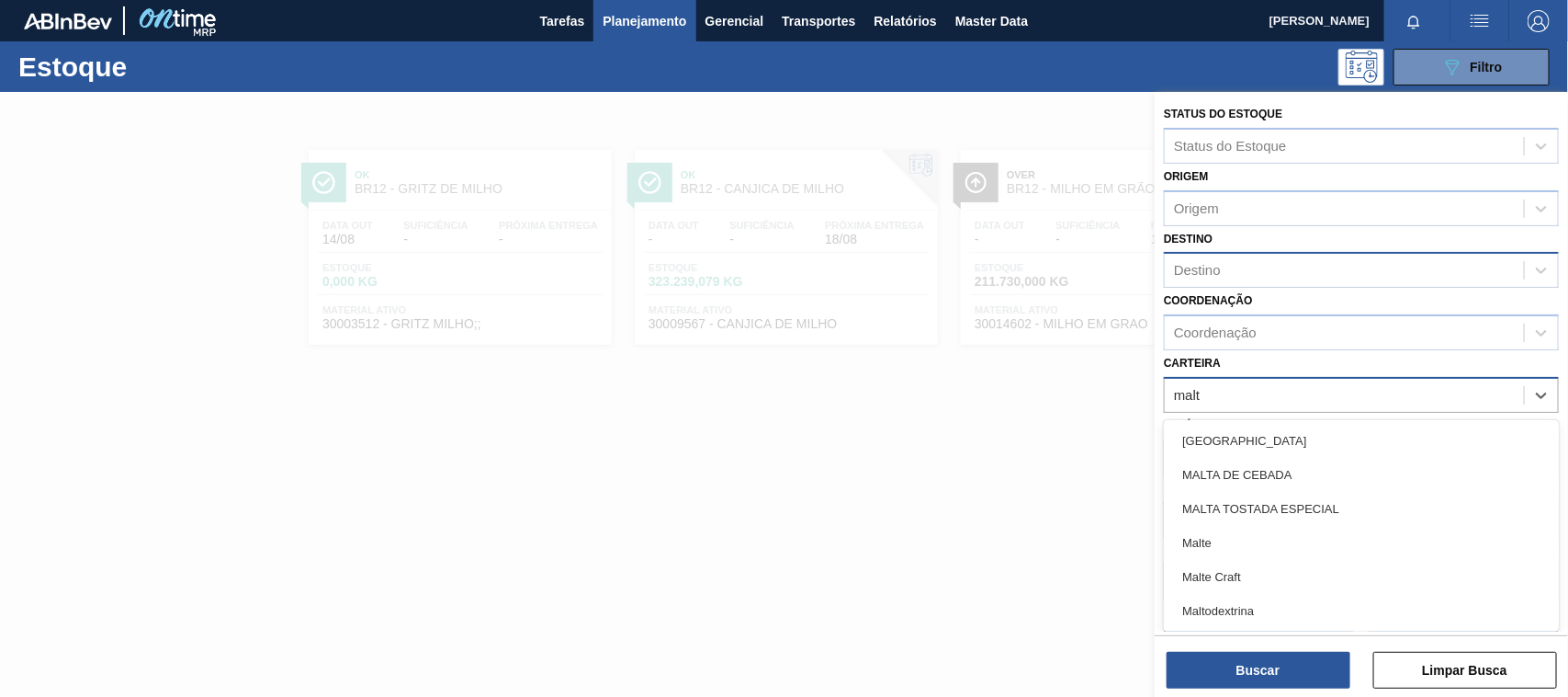
type input "malte"
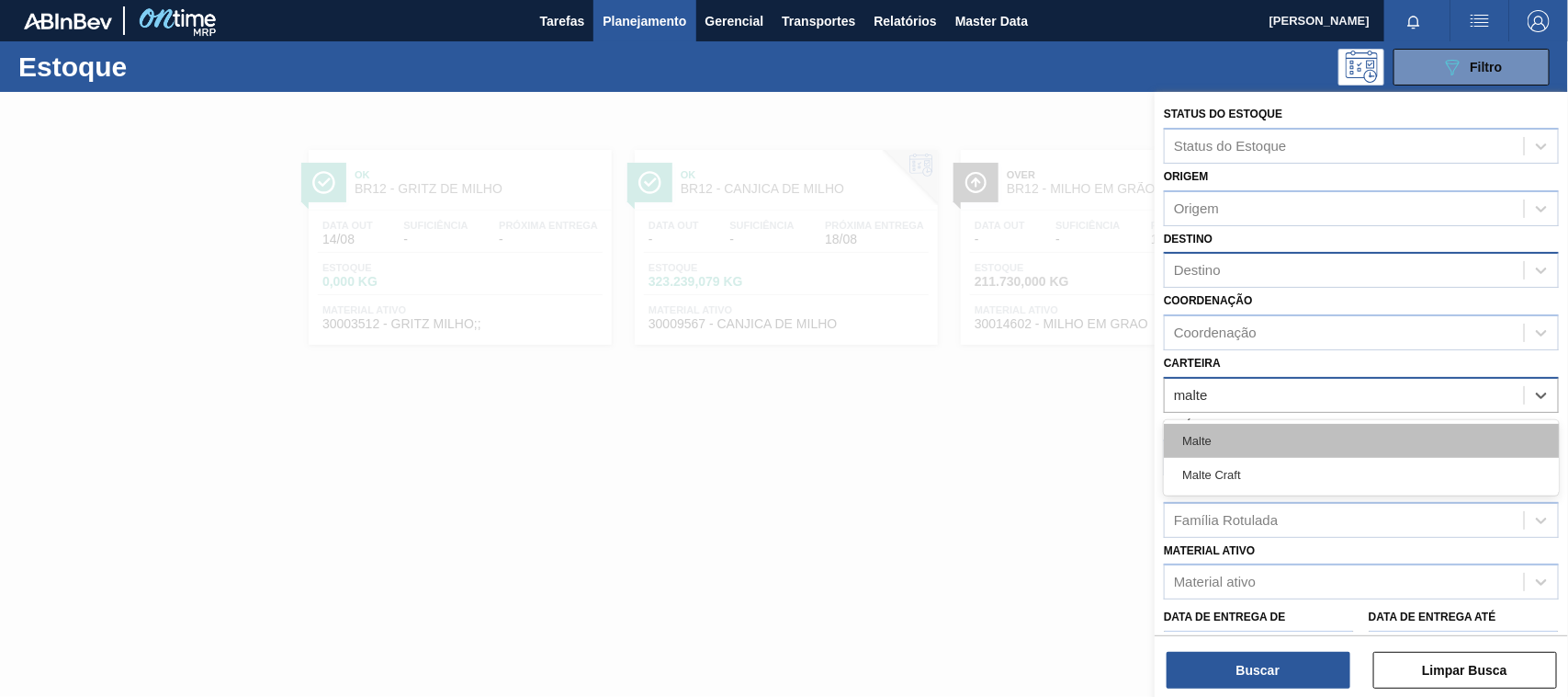
click at [1204, 444] on div "Malte" at bounding box center [1361, 441] width 395 height 34
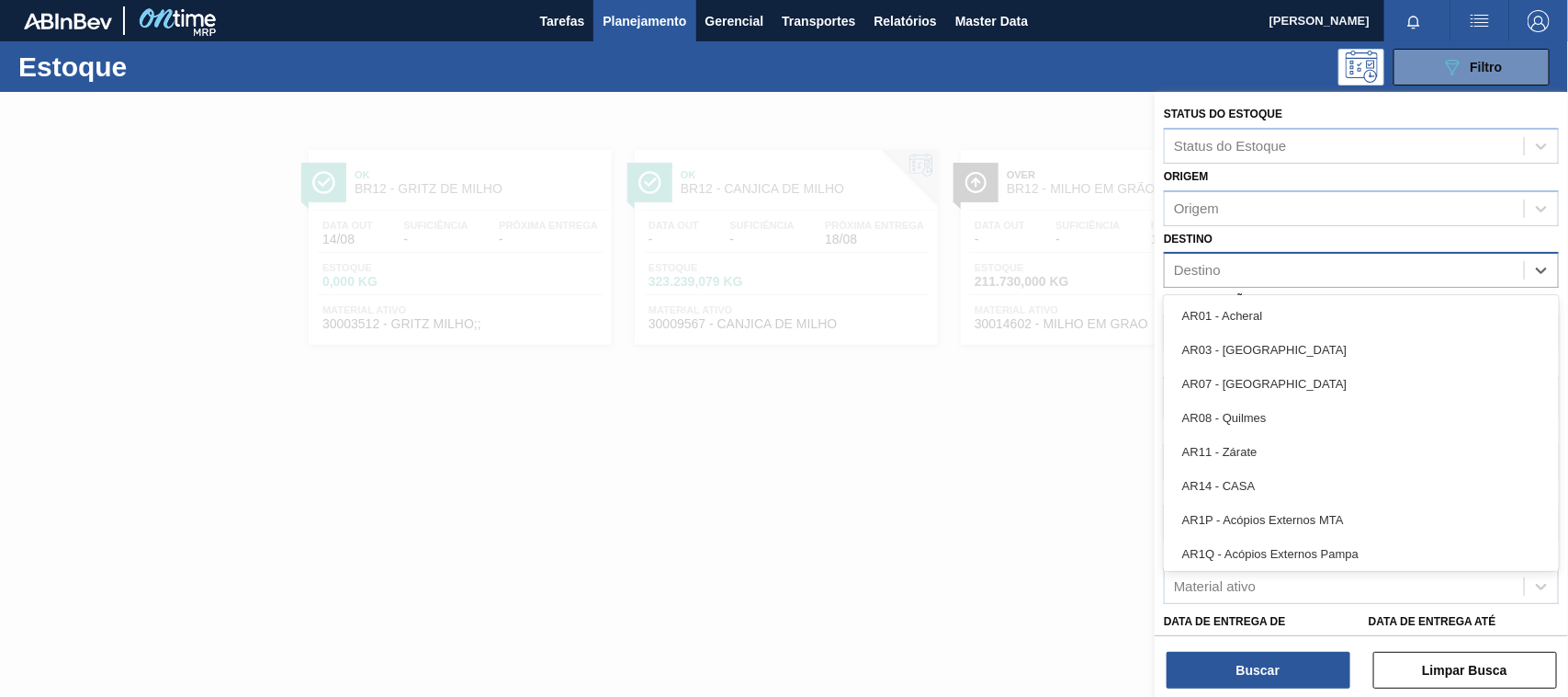
click at [1219, 264] on div "Destino" at bounding box center [1198, 270] width 47 height 16
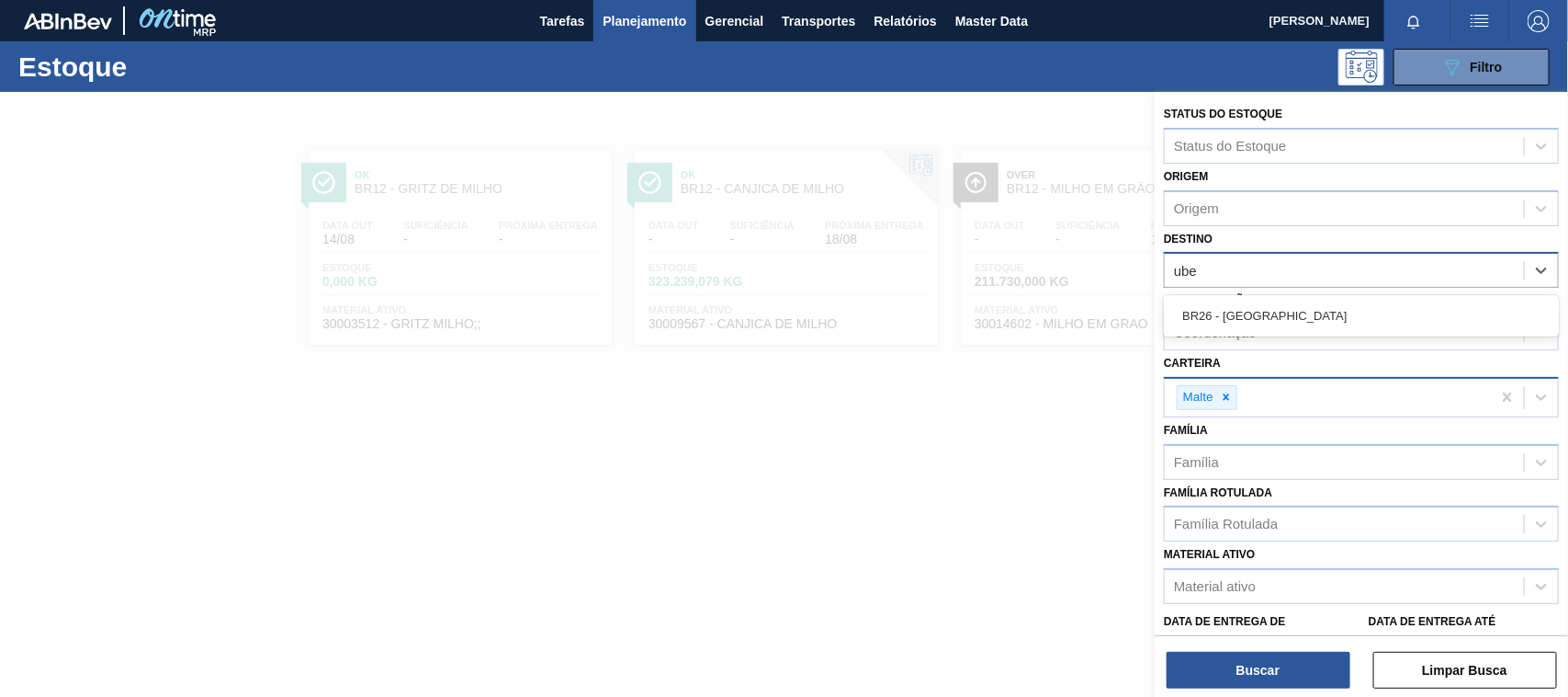
type input "uber"
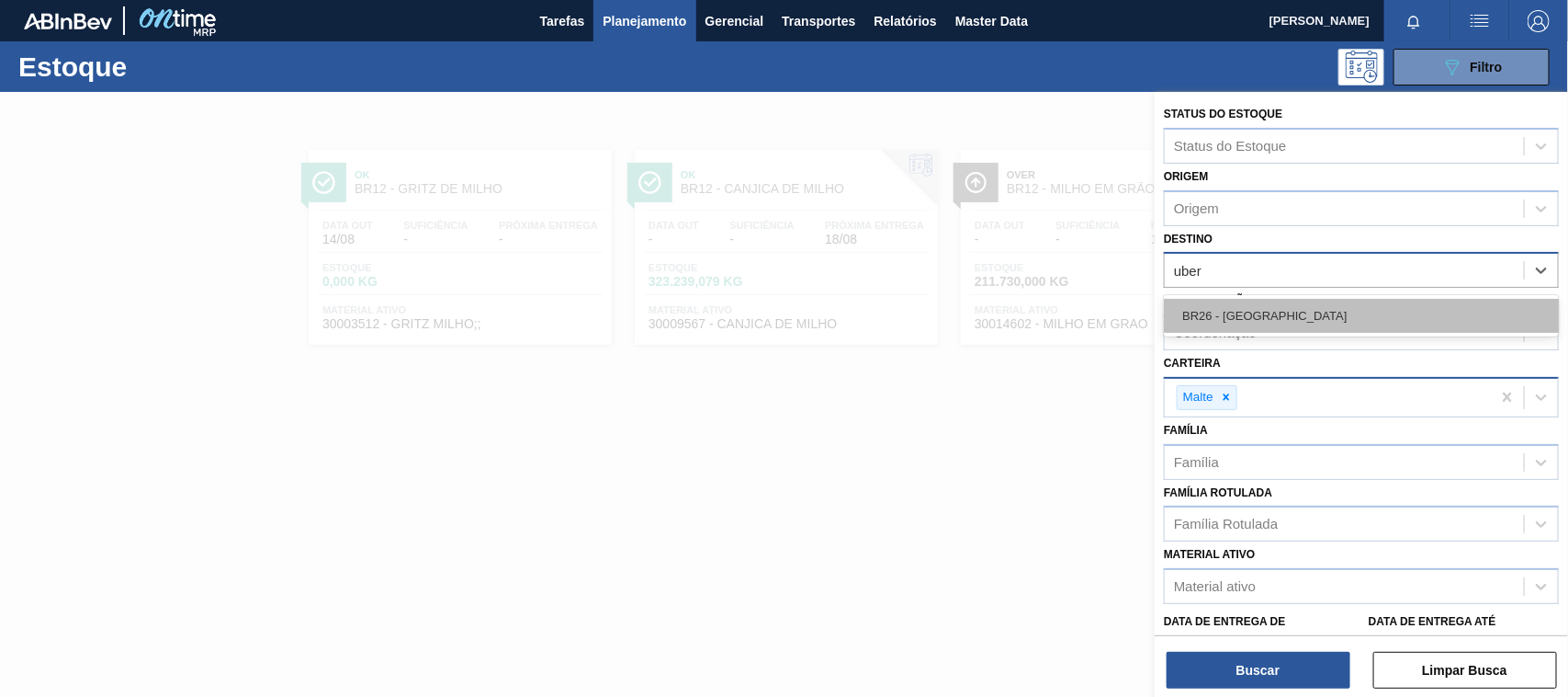
click at [1238, 308] on div "BR26 - [GEOGRAPHIC_DATA]" at bounding box center [1361, 315] width 395 height 34
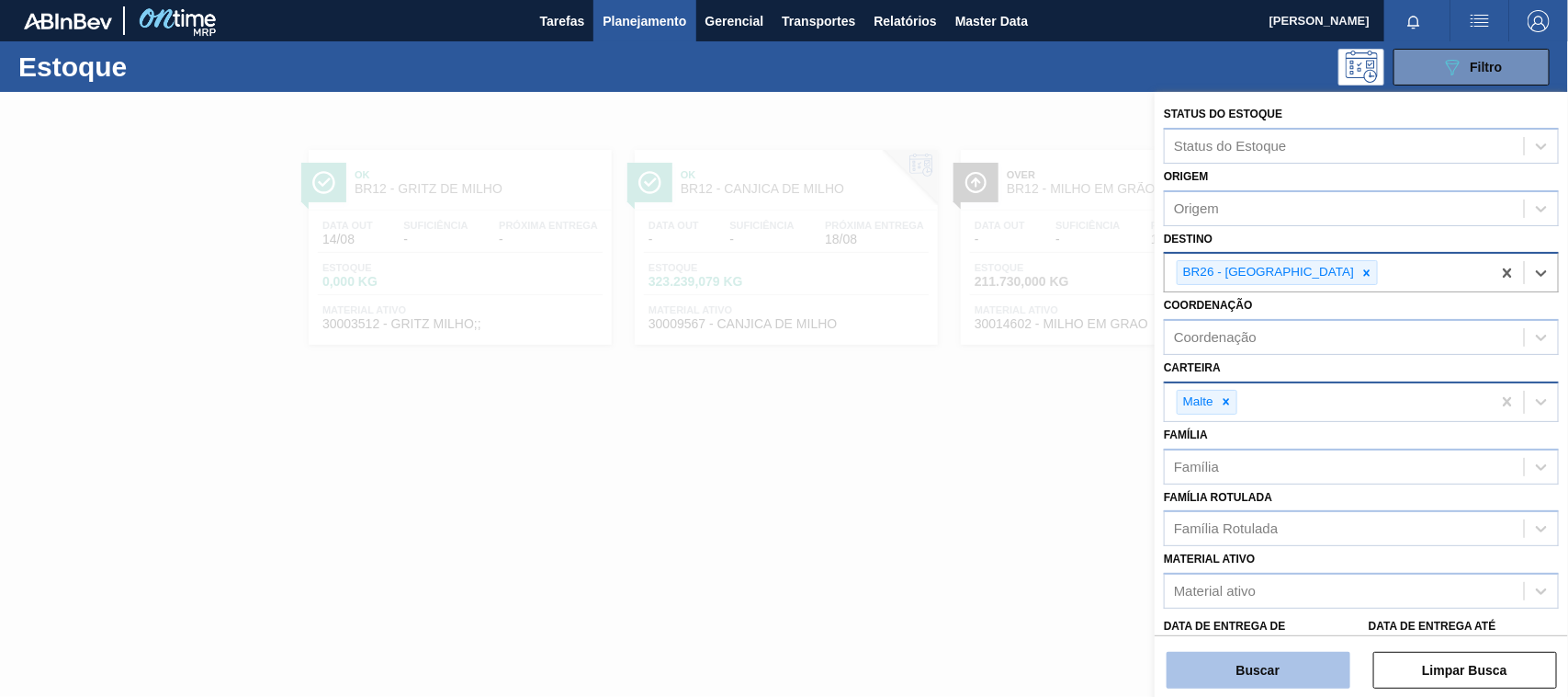
click at [1273, 662] on button "Buscar" at bounding box center [1258, 670] width 184 height 37
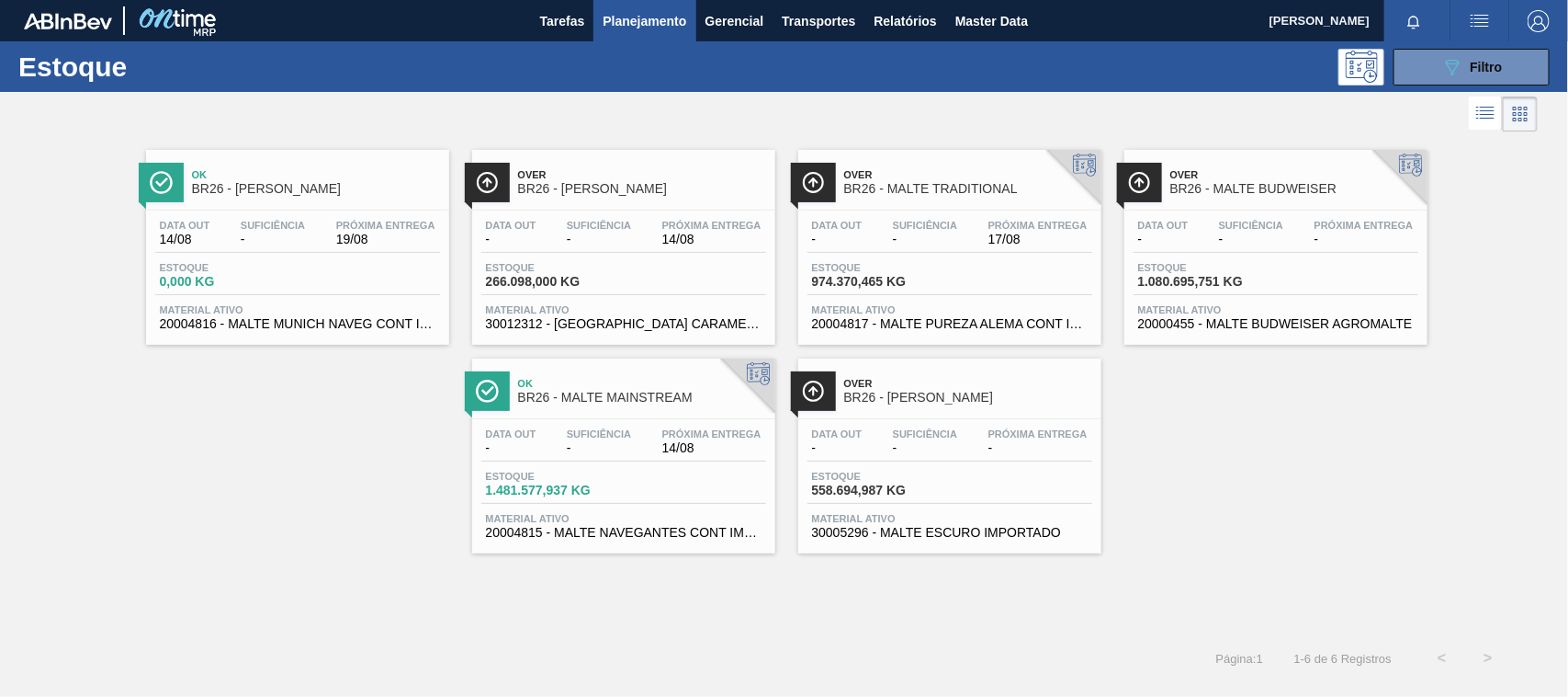
click at [318, 204] on div "Ok BR26 - MALTE MUNIQUE Data out 14/08 Suficiência - Próxima Entrega 19/08 Esto…" at bounding box center [297, 247] width 303 height 195
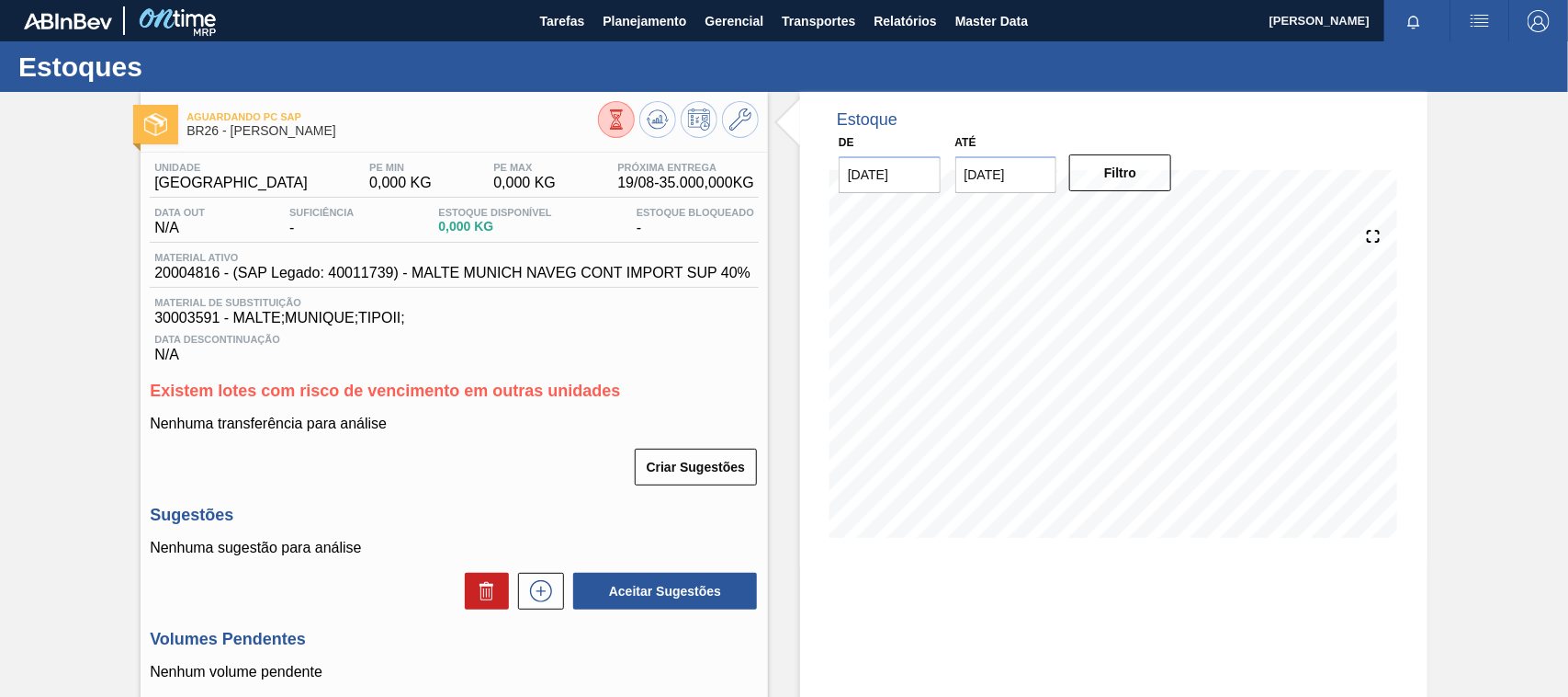
scroll to position [254, 0]
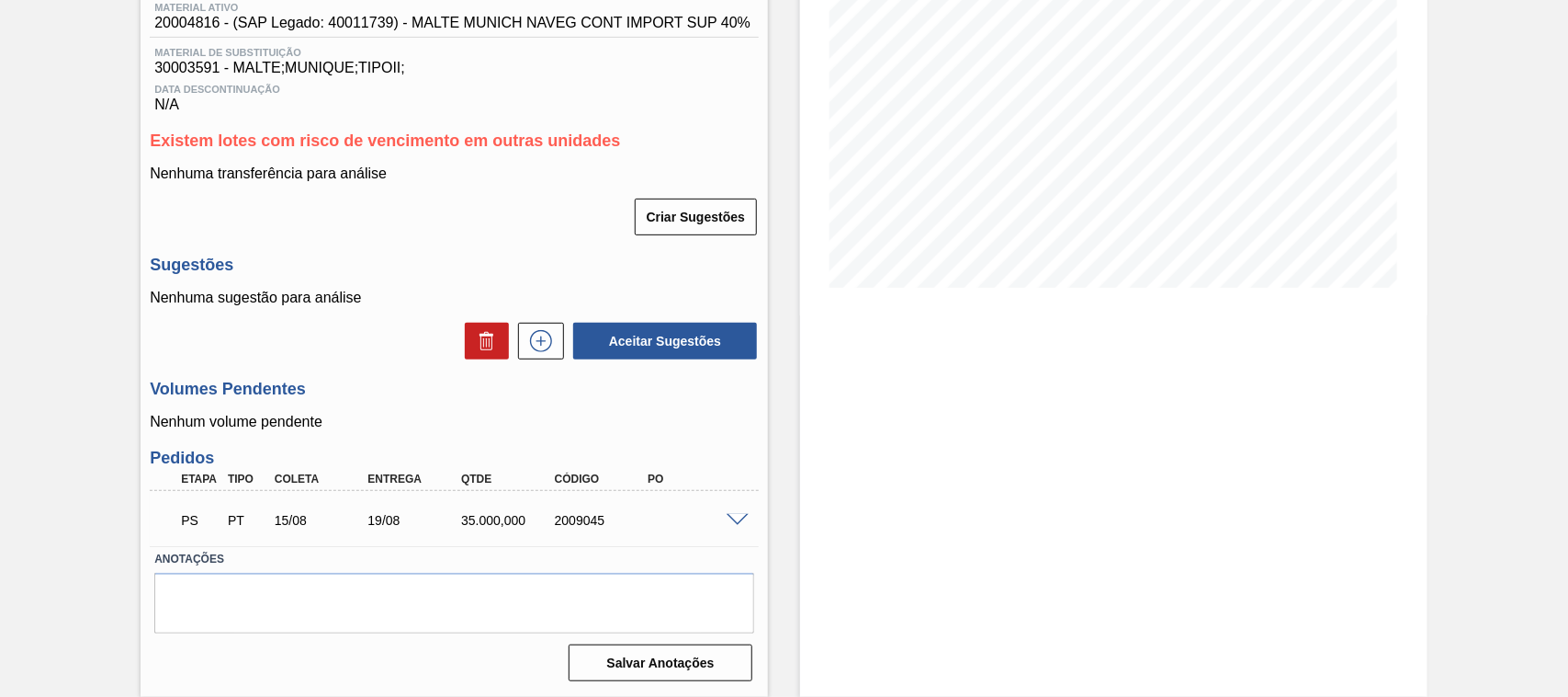
click at [737, 517] on span at bounding box center [737, 520] width 22 height 14
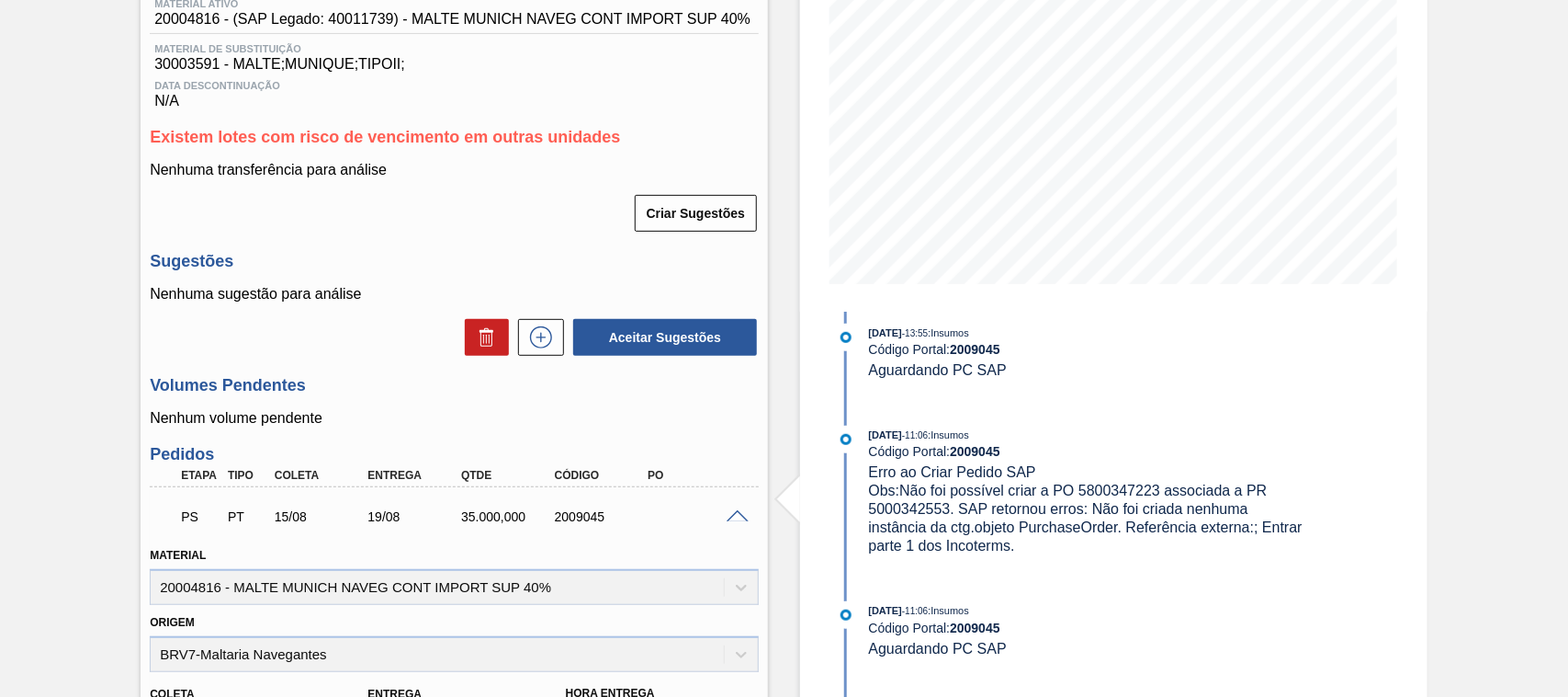
scroll to position [0, 0]
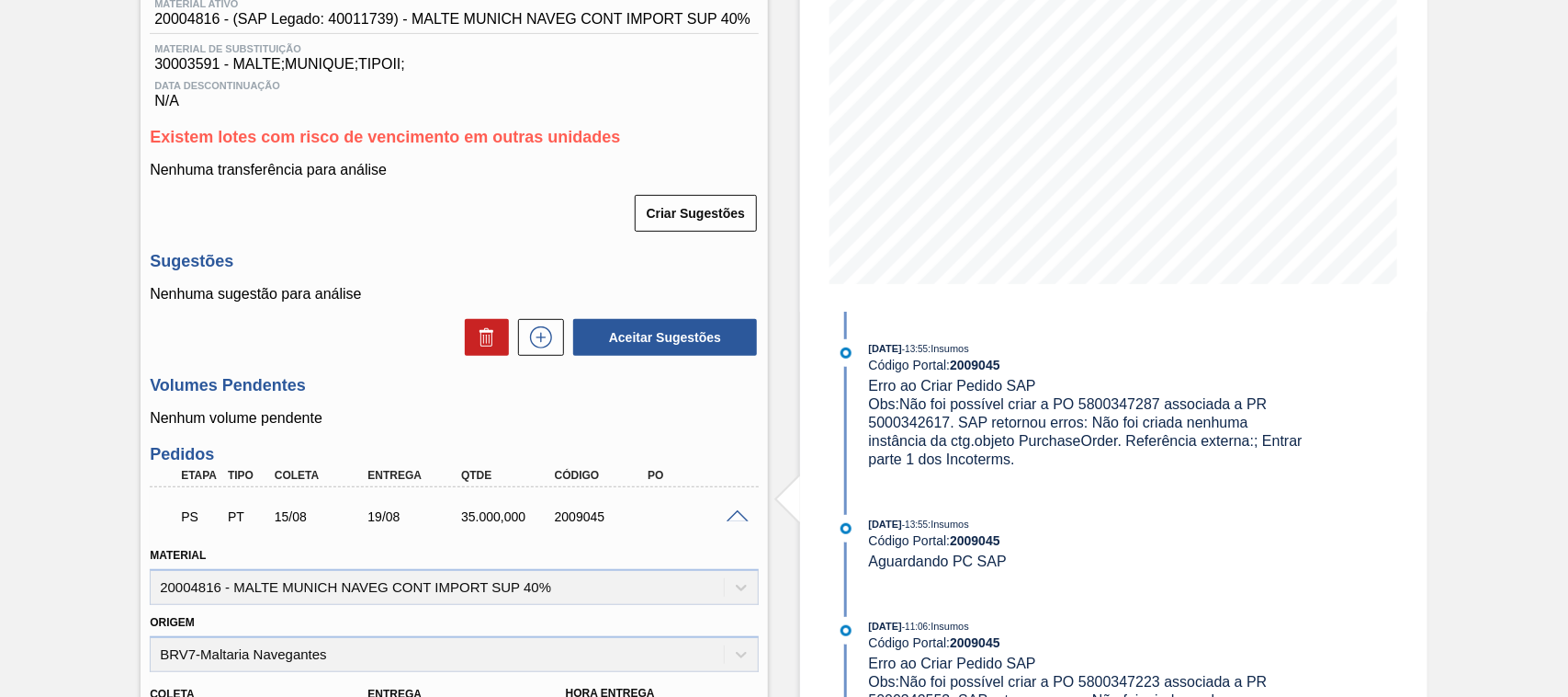
click at [737, 520] on span at bounding box center [737, 517] width 22 height 14
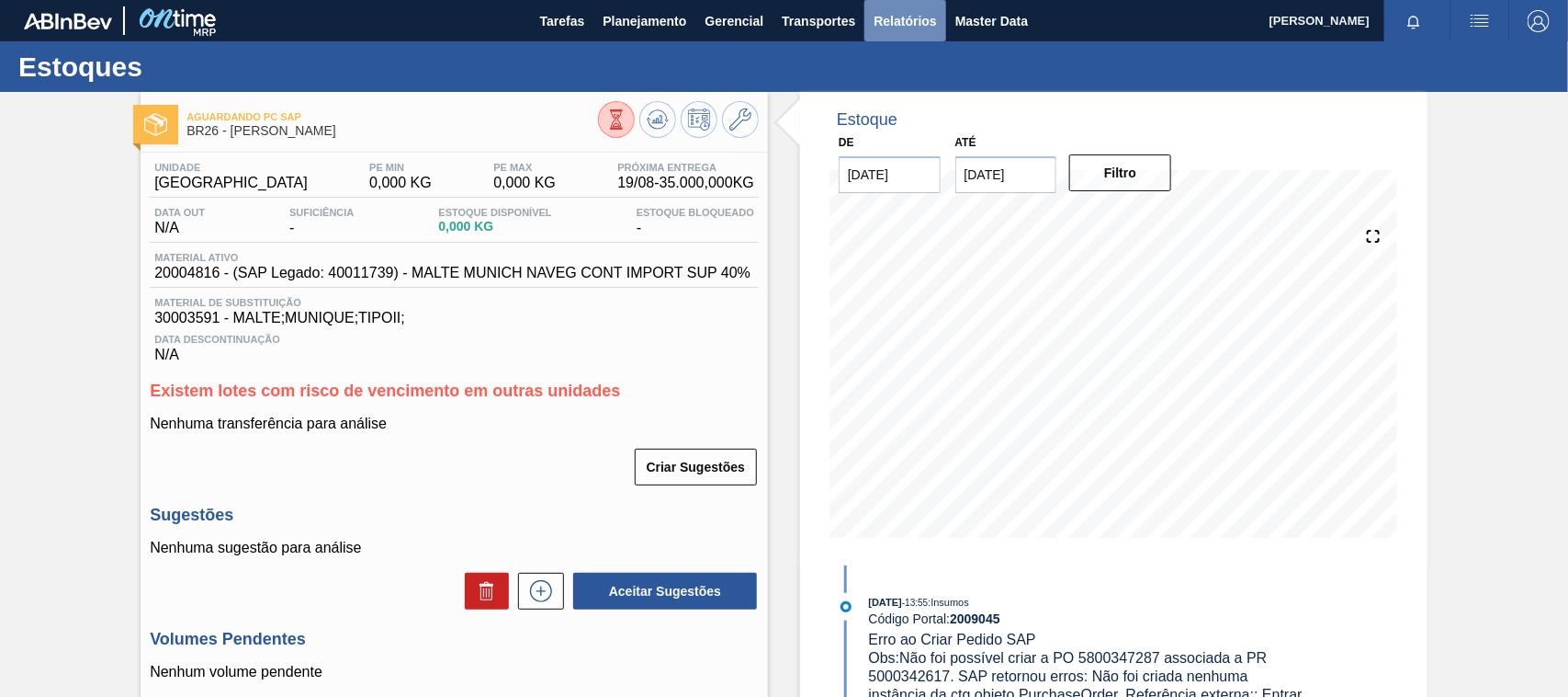
click at [885, 25] on span "Relatórios" at bounding box center [904, 21] width 62 height 22
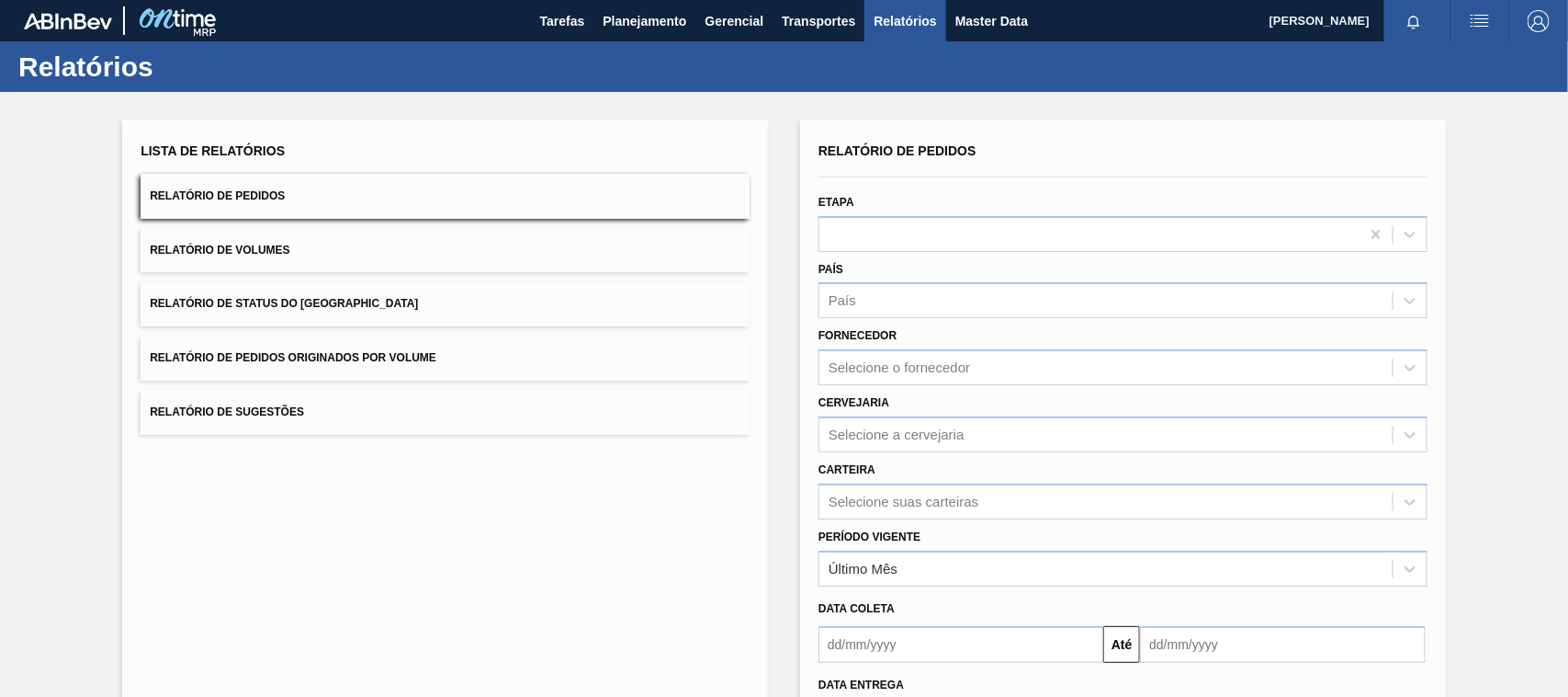
click at [343, 357] on span "Relatório de Pedidos Originados por Volume" at bounding box center [294, 358] width 287 height 13
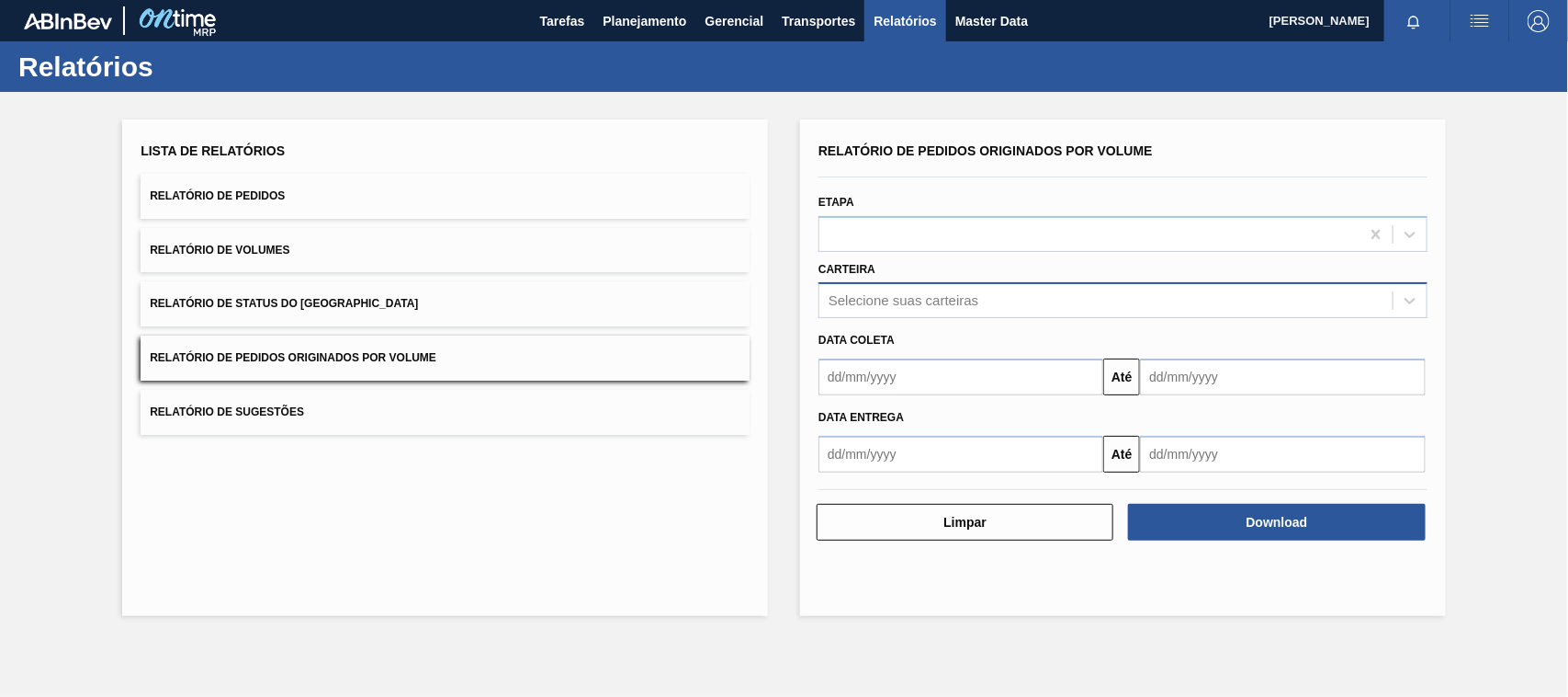
click at [880, 297] on div "Selecione suas carteiras" at bounding box center [903, 300] width 150 height 16
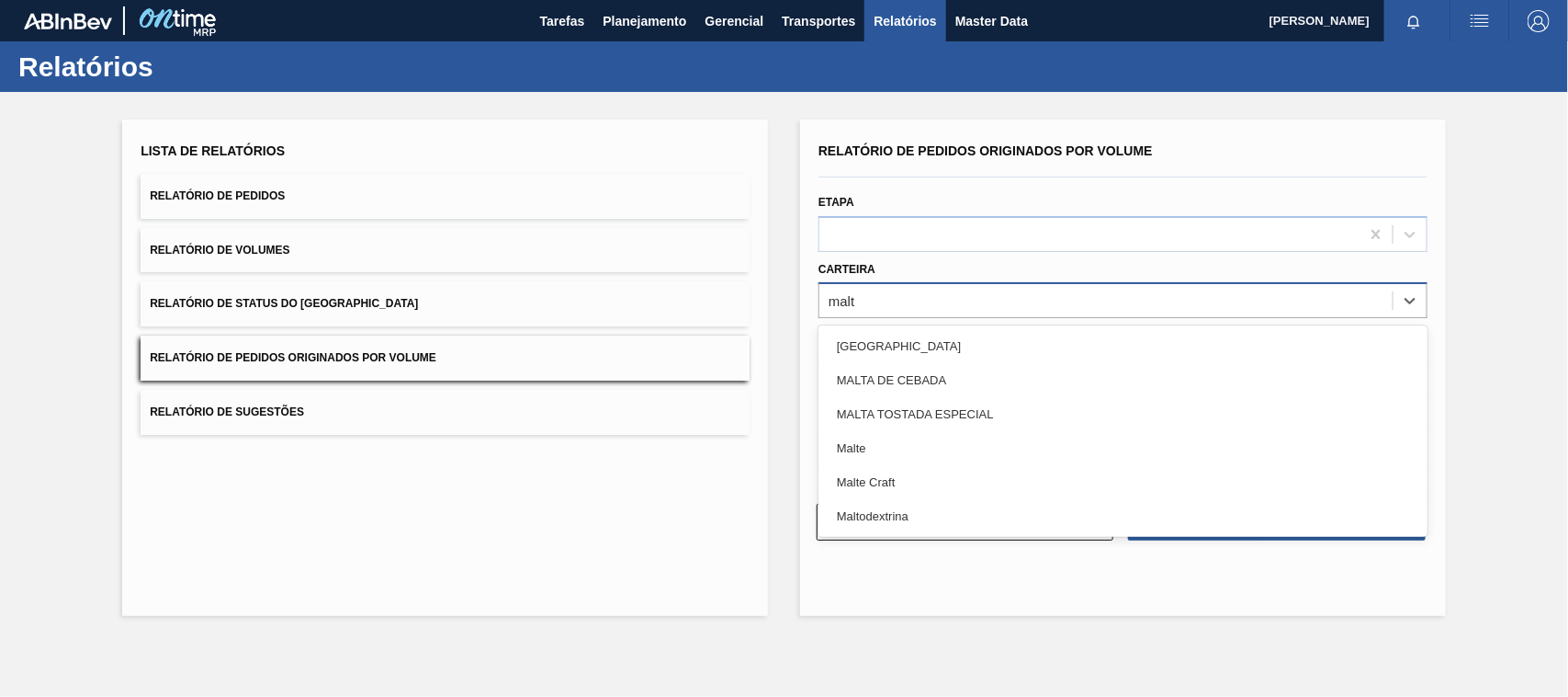
type input "malte"
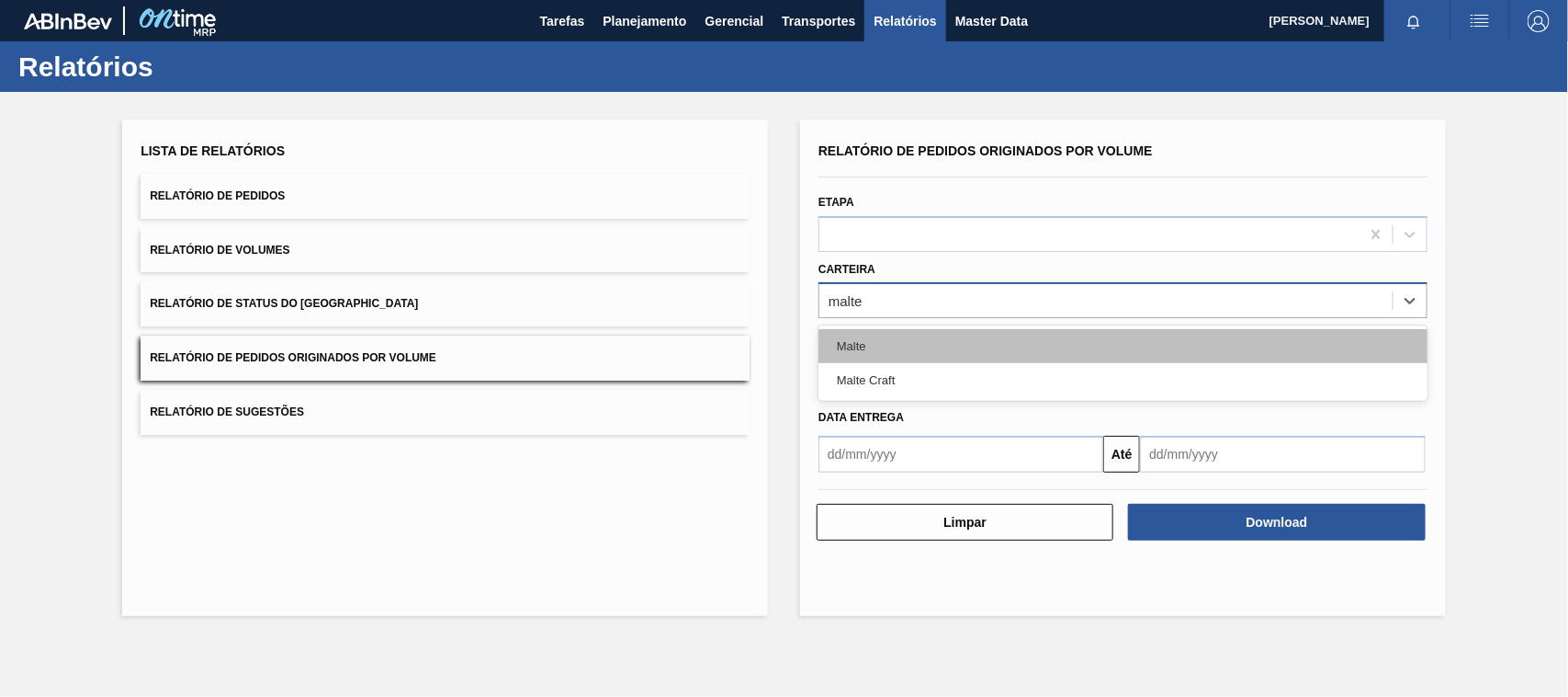
click at [847, 354] on div "Malte" at bounding box center [1122, 346] width 609 height 34
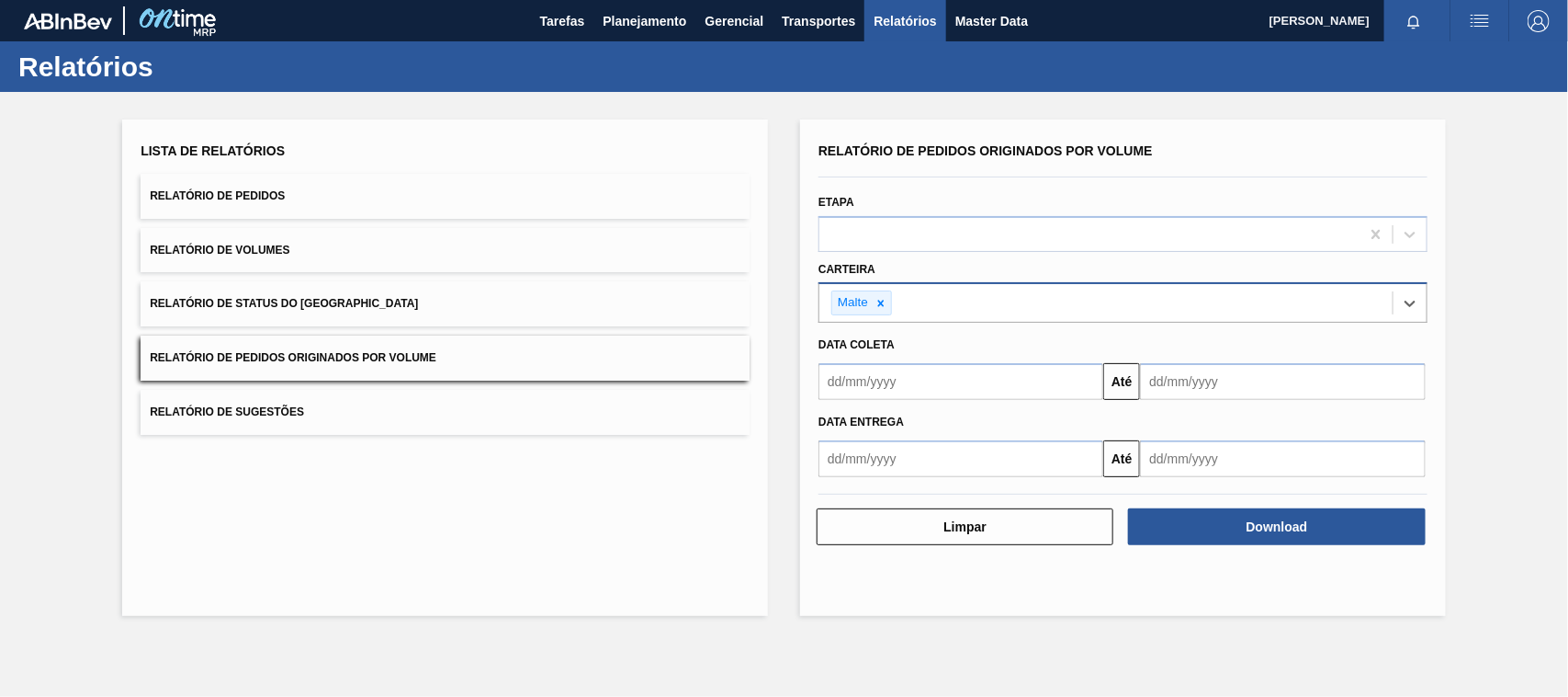
click at [914, 380] on input "text" at bounding box center [961, 381] width 285 height 37
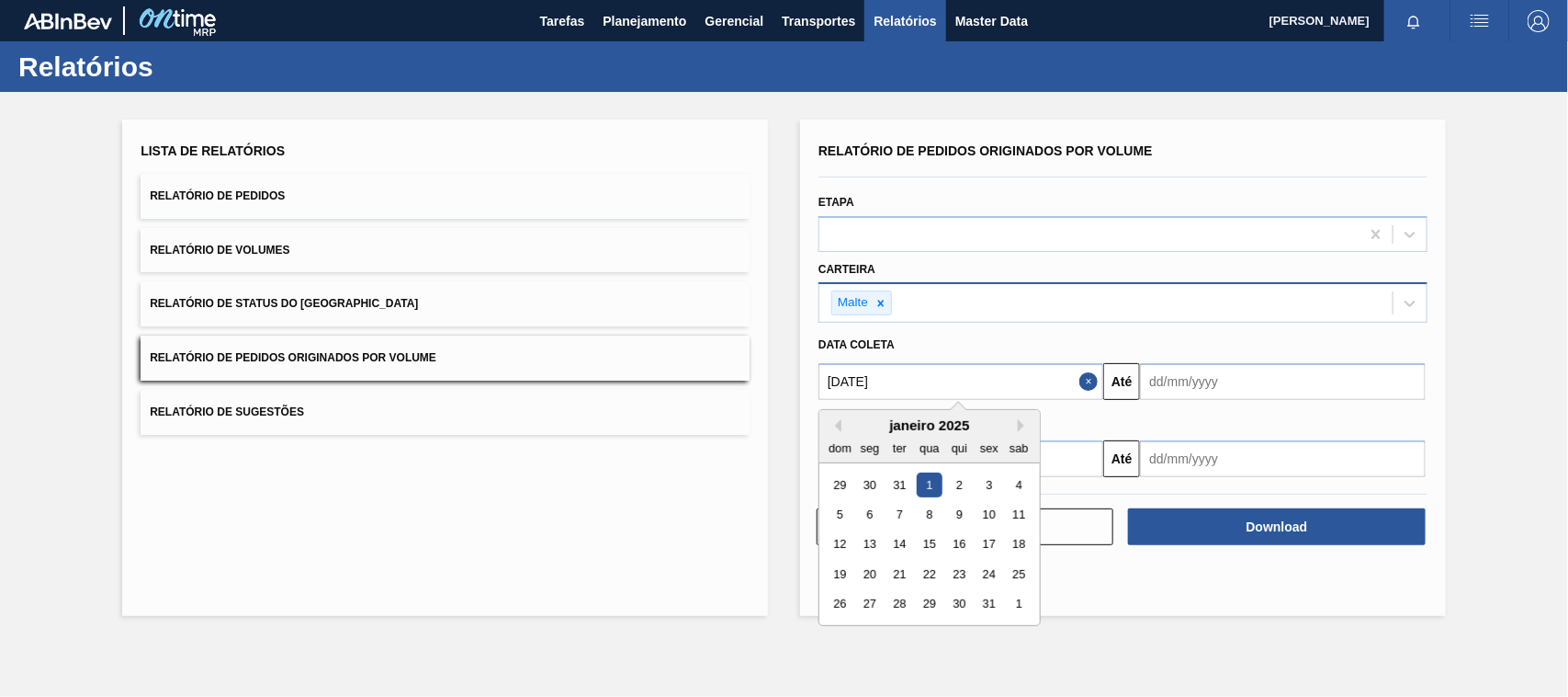
type input "[DATE]"
click at [926, 480] on div "1" at bounding box center [929, 484] width 25 height 25
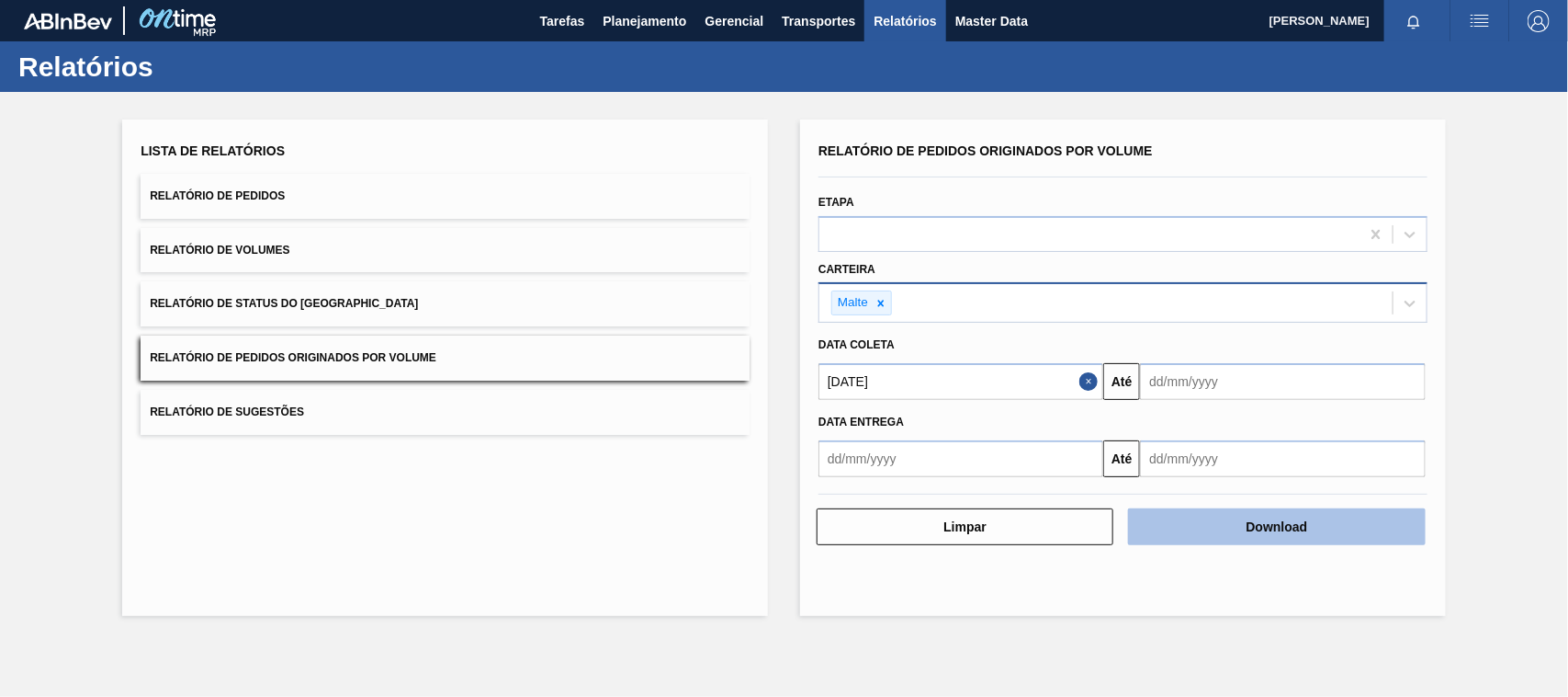
click at [1302, 520] on button "Download" at bounding box center [1276, 526] width 296 height 37
